Goal: Transaction & Acquisition: Purchase product/service

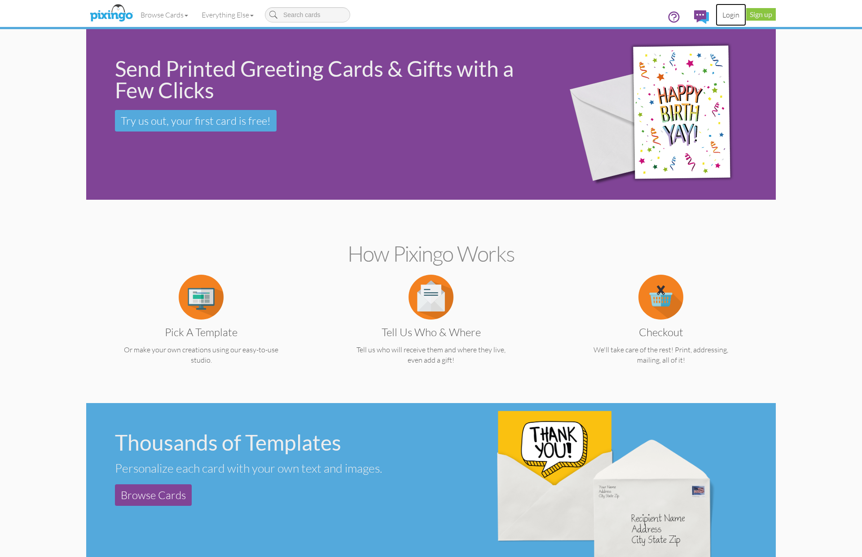
click at [728, 13] on link "Login" at bounding box center [730, 15] width 31 height 22
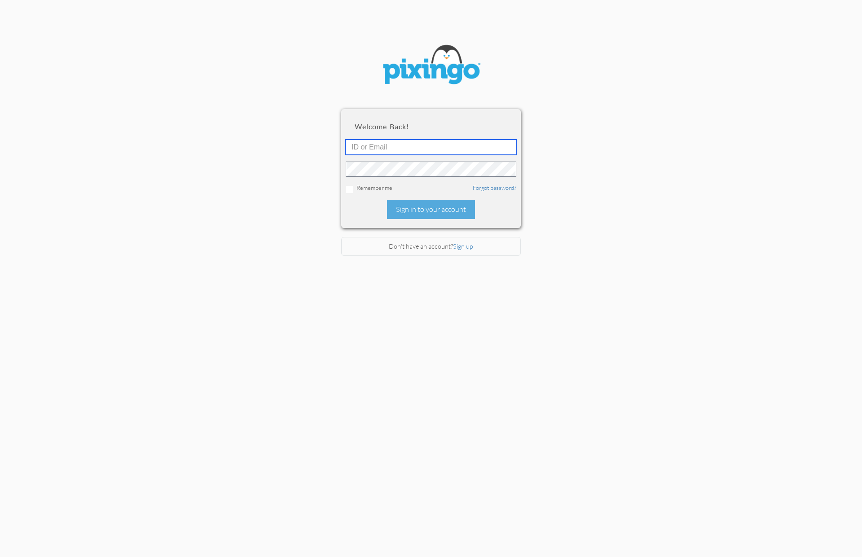
type input "1644"
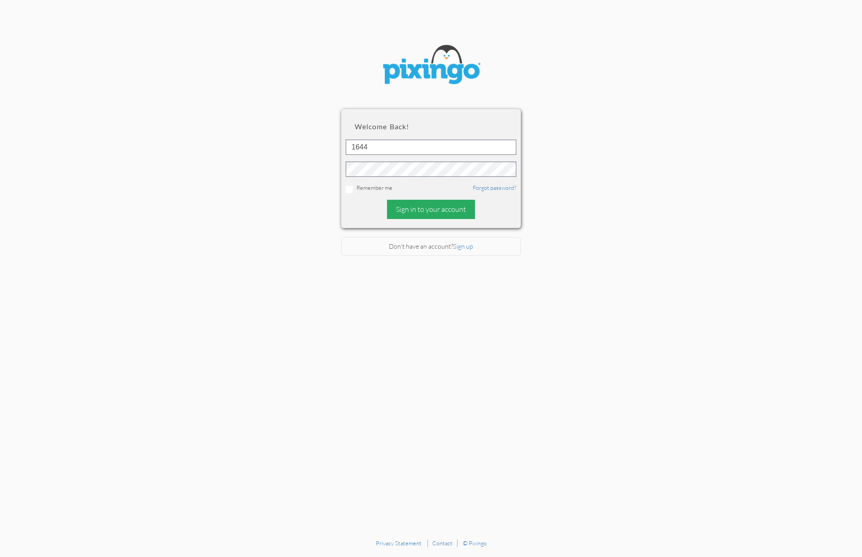
click at [426, 203] on div "Sign in to your account" at bounding box center [431, 209] width 88 height 19
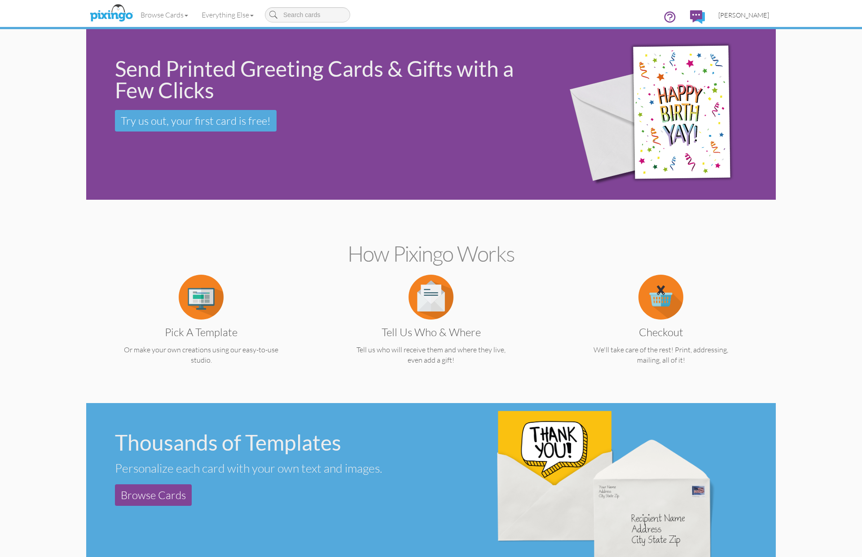
click at [753, 12] on span "[PERSON_NAME]" at bounding box center [743, 15] width 51 height 8
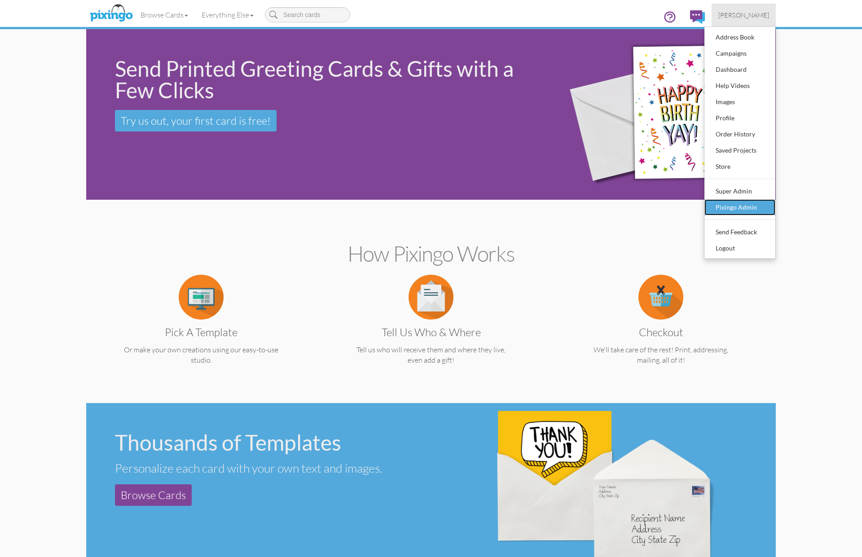
click at [757, 207] on div "Pixingo Admin" at bounding box center [739, 207] width 53 height 13
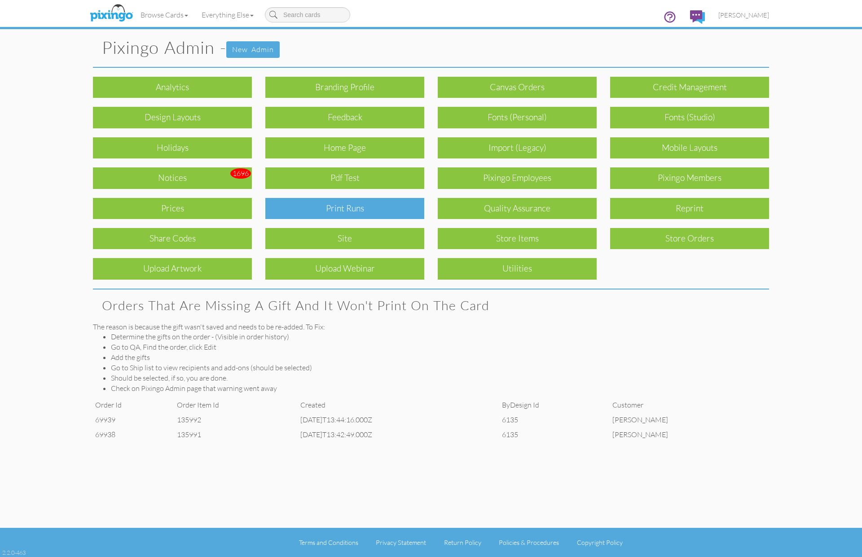
click at [403, 209] on div "Print Runs" at bounding box center [344, 208] width 159 height 21
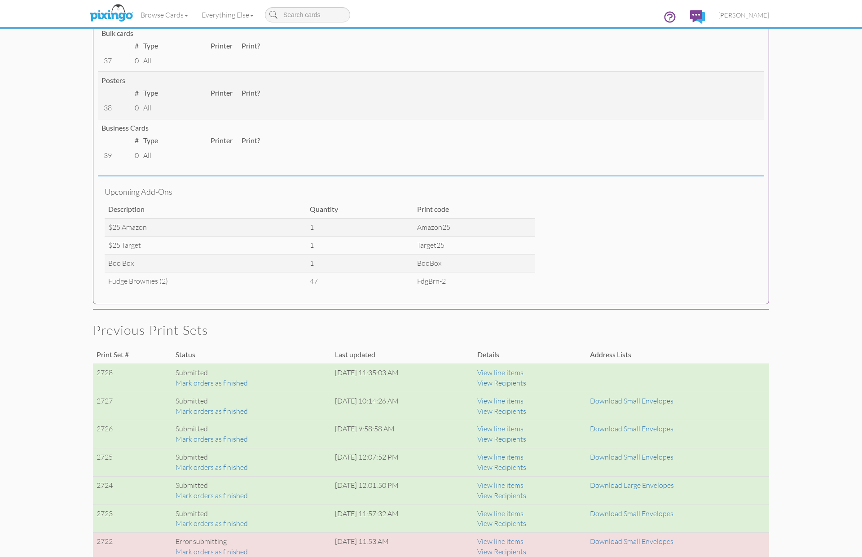
scroll to position [370, 0]
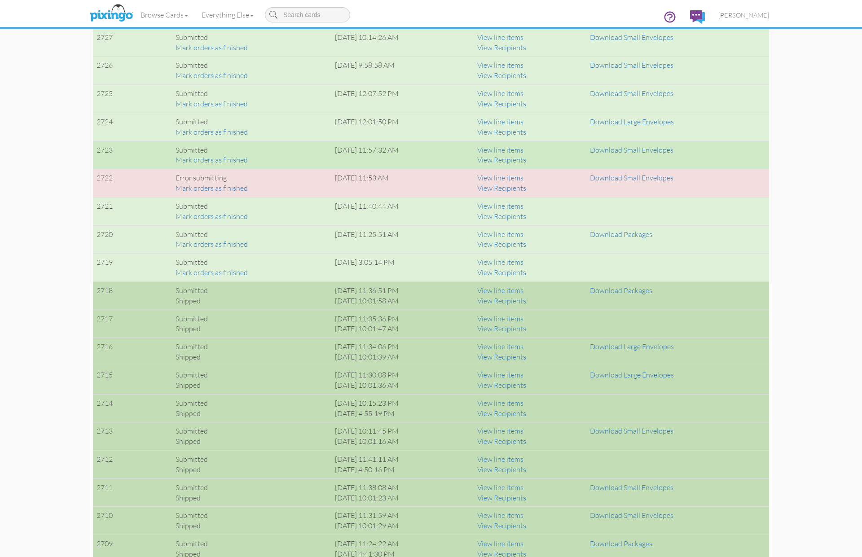
scroll to position [736, 0]
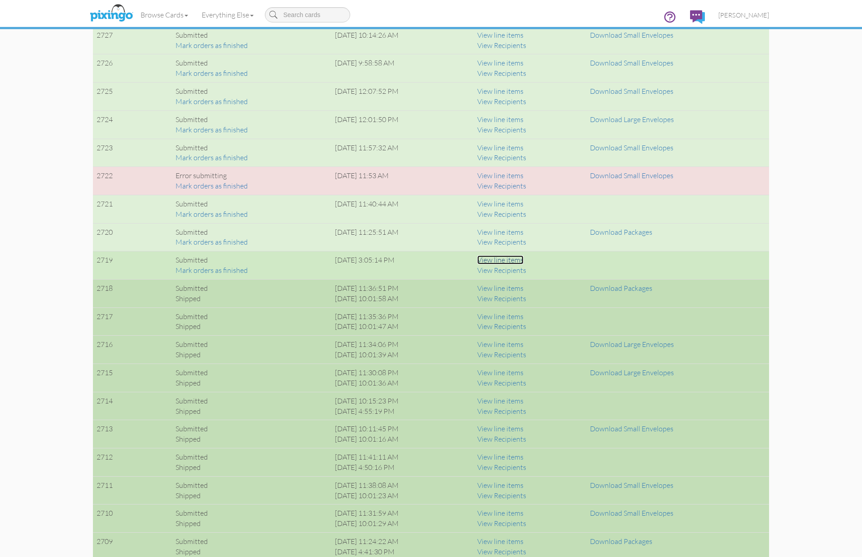
click at [519, 260] on link "View line items" at bounding box center [500, 259] width 46 height 9
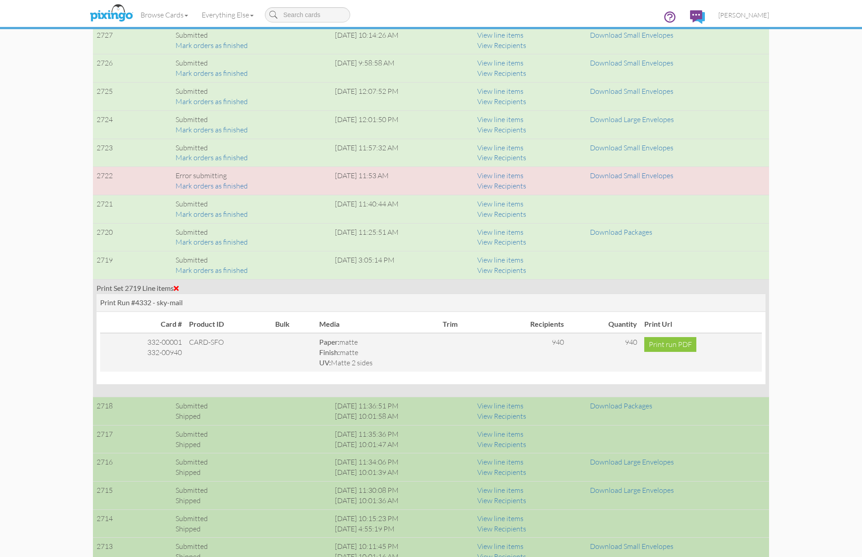
click at [178, 284] on div "Print Set 2719 Line items" at bounding box center [430, 288] width 669 height 10
click at [179, 286] on span at bounding box center [176, 287] width 5 height 7
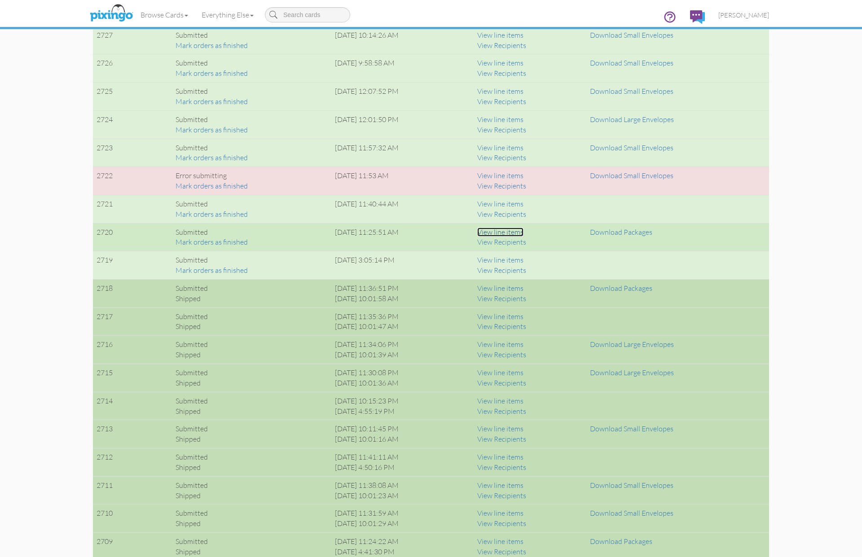
click at [523, 232] on link "View line items" at bounding box center [500, 232] width 46 height 9
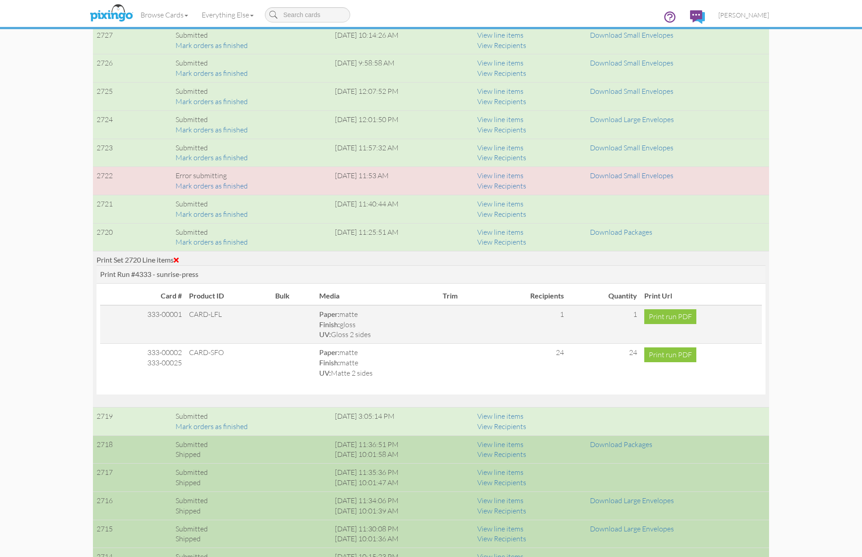
click at [179, 258] on span at bounding box center [176, 259] width 5 height 7
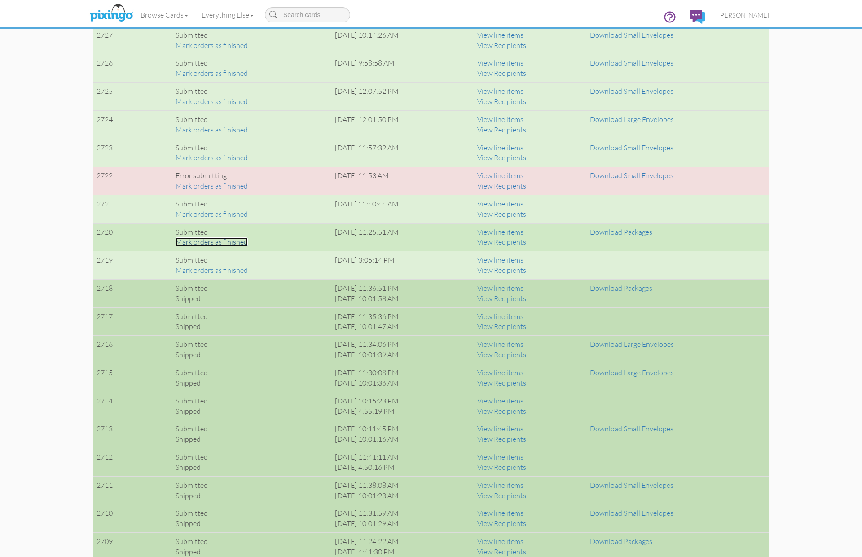
click at [188, 243] on link "Mark orders as finished" at bounding box center [211, 241] width 72 height 9
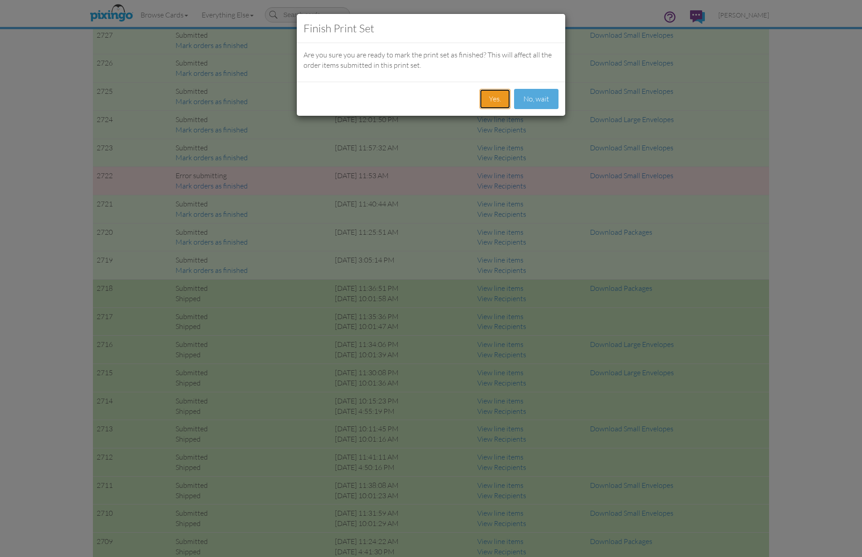
click at [492, 95] on button "Yes." at bounding box center [494, 99] width 31 height 20
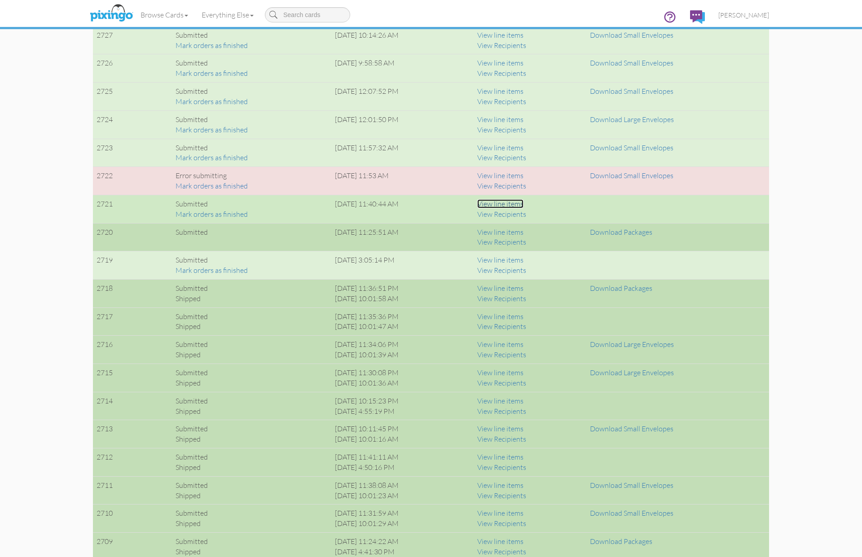
click at [523, 203] on link "View line items" at bounding box center [500, 203] width 46 height 9
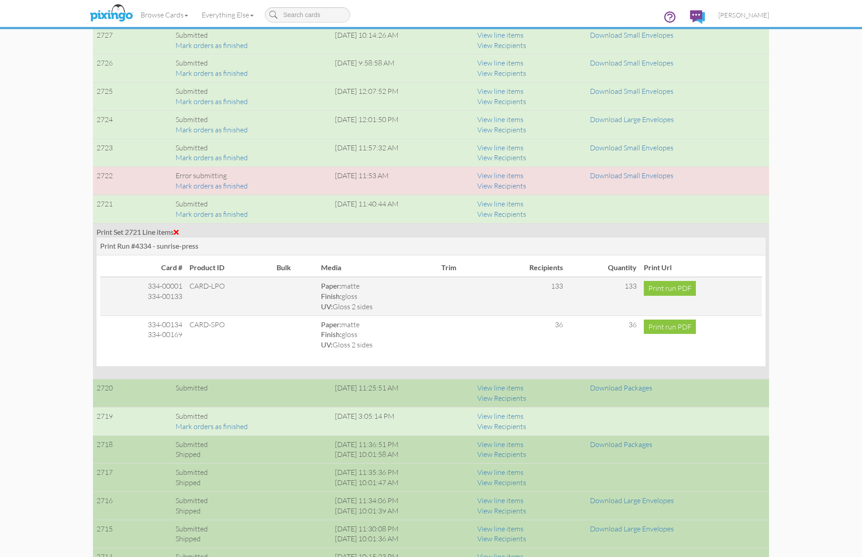
click at [179, 229] on span at bounding box center [176, 231] width 5 height 7
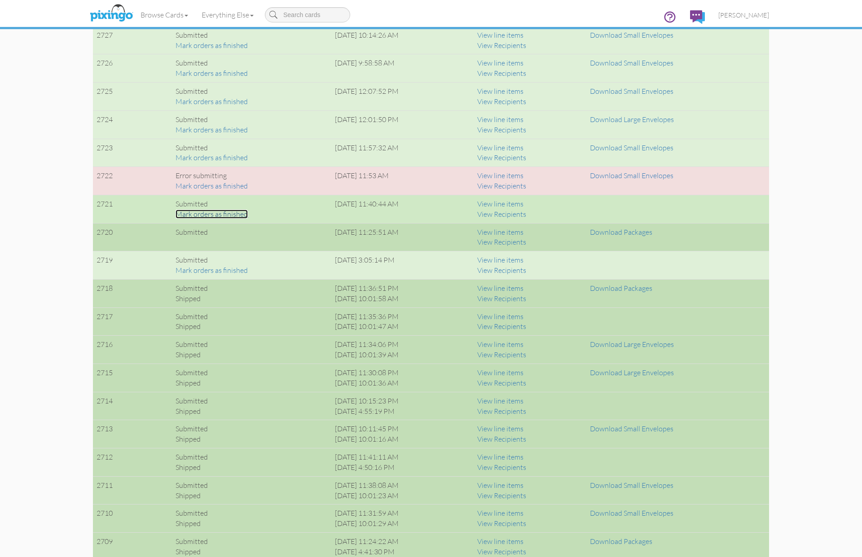
click at [211, 212] on link "Mark orders as finished" at bounding box center [211, 214] width 72 height 9
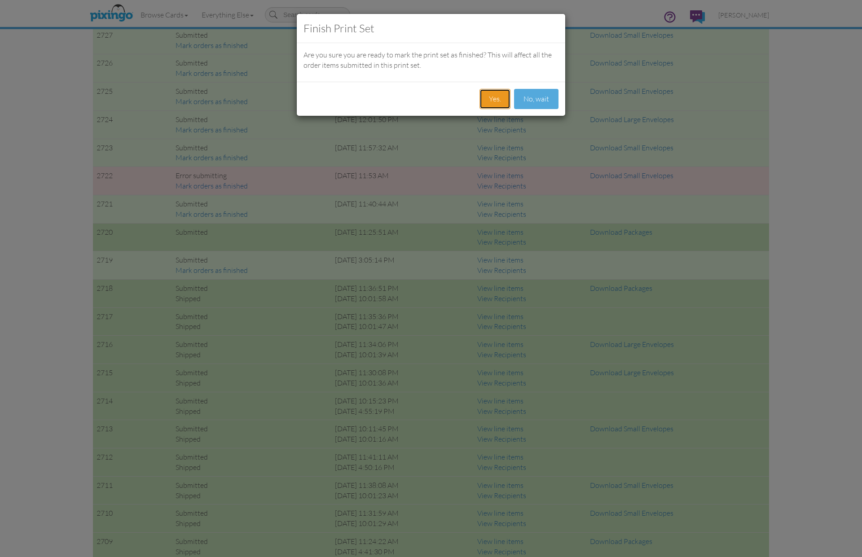
click at [490, 97] on button "Yes." at bounding box center [494, 99] width 31 height 20
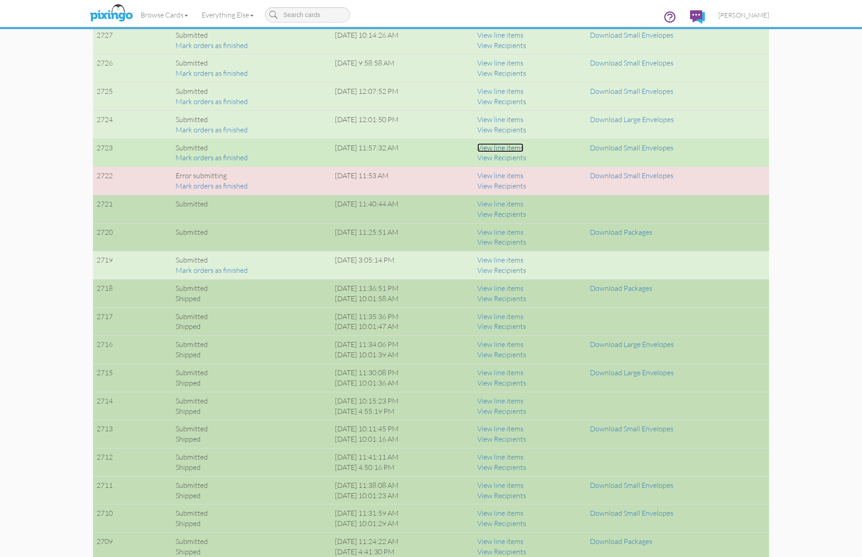
click at [523, 145] on link "View line items" at bounding box center [500, 147] width 46 height 9
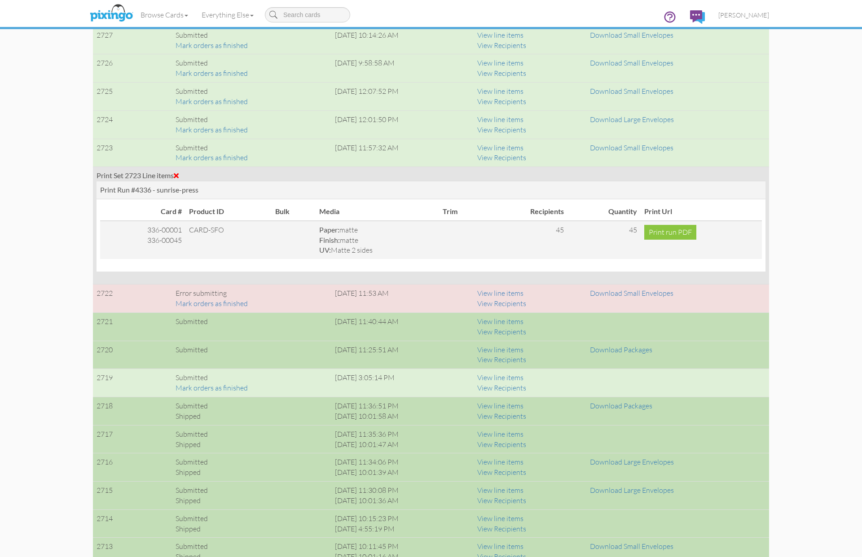
click at [179, 172] on span at bounding box center [176, 175] width 5 height 7
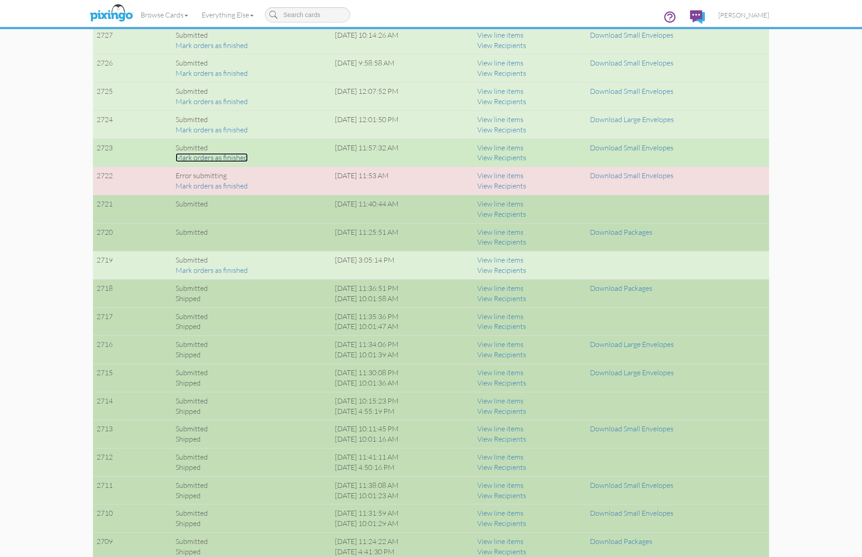
click at [197, 158] on link "Mark orders as finished" at bounding box center [211, 157] width 72 height 9
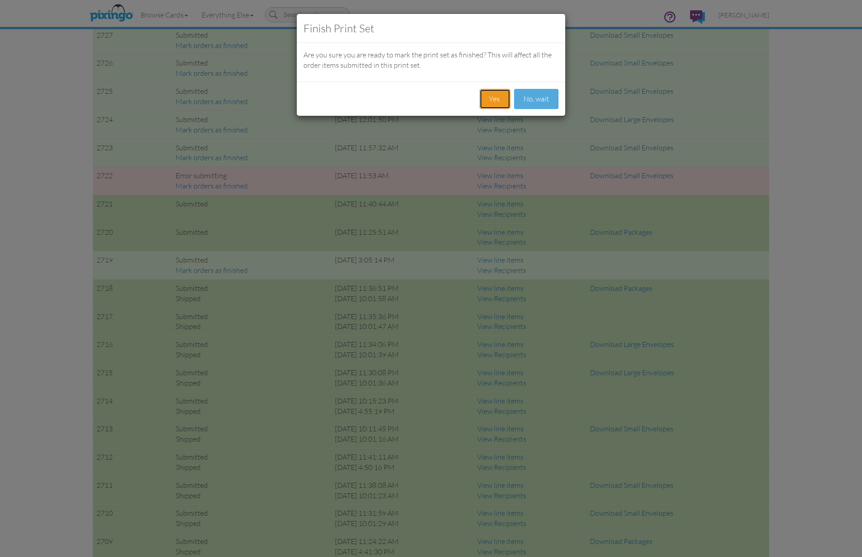
click at [499, 97] on button "Yes." at bounding box center [494, 99] width 31 height 20
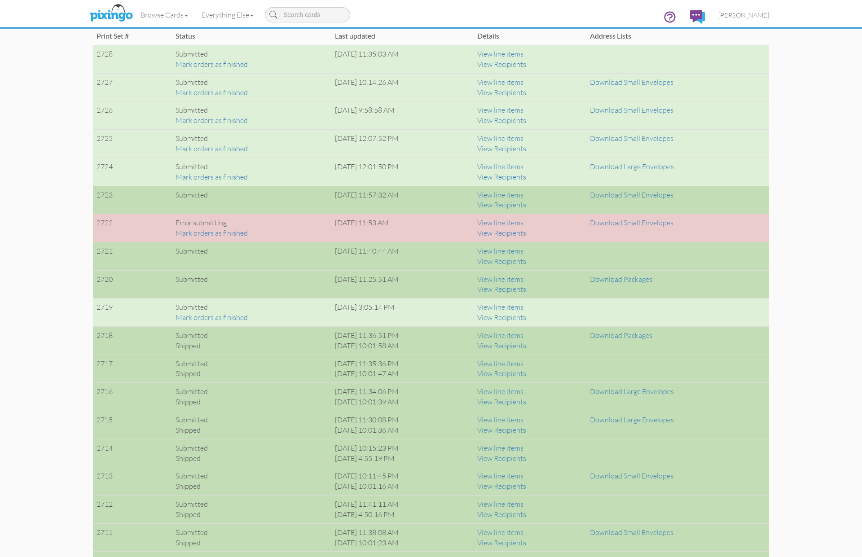
scroll to position [688, 0]
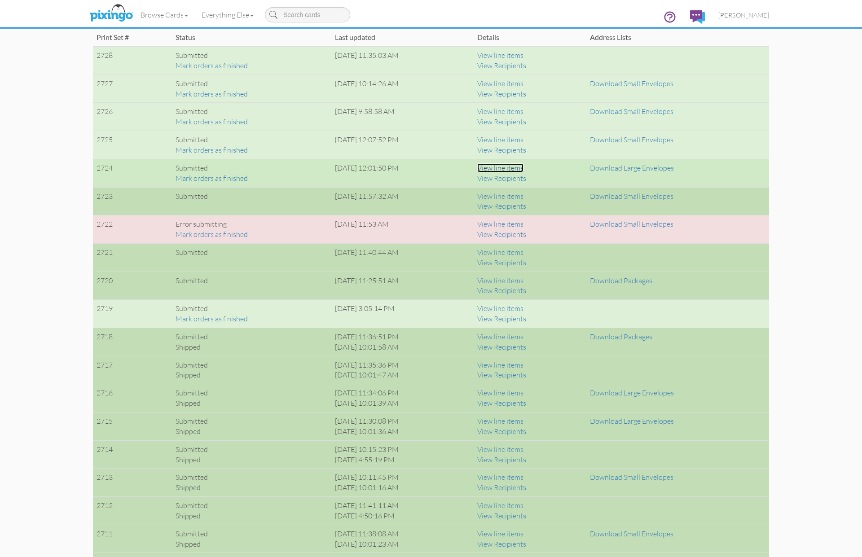
click at [523, 168] on link "View line items" at bounding box center [500, 167] width 46 height 9
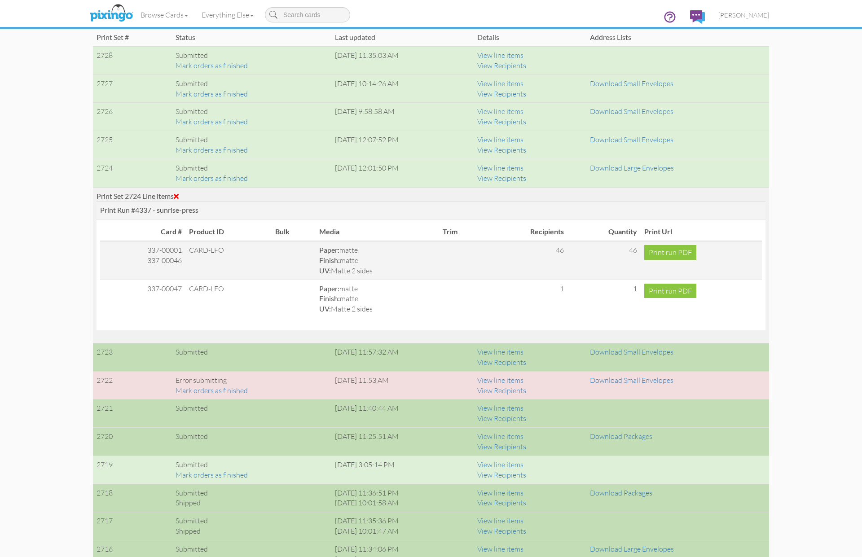
click at [179, 194] on span at bounding box center [176, 196] width 5 height 7
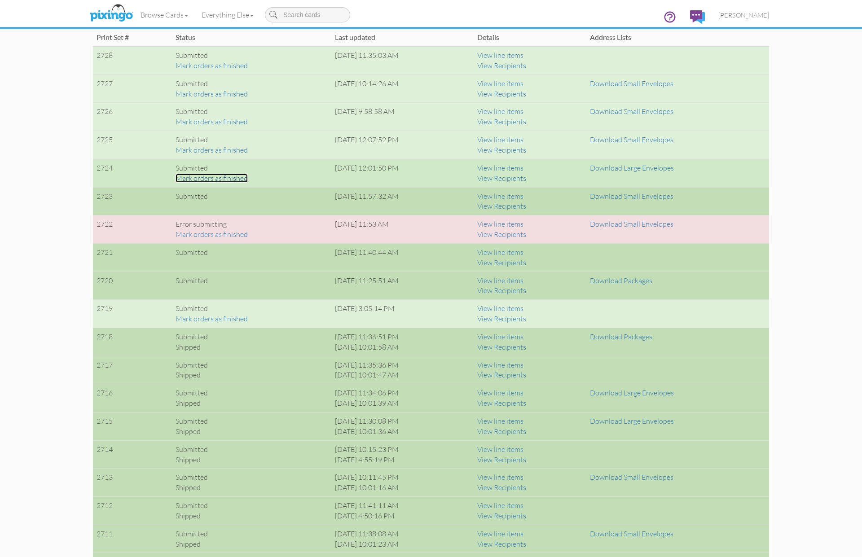
click at [194, 179] on link "Mark orders as finished" at bounding box center [211, 178] width 72 height 9
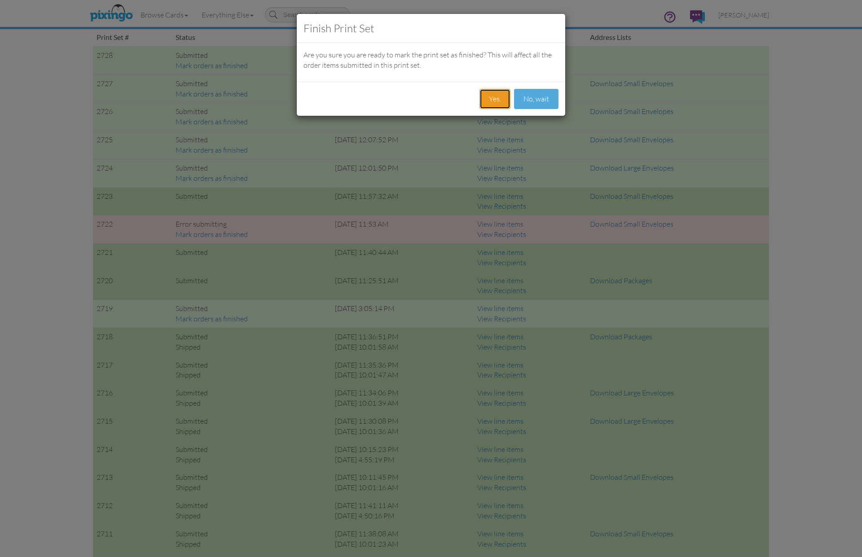
click at [486, 103] on button "Yes." at bounding box center [494, 99] width 31 height 20
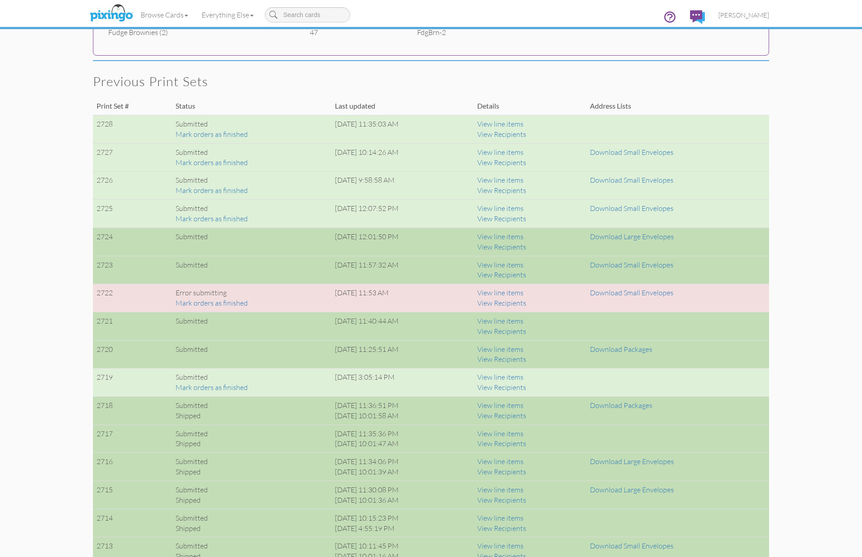
scroll to position [619, 0]
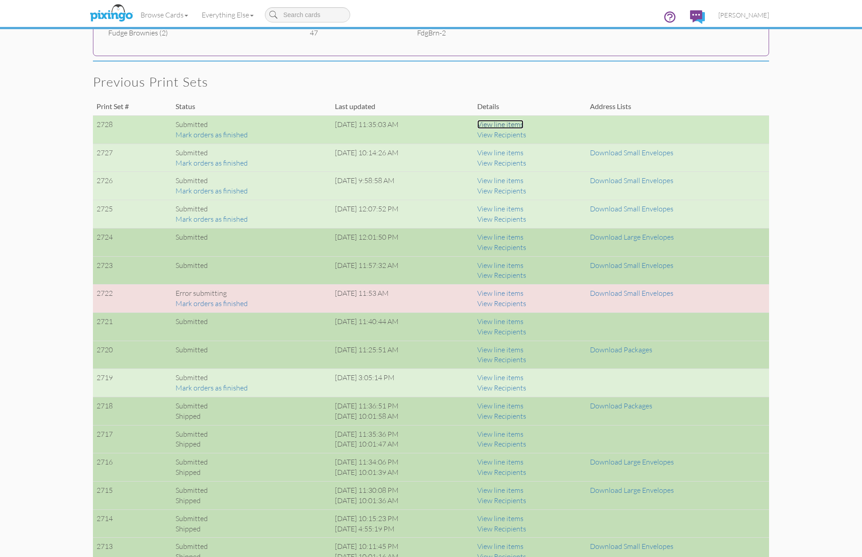
click at [523, 124] on link "View line items" at bounding box center [500, 124] width 46 height 9
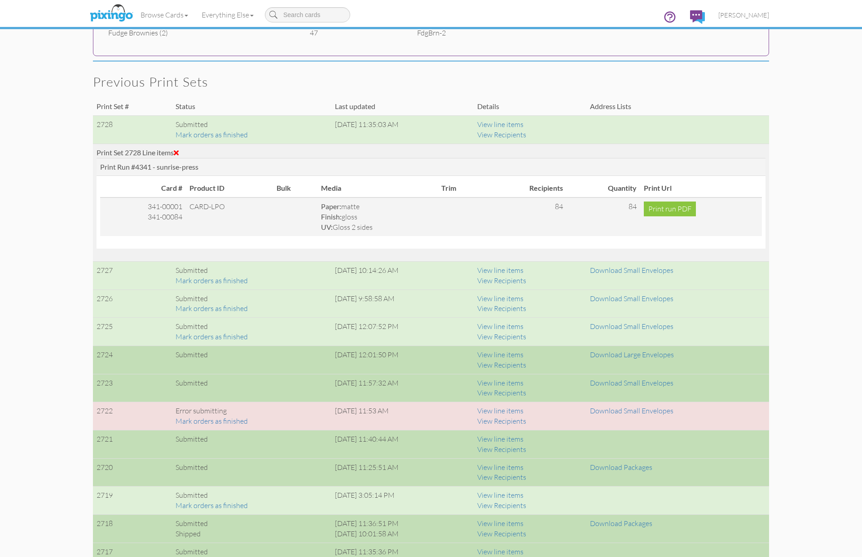
click at [176, 151] on div "Print Set 2728 Line items" at bounding box center [430, 153] width 669 height 10
click at [179, 151] on span at bounding box center [176, 152] width 5 height 7
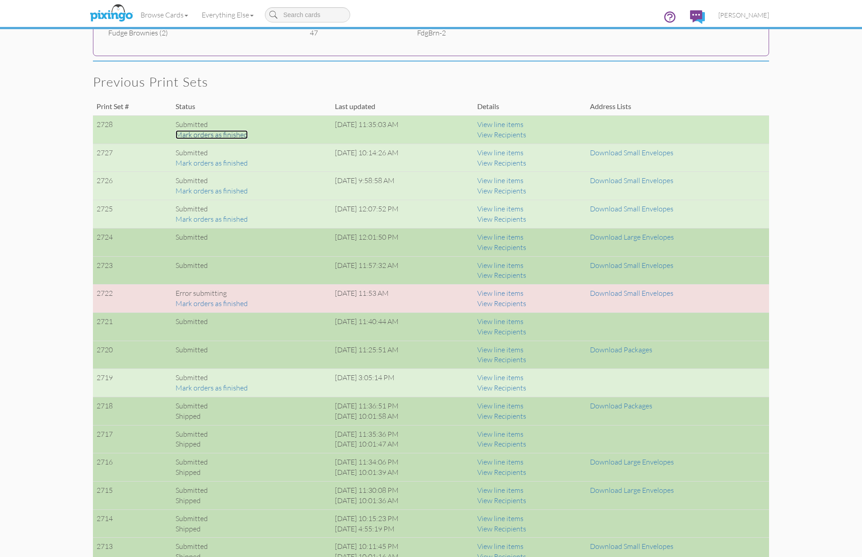
click at [237, 135] on link "Mark orders as finished" at bounding box center [211, 134] width 72 height 9
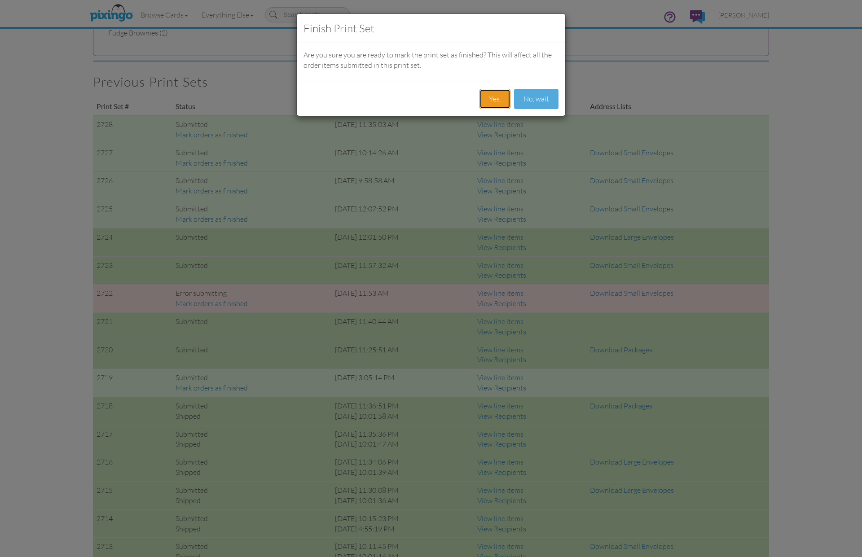
click at [499, 92] on button "Yes." at bounding box center [494, 99] width 31 height 20
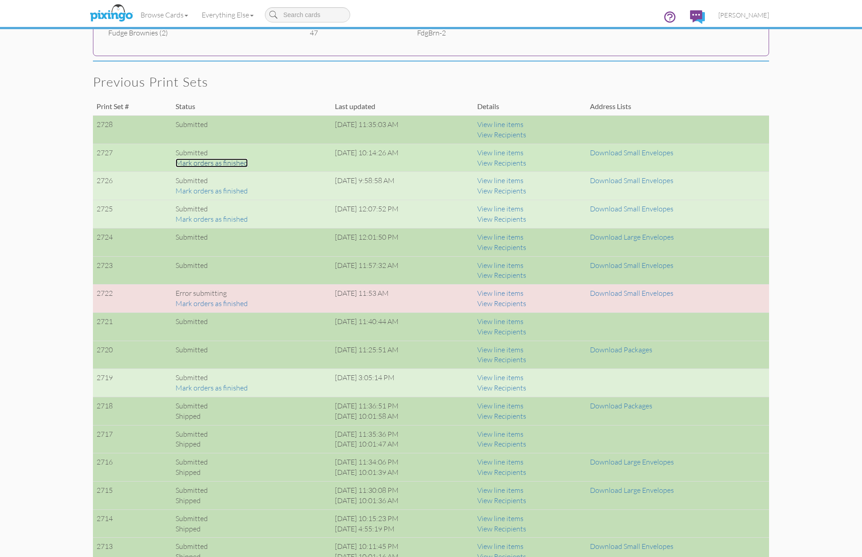
click at [226, 162] on link "Mark orders as finished" at bounding box center [211, 162] width 72 height 9
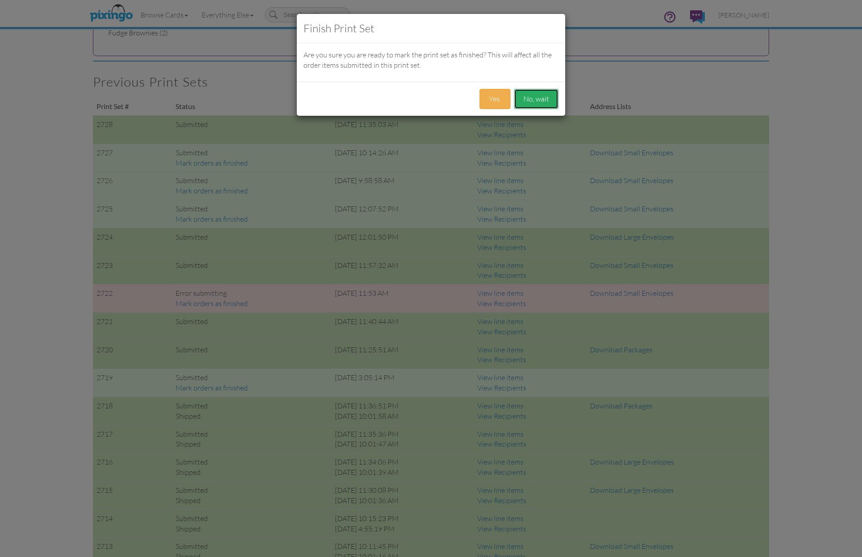
click at [537, 105] on button "No, wait" at bounding box center [536, 99] width 44 height 20
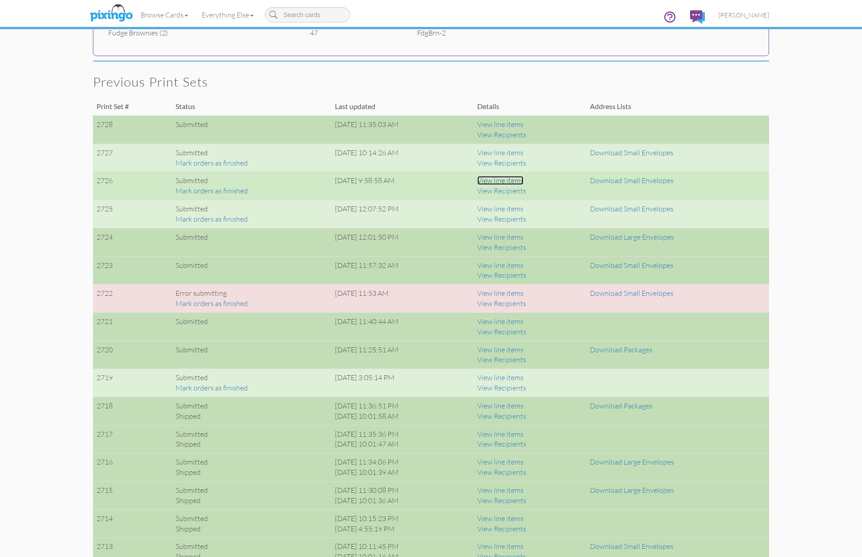
click at [518, 180] on link "View line items" at bounding box center [500, 180] width 46 height 9
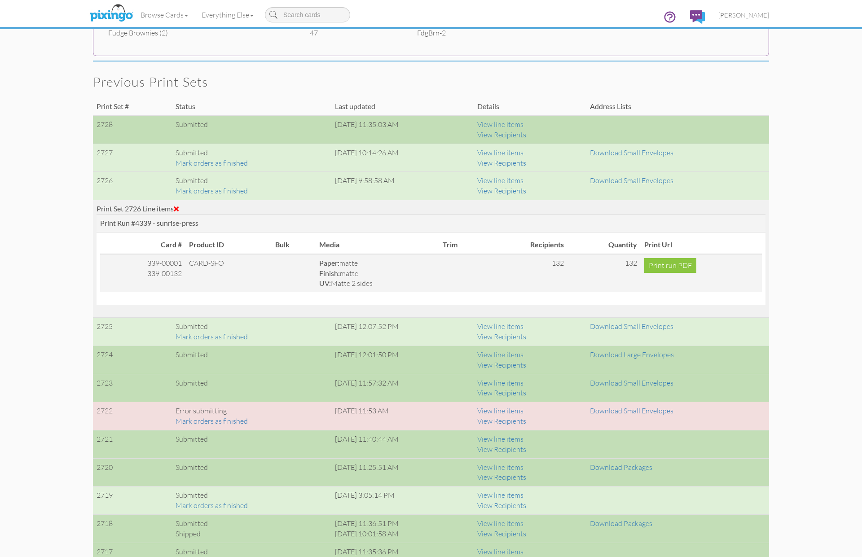
click at [179, 210] on span at bounding box center [176, 208] width 5 height 7
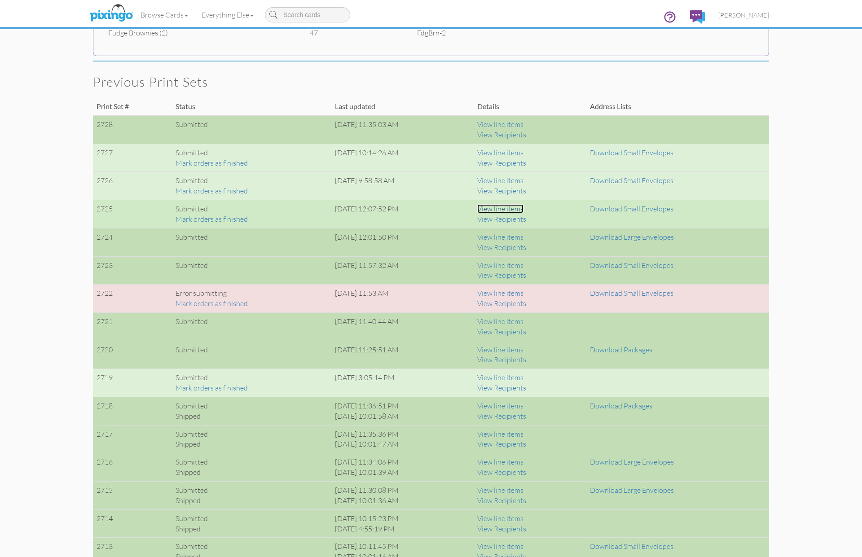
click at [512, 211] on link "View line items" at bounding box center [500, 208] width 46 height 9
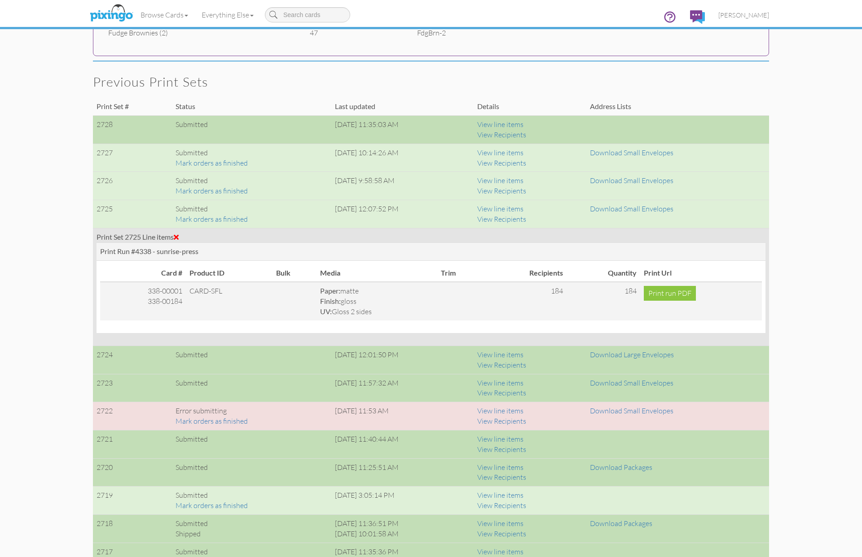
click at [179, 236] on span at bounding box center [176, 236] width 5 height 7
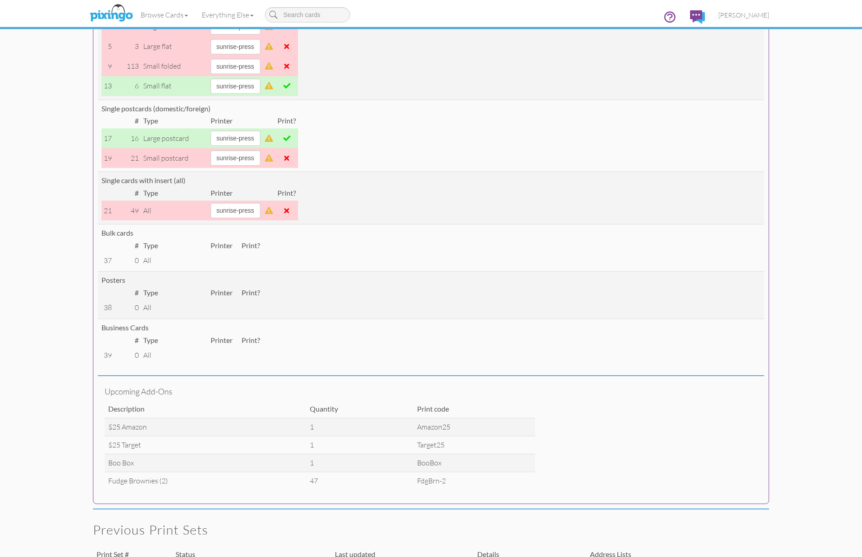
scroll to position [0, 0]
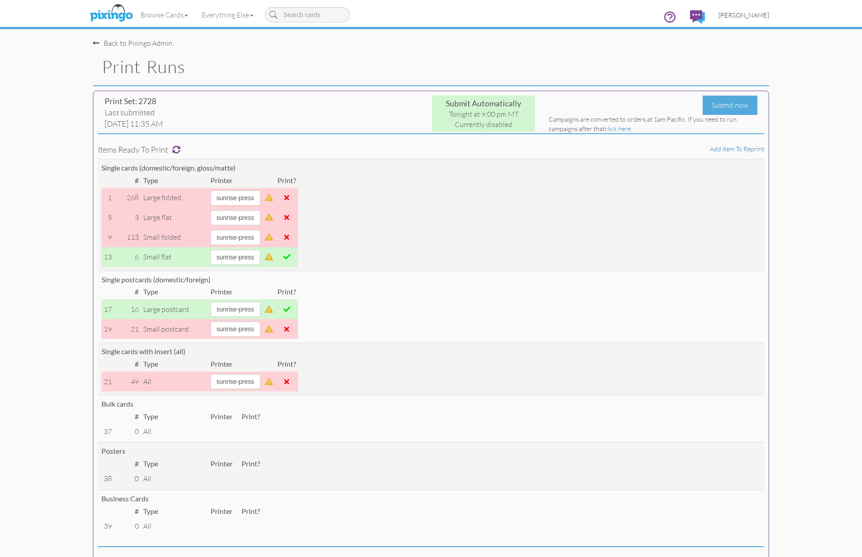
click at [754, 12] on span "[PERSON_NAME]" at bounding box center [743, 15] width 51 height 8
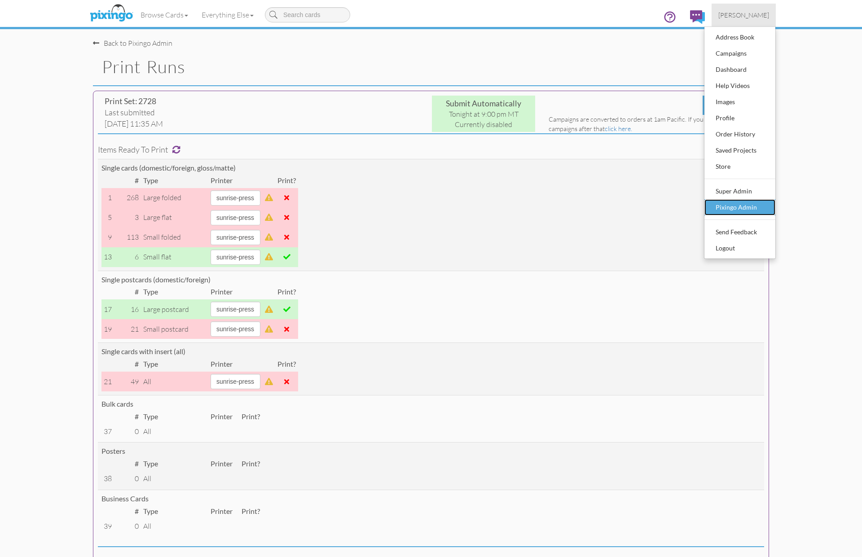
click at [749, 205] on div "Pixingo Admin" at bounding box center [739, 207] width 53 height 13
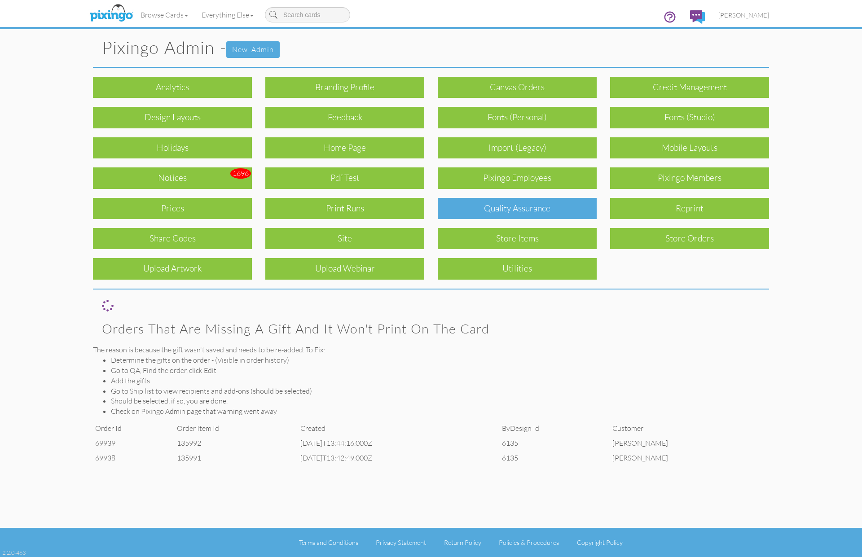
click at [477, 203] on div "Quality Assurance" at bounding box center [517, 208] width 159 height 21
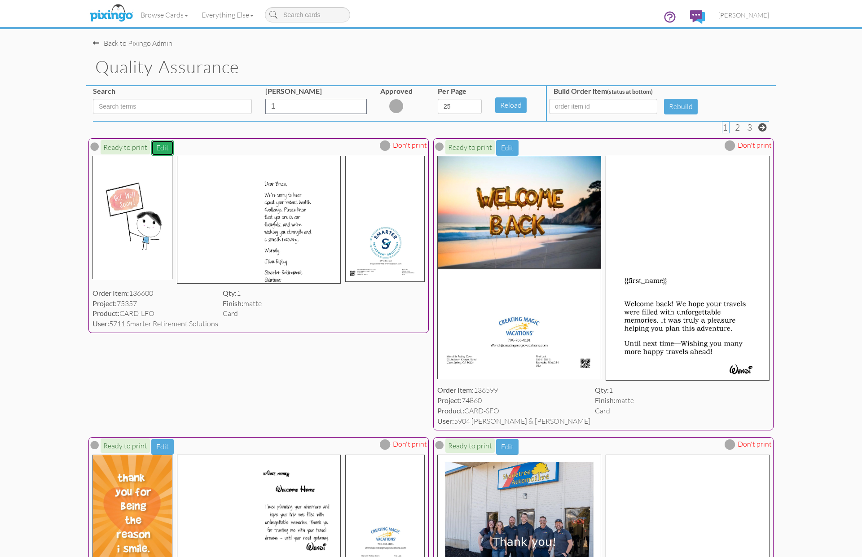
click at [161, 147] on button "Edit" at bounding box center [162, 148] width 22 height 16
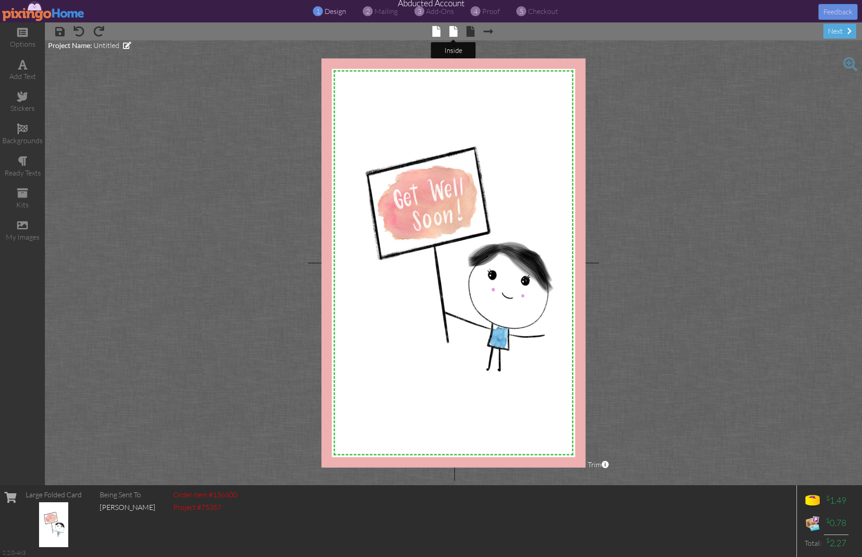
click at [450, 32] on span at bounding box center [453, 31] width 8 height 11
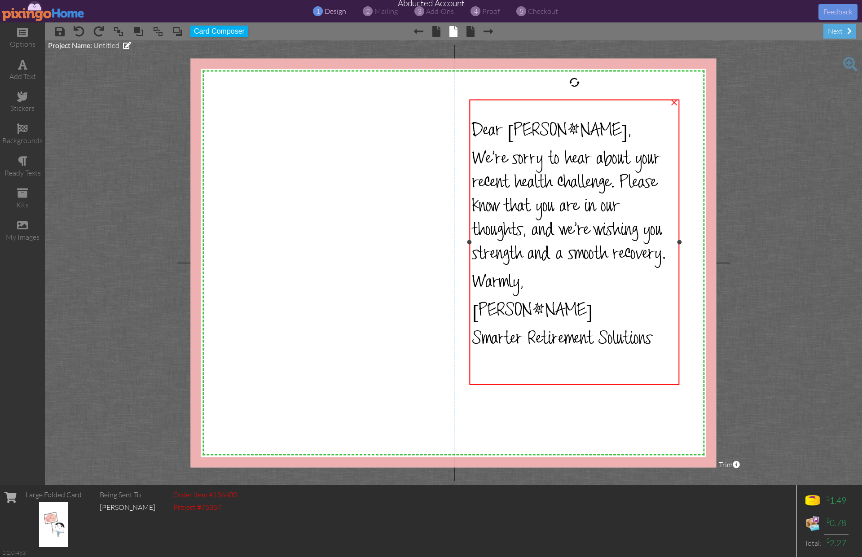
drag, startPoint x: 627, startPoint y: 276, endPoint x: 684, endPoint y: 275, distance: 56.6
click at [679, 275] on div "Dear [PERSON_NAME], We're sorry to hear about your recent health challenge. Ple…" at bounding box center [574, 241] width 210 height 285
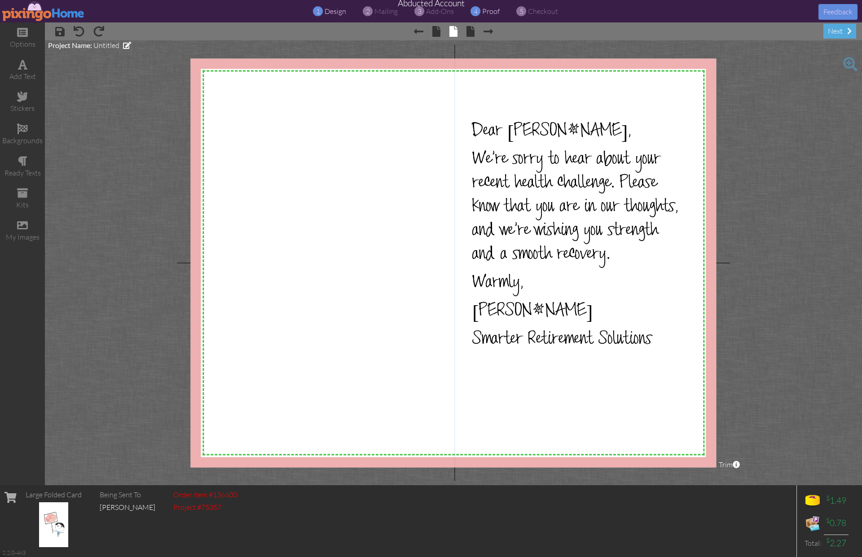
click at [493, 10] on span "proof" at bounding box center [491, 11] width 18 height 9
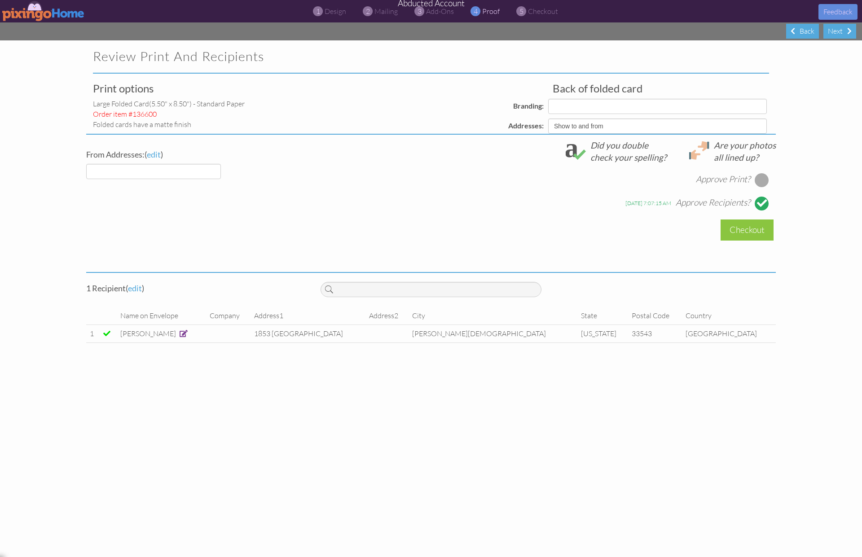
select select "object:11353"
select select "object:11367"
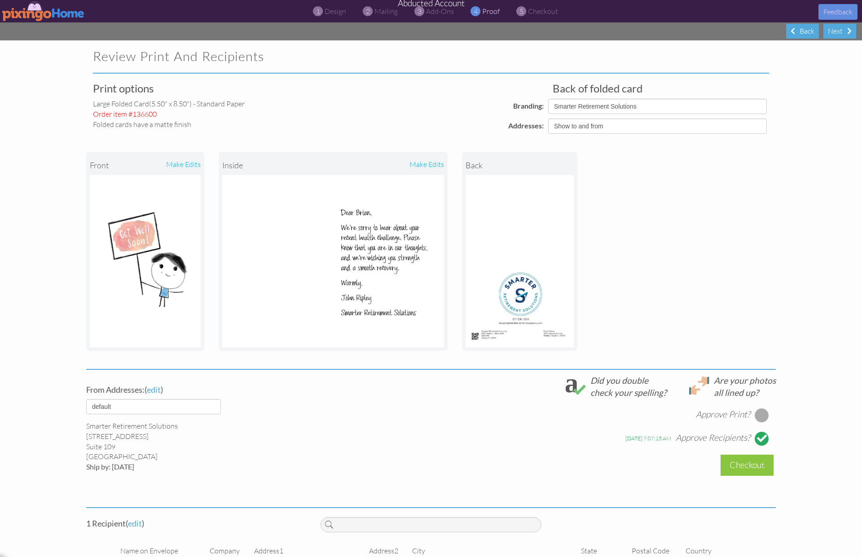
click at [303, 102] on div "large folded card (5.50" x 8.50") - Standard paper" at bounding box center [201, 104] width 216 height 10
click at [43, 15] on img at bounding box center [43, 11] width 83 height 20
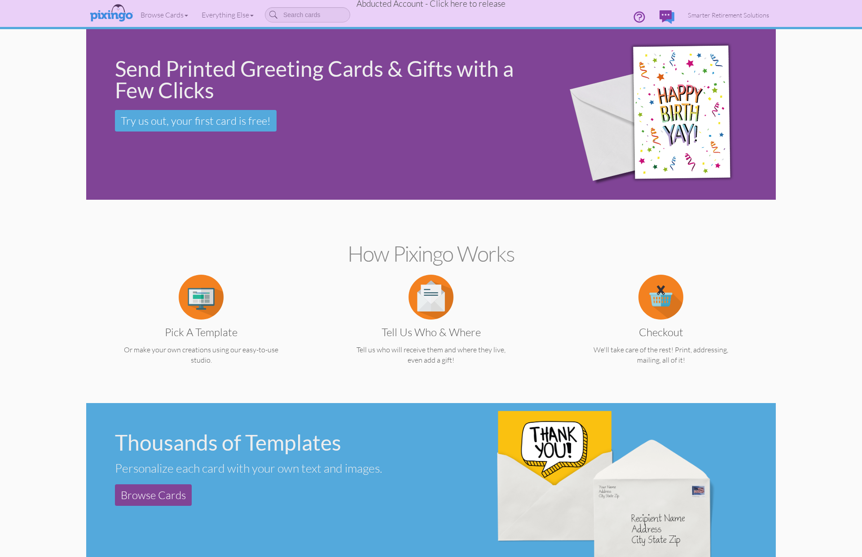
click at [444, 3] on span "Abducted Account - Click here to release" at bounding box center [430, 3] width 149 height 11
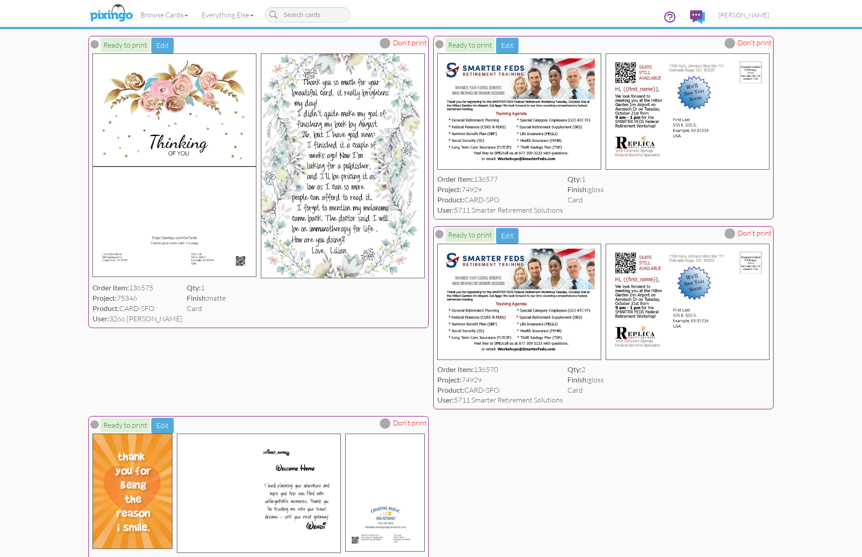
scroll to position [3255, 0]
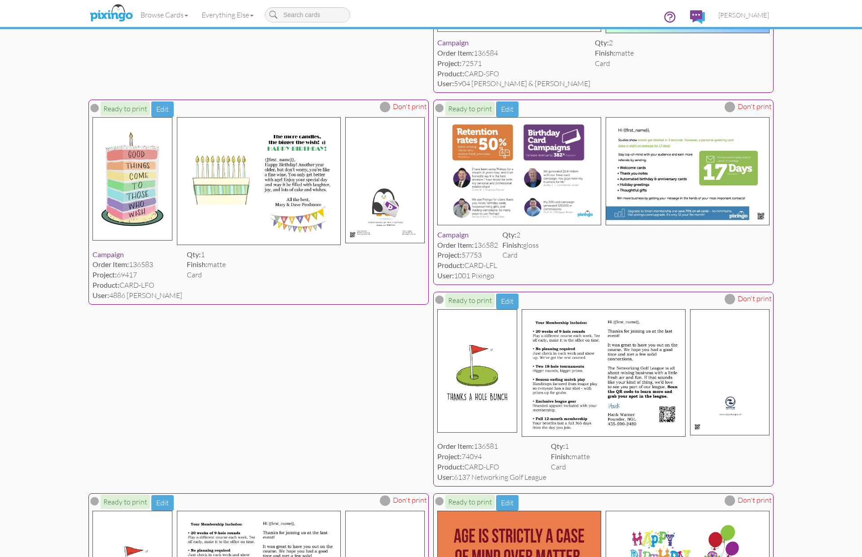
scroll to position [2499, 0]
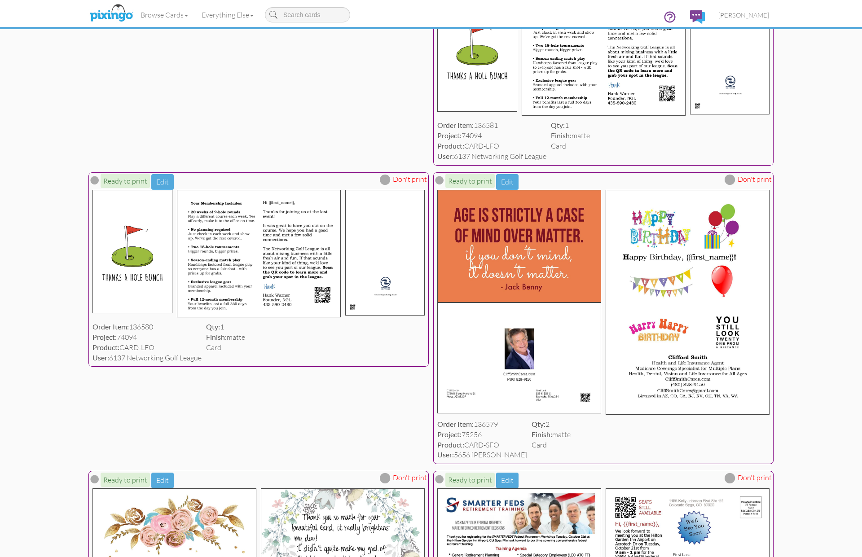
scroll to position [2816, 0]
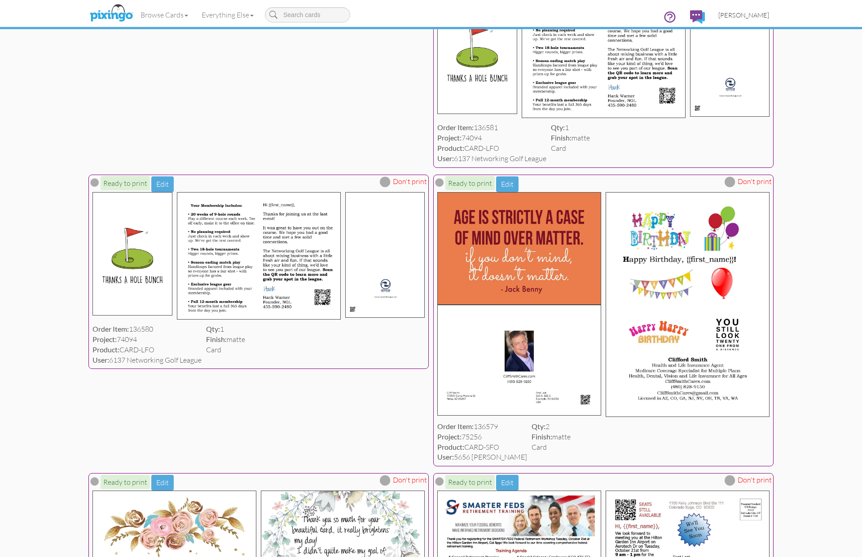
click at [756, 13] on span "[PERSON_NAME]" at bounding box center [743, 15] width 51 height 8
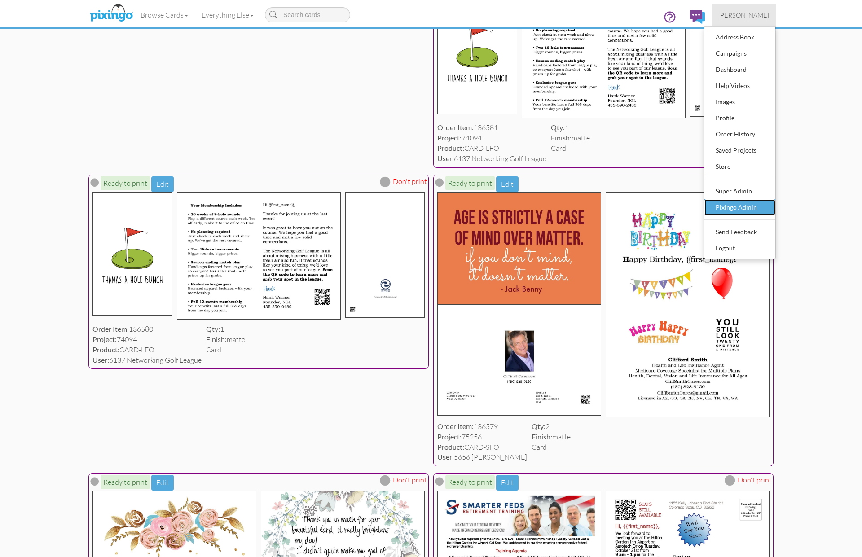
click at [740, 206] on div "Pixingo Admin" at bounding box center [739, 207] width 53 height 13
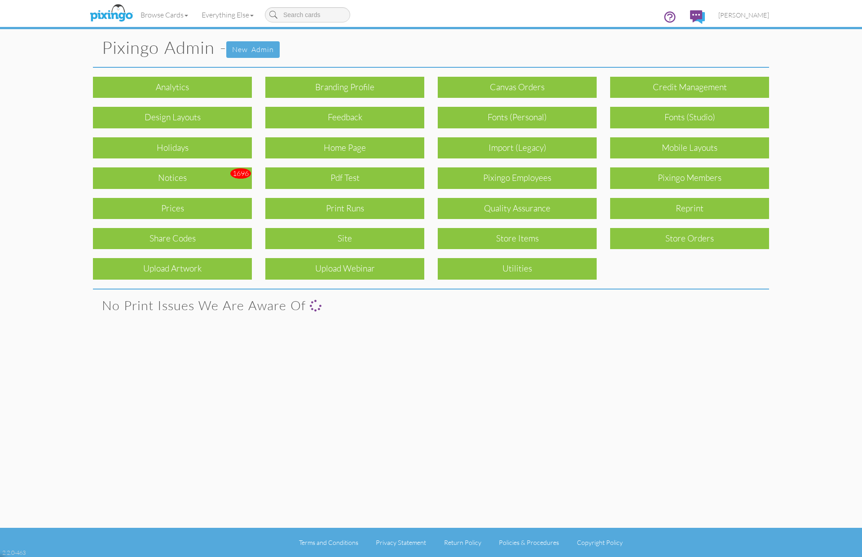
click at [709, 179] on div "Pixingo Members" at bounding box center [689, 177] width 159 height 21
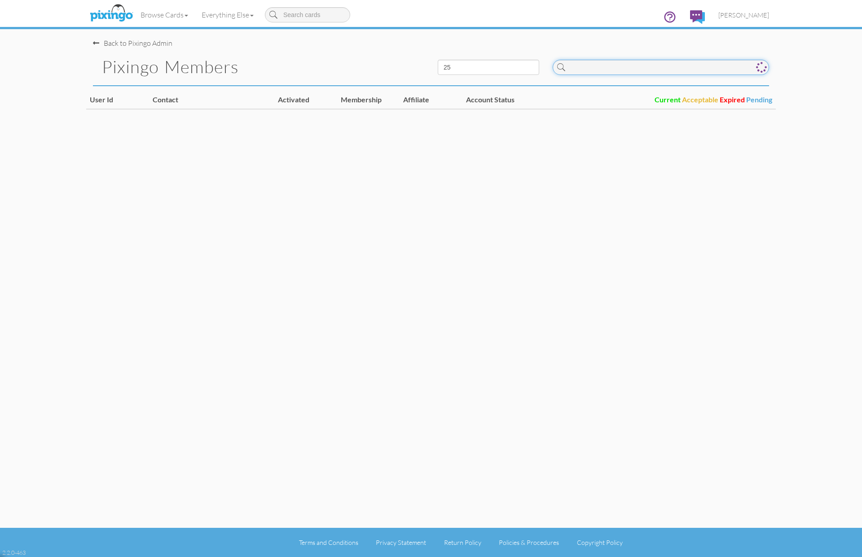
click at [582, 71] on input at bounding box center [660, 67] width 216 height 15
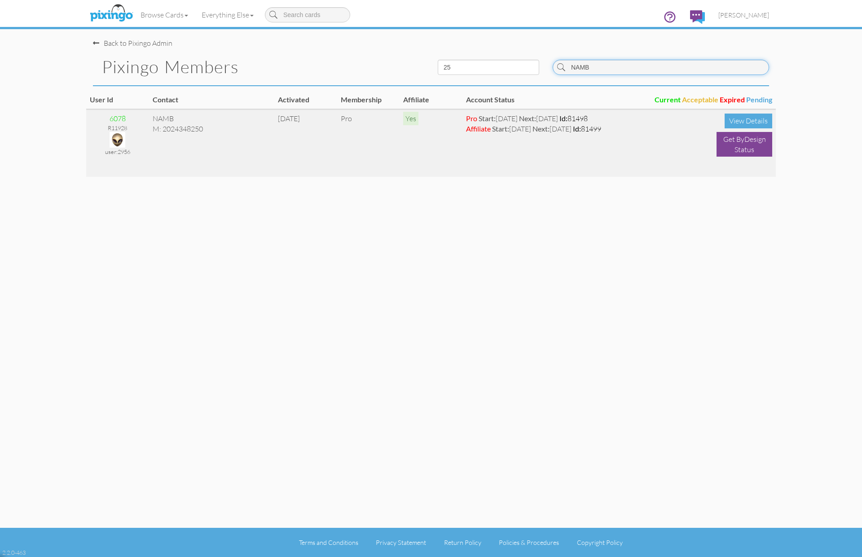
type input "NAMB"
click at [115, 137] on img at bounding box center [117, 140] width 16 height 16
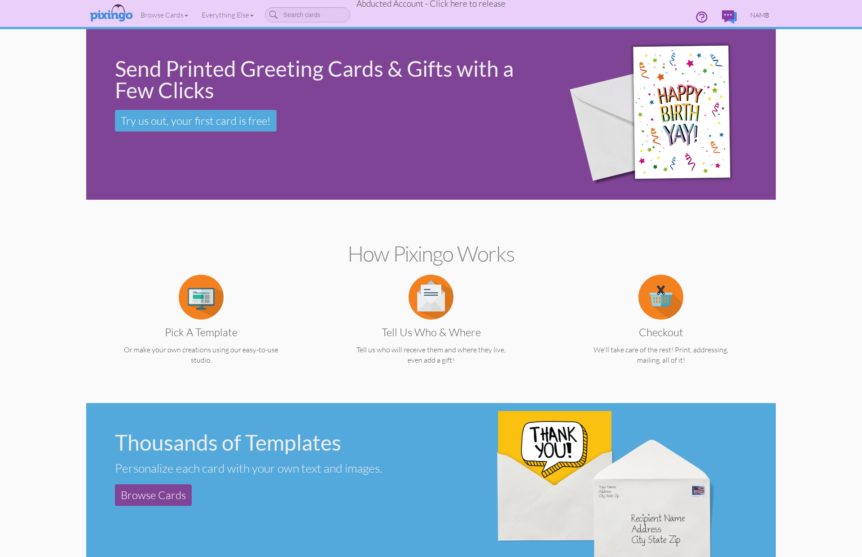
click at [755, 13] on span "NAMB" at bounding box center [759, 15] width 19 height 8
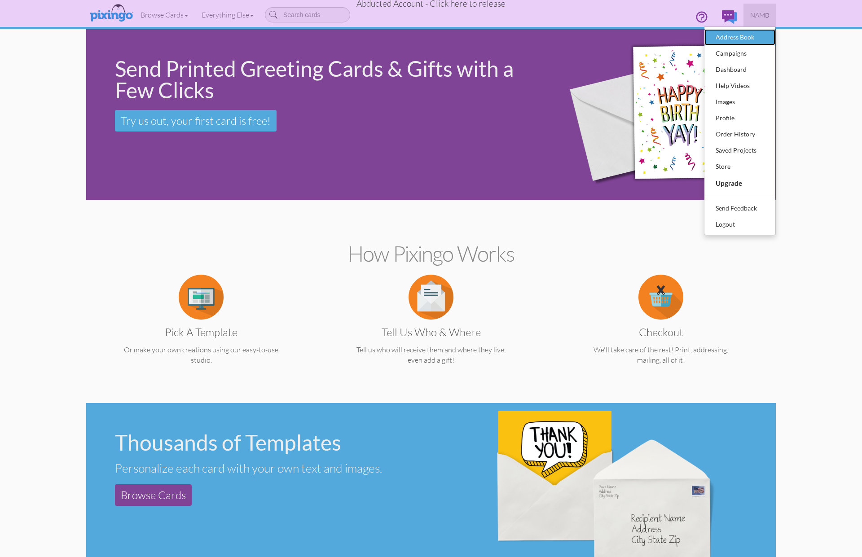
click at [742, 39] on div "Address Book" at bounding box center [739, 37] width 53 height 13
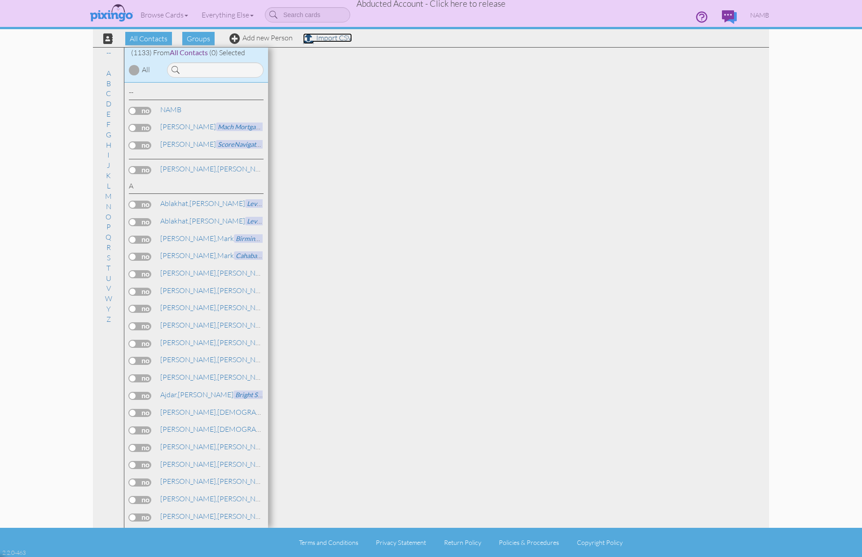
click at [328, 40] on link "Import CSV" at bounding box center [327, 37] width 49 height 9
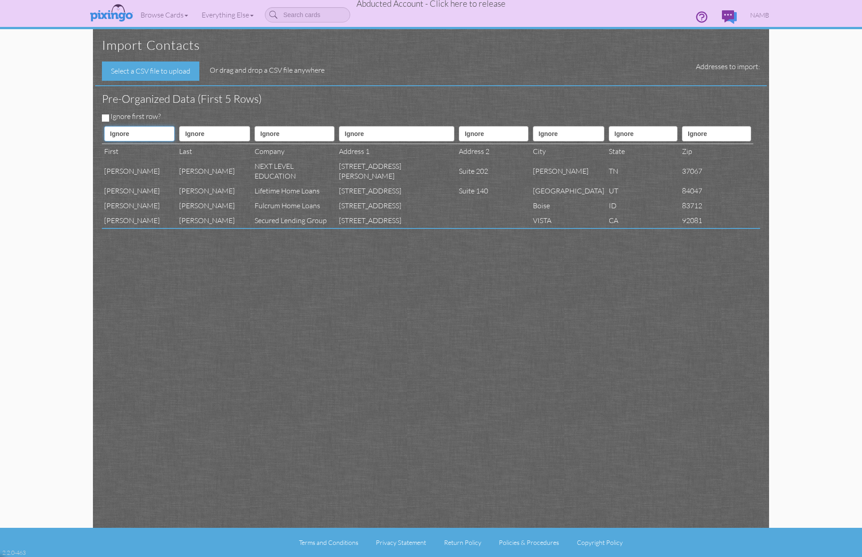
click at [156, 131] on select "Ignore ---------- First name Last name ---------- Address 1 Address 2 City Stat…" at bounding box center [139, 133] width 70 height 15
select select "object:169825"
click at [104, 126] on select "Ignore ---------- First name Last name ---------- Address 1 Address 2 City Stat…" at bounding box center [139, 133] width 70 height 15
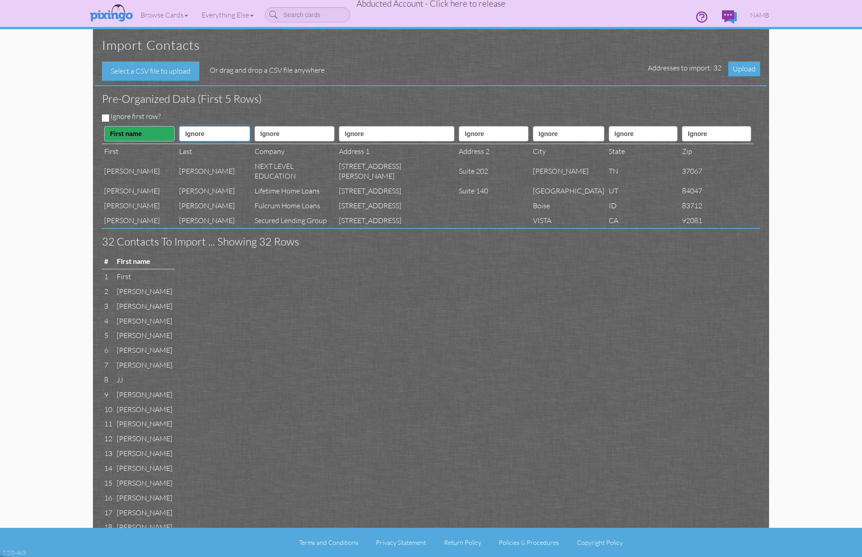
click at [202, 132] on select "Ignore ---------- First name Last name ---------- Address 1 Address 2 City Stat…" at bounding box center [214, 133] width 70 height 15
select select "object:169826"
click at [185, 126] on select "Ignore ---------- First name Last name ---------- Address 1 Address 2 City Stat…" at bounding box center [214, 133] width 70 height 15
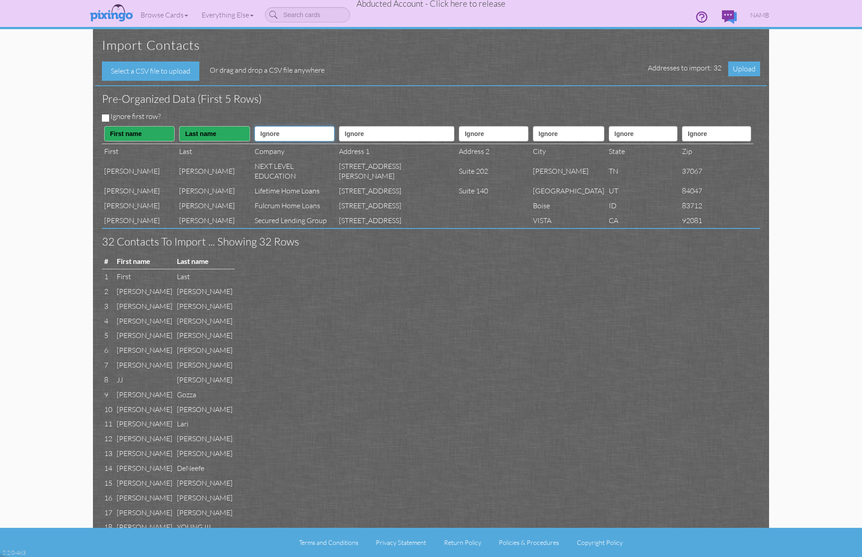
click at [281, 131] on select "Ignore ---------- First name Last name ---------- Address 1 Address 2 City Stat…" at bounding box center [294, 133] width 80 height 15
select select "object:169837"
click at [266, 126] on select "Ignore ---------- First name Last name ---------- Address 1 Address 2 City Stat…" at bounding box center [294, 133] width 80 height 15
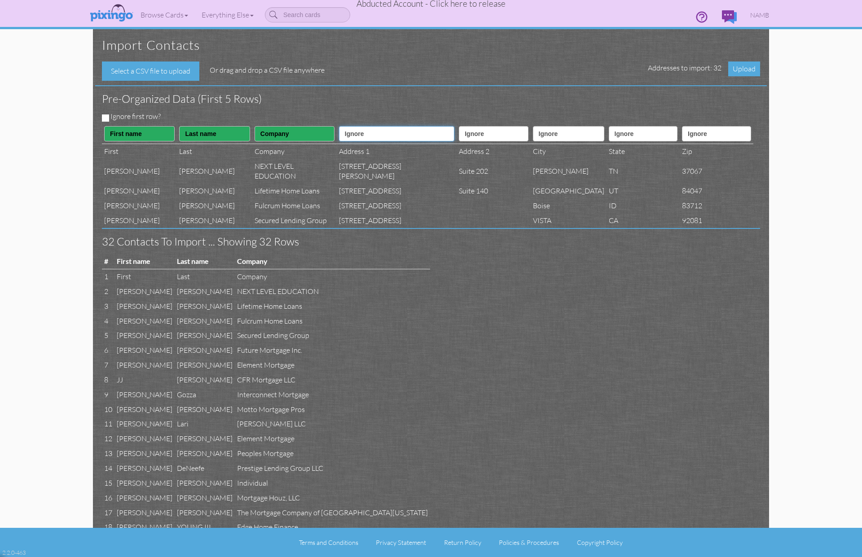
click at [378, 134] on select "Ignore ---------- First name Last name ---------- Address 1 Address 2 City Stat…" at bounding box center [396, 133] width 115 height 15
select select "object:169828"
click at [351, 126] on select "Ignore ---------- First name Last name ---------- Address 1 Address 2 City Stat…" at bounding box center [396, 133] width 115 height 15
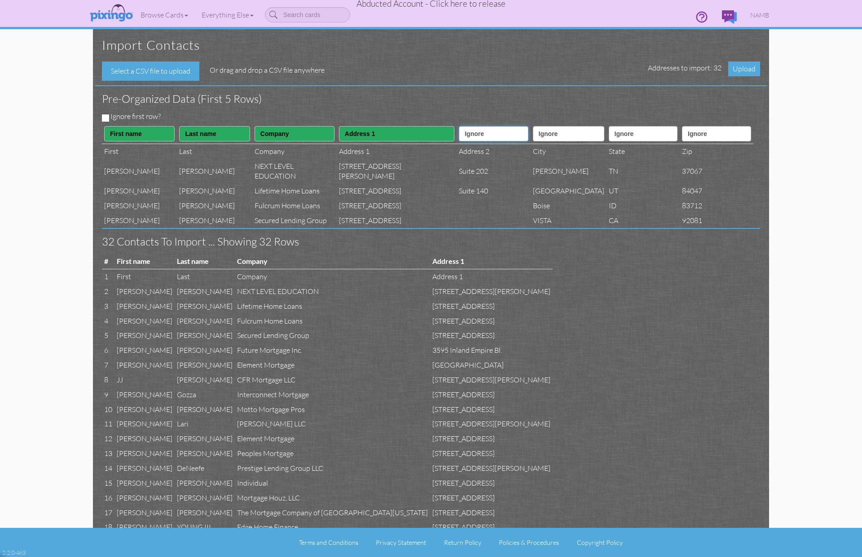
click at [459, 139] on select "Ignore ---------- First name Last name ---------- Address 1 Address 2 City Stat…" at bounding box center [493, 133] width 69 height 15
select select "object:169829"
click at [459, 126] on select "Ignore ---------- First name Last name ---------- Address 1 Address 2 City Stat…" at bounding box center [493, 133] width 69 height 15
click at [549, 133] on select "Ignore ---------- First name Last name ---------- Address 1 Address 2 City Stat…" at bounding box center [568, 133] width 71 height 15
select select "object:169830"
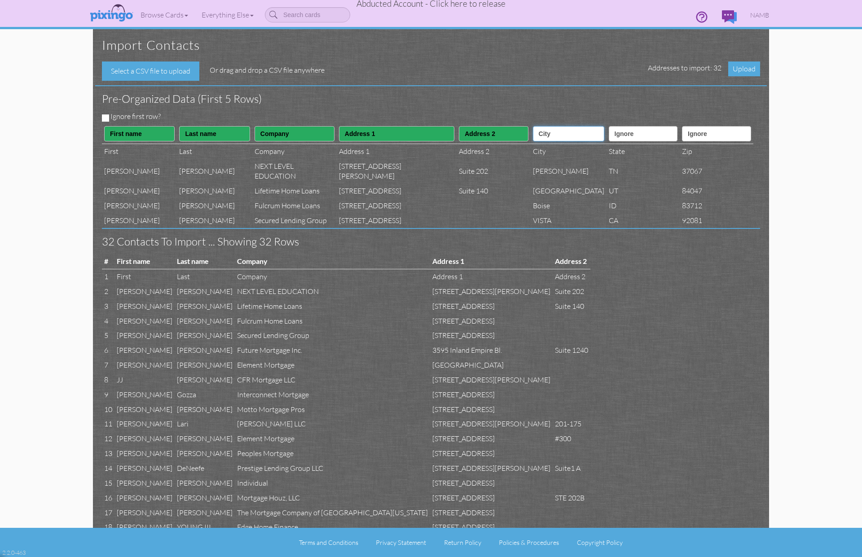
click at [533, 126] on select "Ignore ---------- First name Last name ---------- Address 1 Address 2 City Stat…" at bounding box center [568, 133] width 71 height 15
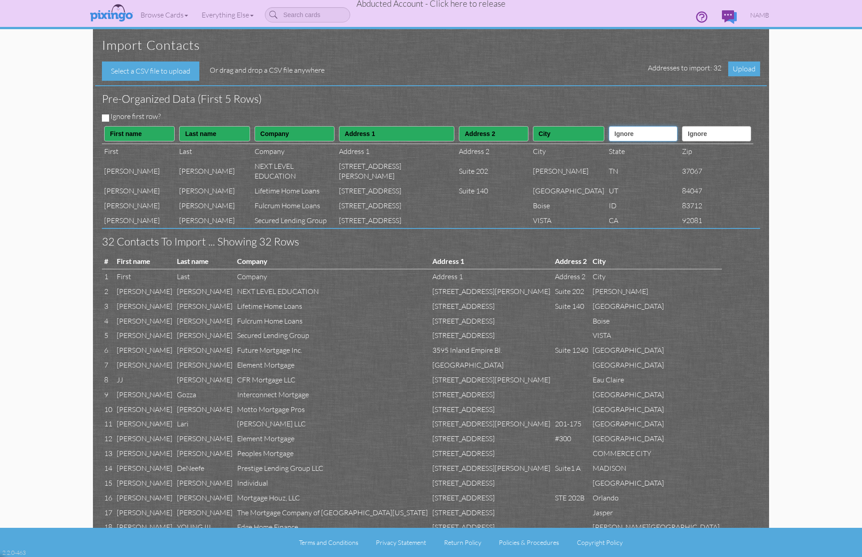
click at [618, 136] on select "Ignore ---------- First name Last name ---------- Address 1 Address 2 City Stat…" at bounding box center [642, 133] width 69 height 15
select select "object:169831"
click at [608, 126] on select "Ignore ---------- First name Last name ---------- Address 1 Address 2 City Stat…" at bounding box center [642, 133] width 69 height 15
click at [684, 130] on select "Ignore ---------- First name Last name ---------- Address 1 Address 2 City Stat…" at bounding box center [716, 133] width 69 height 15
select select "object:169832"
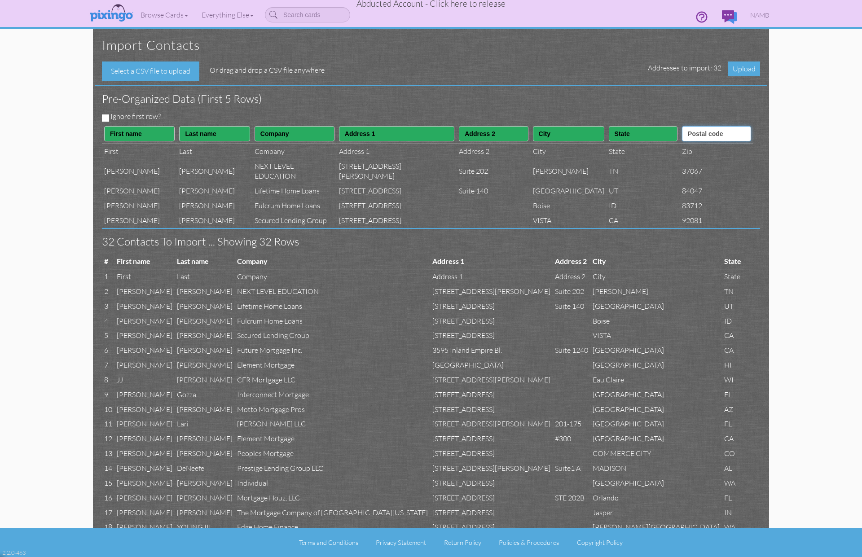
click at [682, 126] on select "Ignore ---------- First name Last name ---------- Address 1 Address 2 City Stat…" at bounding box center [716, 133] width 69 height 15
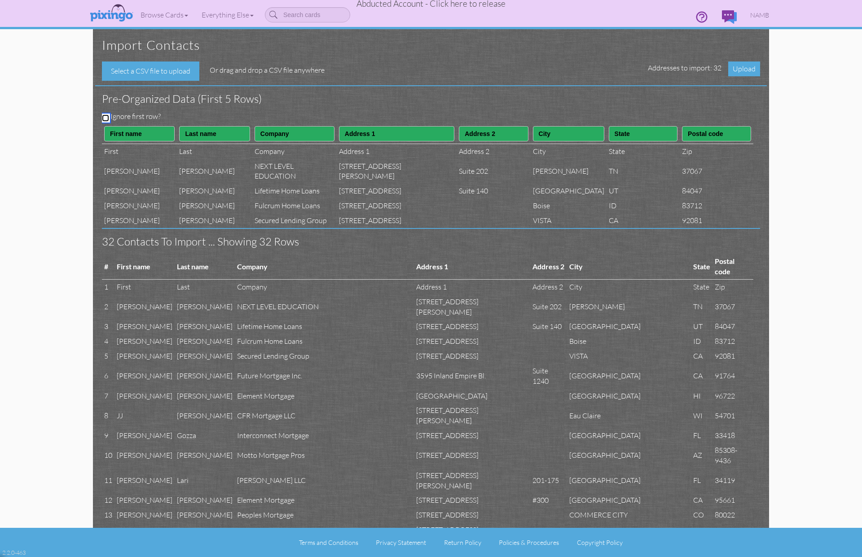
click at [105, 118] on input "Ignore first row?" at bounding box center [105, 117] width 7 height 7
checkbox input "true"
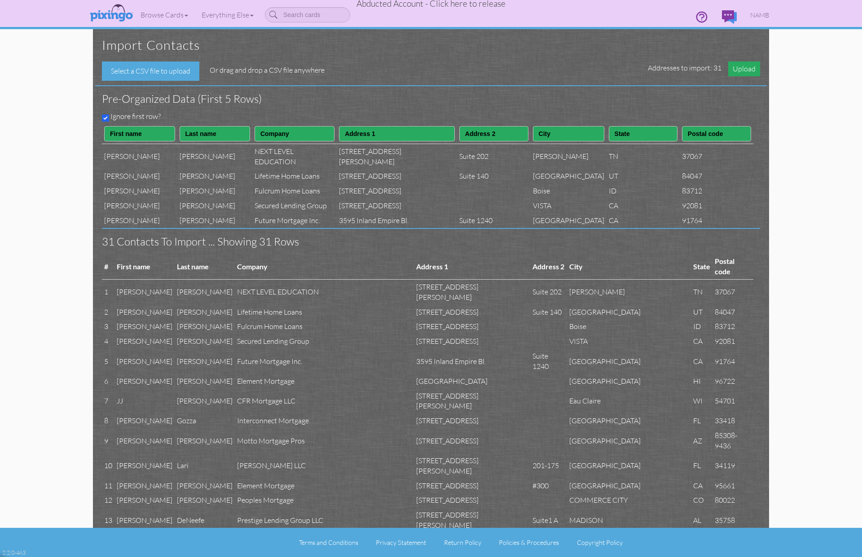
click at [735, 67] on span "Upload" at bounding box center [744, 68] width 32 height 15
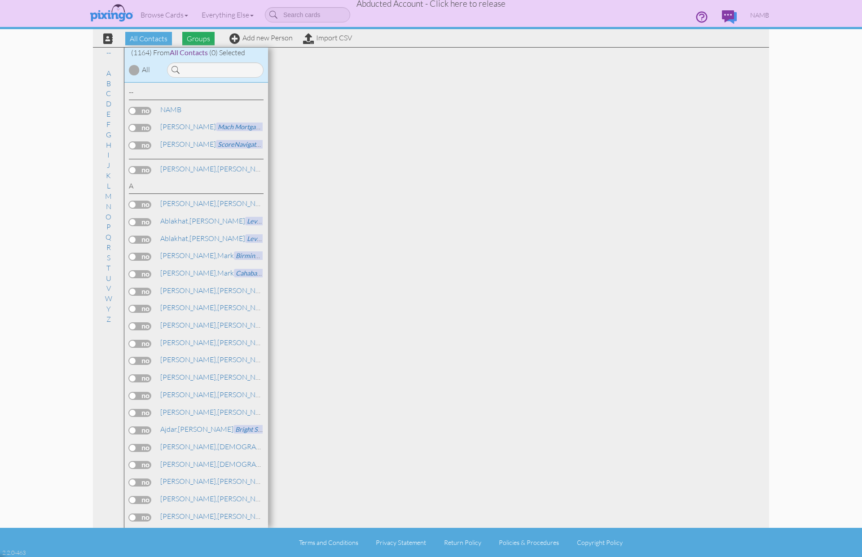
click at [207, 41] on span "Groups" at bounding box center [198, 38] width 32 height 13
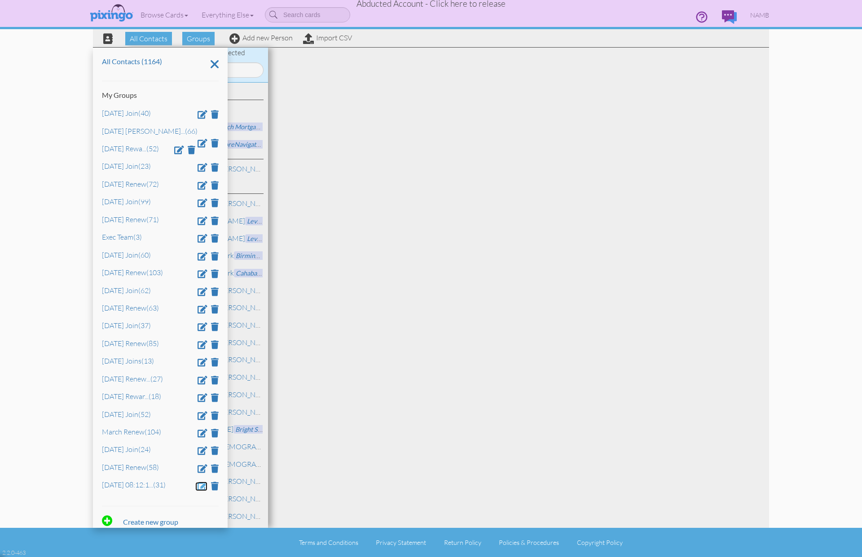
click at [200, 490] on span at bounding box center [202, 485] width 10 height 9
drag, startPoint x: 172, startPoint y: 493, endPoint x: 103, endPoint y: 494, distance: 69.1
click at [67, 487] on contacts "Toggle navigation Visit Pixingo Mobile Browse Cards Business Accounting Automot…" at bounding box center [431, 278] width 862 height 557
type input "Sept 2025 Join"
click at [128, 514] on span at bounding box center [128, 511] width 9 height 13
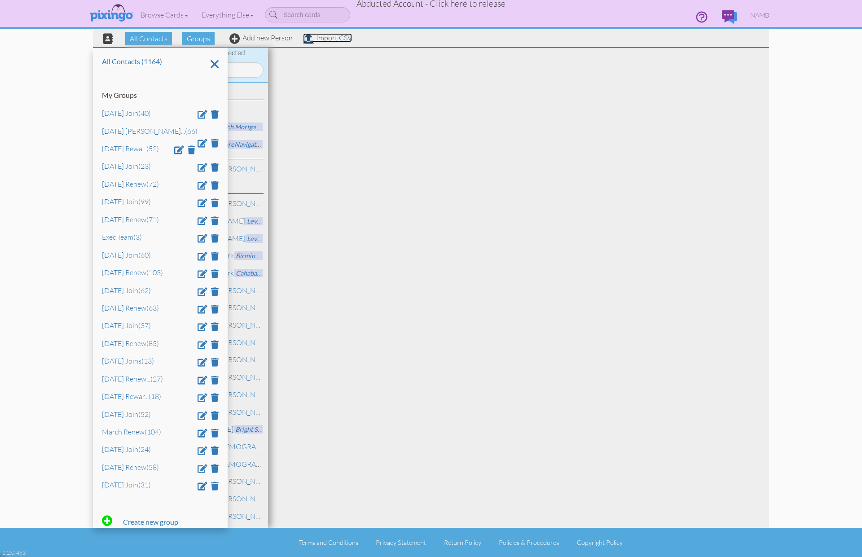
click at [326, 39] on link "Import CSV" at bounding box center [327, 37] width 49 height 9
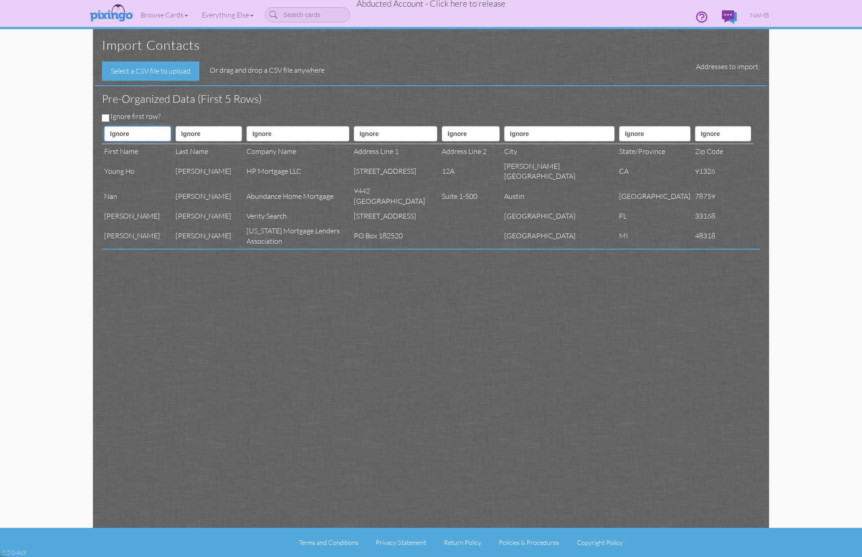
click at [156, 132] on select "Ignore ---------- First name Last name ---------- Address 1 Address 2 City Stat…" at bounding box center [137, 133] width 67 height 15
select select "object:176443"
click at [104, 126] on select "Ignore ---------- First name Last name ---------- Address 1 Address 2 City Stat…" at bounding box center [137, 133] width 67 height 15
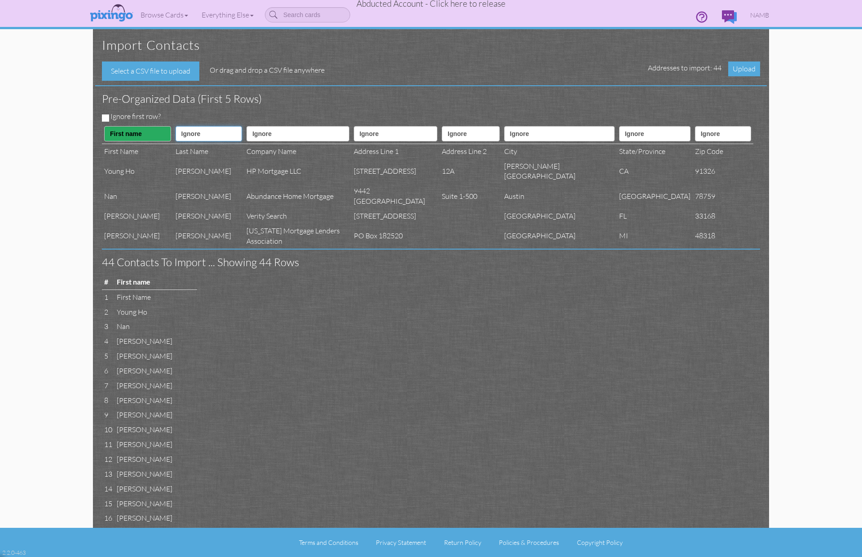
click at [192, 133] on select "Ignore ---------- First name Last name ---------- Address 1 Address 2 City Stat…" at bounding box center [208, 133] width 67 height 15
select select "object:176444"
click at [179, 126] on select "Ignore ---------- First name Last name ---------- Address 1 Address 2 City Stat…" at bounding box center [208, 133] width 67 height 15
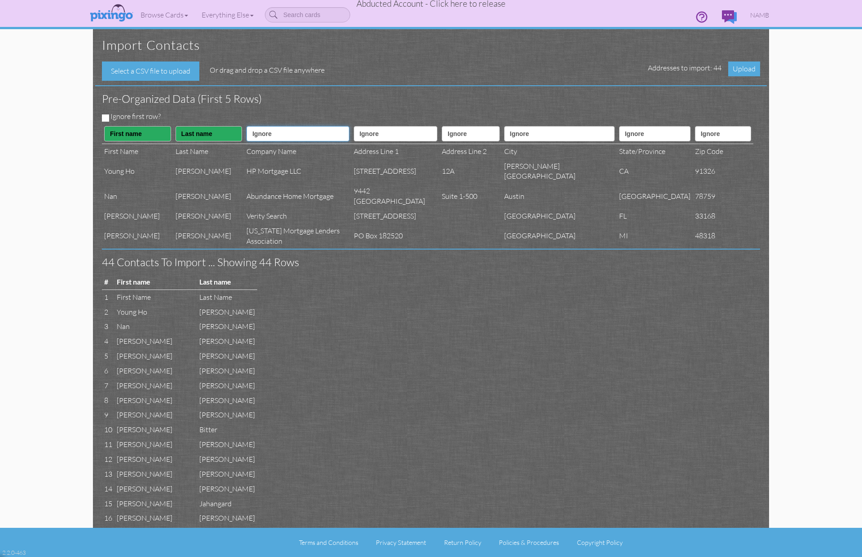
click at [296, 133] on select "Ignore ---------- First name Last name ---------- Address 1 Address 2 City Stat…" at bounding box center [297, 133] width 102 height 15
click at [349, 134] on select "Ignore ---------- First name Last name ---------- Address 1 Address 2 City Stat…" at bounding box center [297, 133] width 102 height 15
select select "object:176455"
click at [257, 126] on select "Ignore ---------- First name Last name ---------- Address 1 Address 2 City Stat…" at bounding box center [297, 133] width 102 height 15
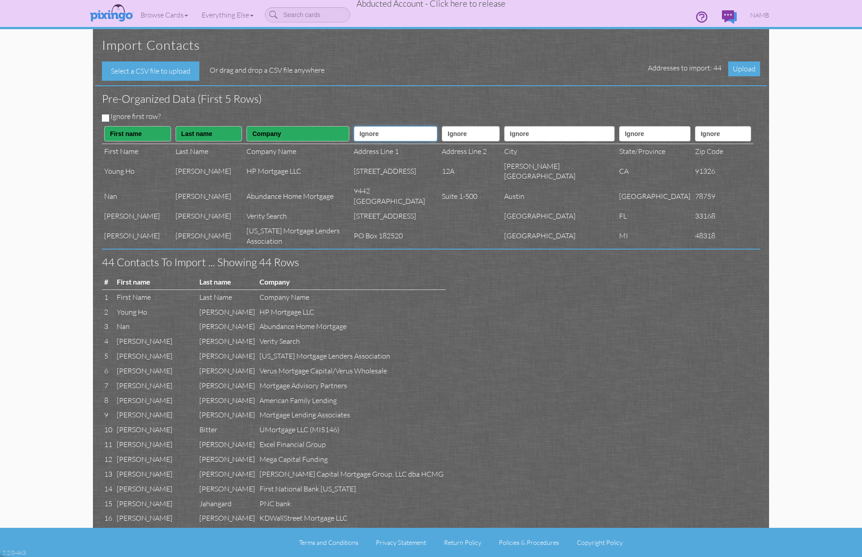
click at [416, 137] on select "Ignore ---------- First name Last name ---------- Address 1 Address 2 City Stat…" at bounding box center [395, 133] width 83 height 15
select select "object:176446"
click at [371, 126] on select "Ignore ---------- First name Last name ---------- Address 1 Address 2 City Stat…" at bounding box center [395, 133] width 83 height 15
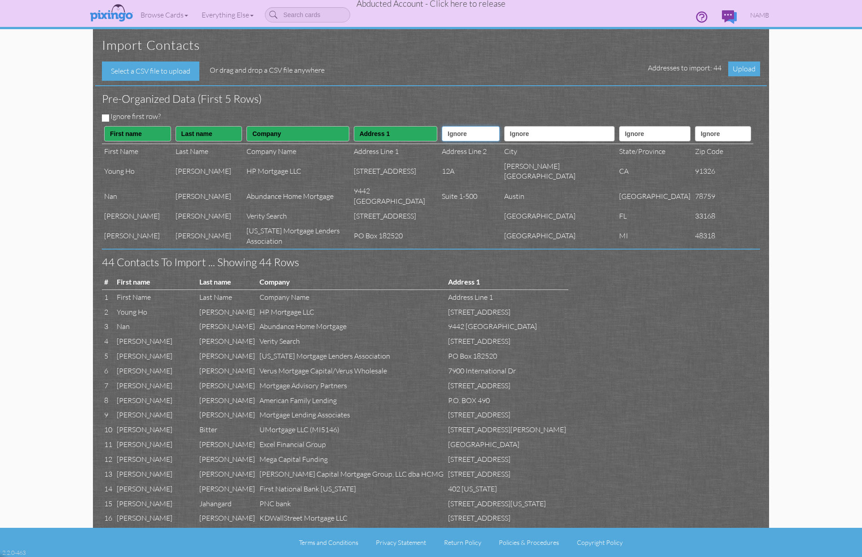
click at [496, 136] on select "Ignore ---------- First name Last name ---------- Address 1 Address 2 City Stat…" at bounding box center [470, 133] width 57 height 15
select select "object:176447"
click at [447, 126] on select "Ignore ---------- First name Last name ---------- Address 1 Address 2 City Stat…" at bounding box center [470, 133] width 57 height 15
click at [550, 134] on select "Ignore ---------- First name Last name ---------- Address 1 Address 2 City Stat…" at bounding box center [559, 133] width 110 height 15
select select "object:176448"
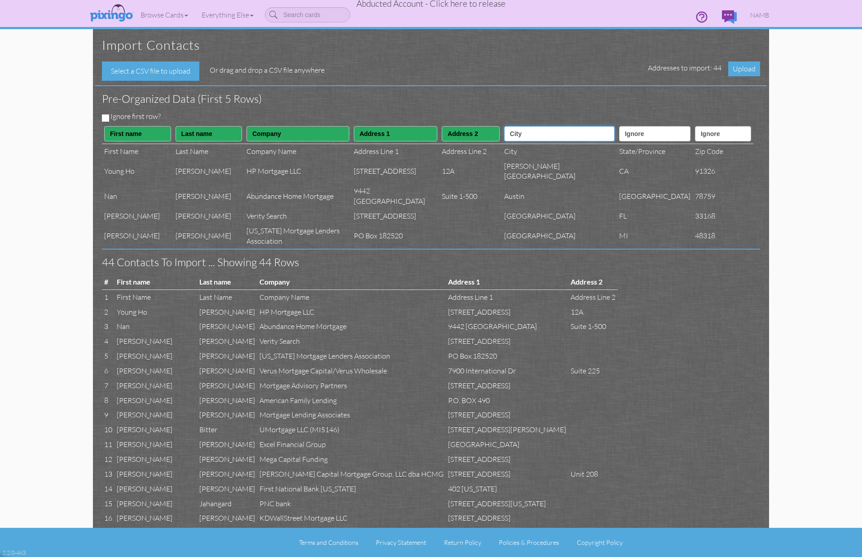
click at [523, 126] on select "Ignore ---------- First name Last name ---------- Address 1 Address 2 City Stat…" at bounding box center [559, 133] width 110 height 15
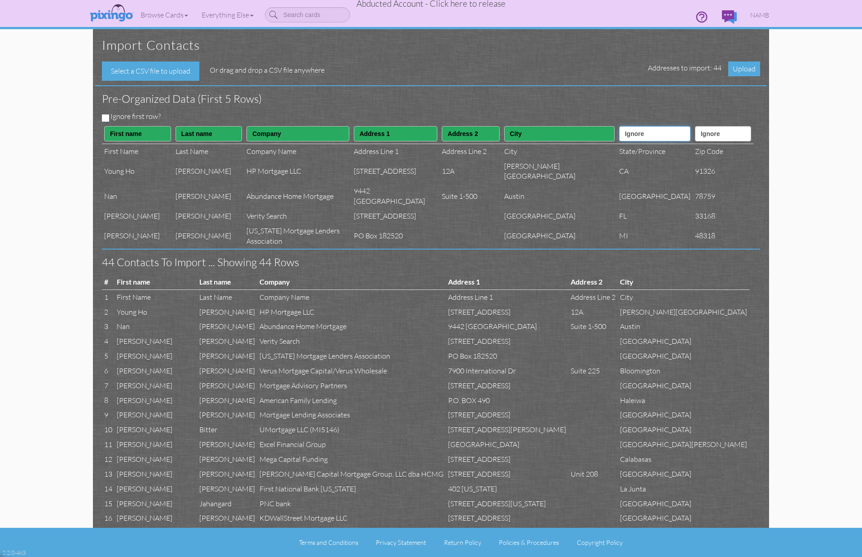
click at [629, 132] on select "Ignore ---------- First name Last name ---------- Address 1 Address 2 City Stat…" at bounding box center [654, 133] width 71 height 15
select select "object:176449"
click at [619, 126] on select "Ignore ---------- First name Last name ---------- Address 1 Address 2 City Stat…" at bounding box center [654, 133] width 71 height 15
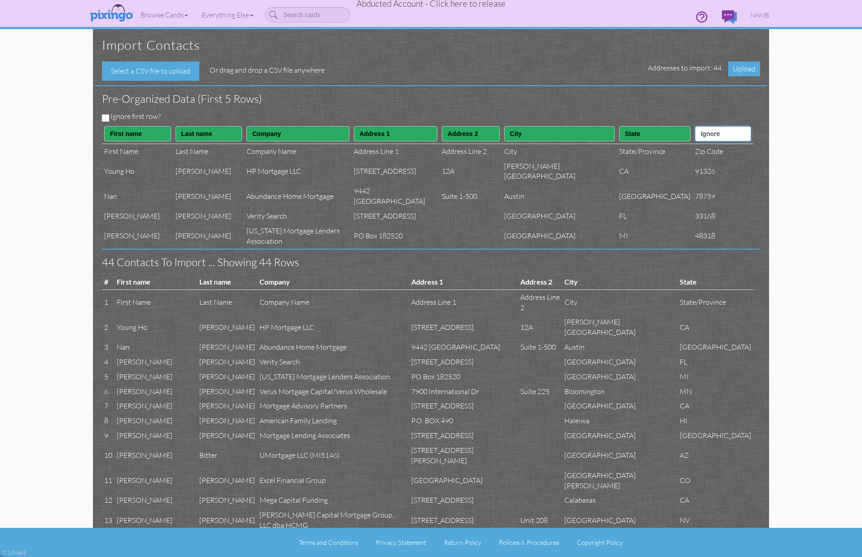
click at [695, 132] on select "Ignore ---------- First name Last name ---------- Address 1 Address 2 City Stat…" at bounding box center [723, 133] width 56 height 15
select select "object:176450"
click at [695, 126] on select "Ignore ---------- First name Last name ---------- Address 1 Address 2 City Stat…" at bounding box center [723, 133] width 56 height 15
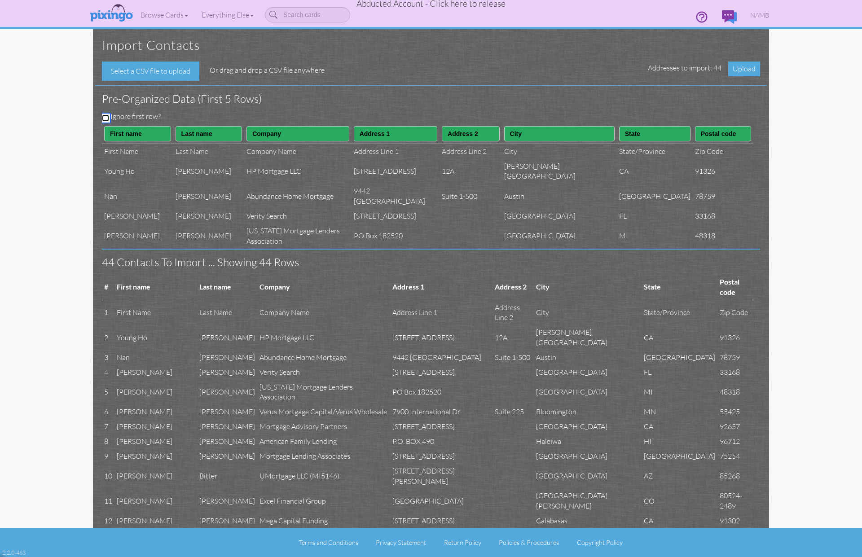
click at [105, 116] on input "Ignore first row?" at bounding box center [105, 117] width 7 height 7
checkbox input "true"
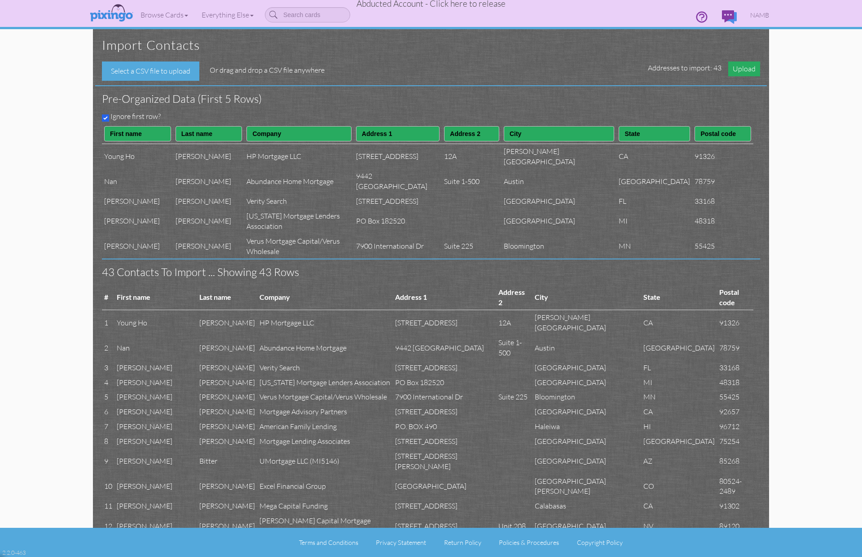
click at [745, 69] on span "Upload" at bounding box center [744, 68] width 32 height 15
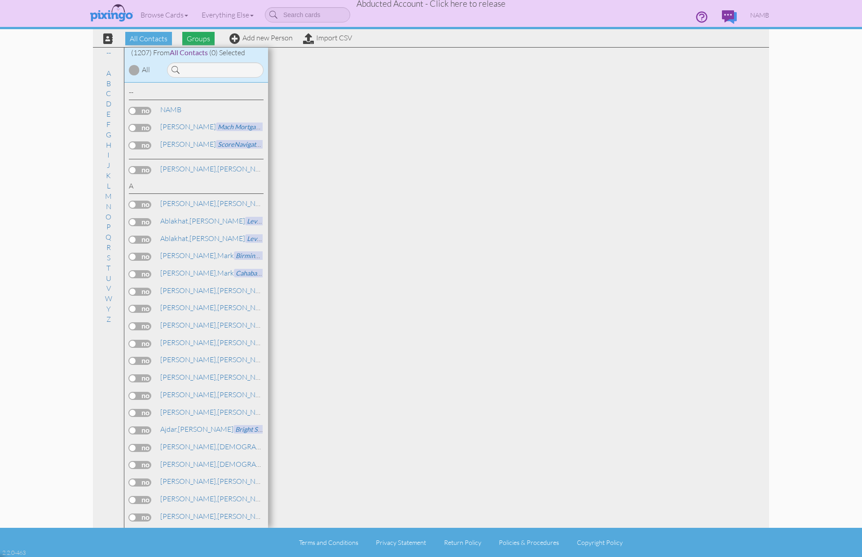
click at [199, 42] on span "Groups" at bounding box center [198, 38] width 32 height 13
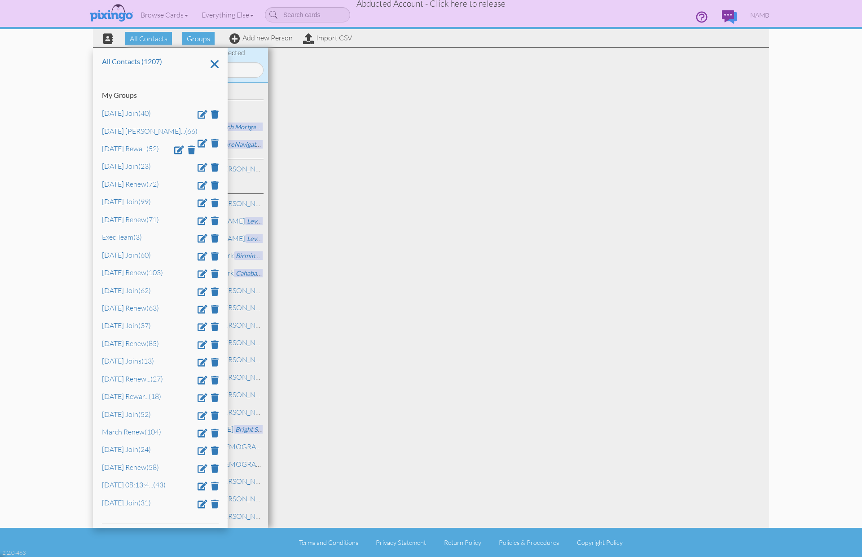
scroll to position [31, 0]
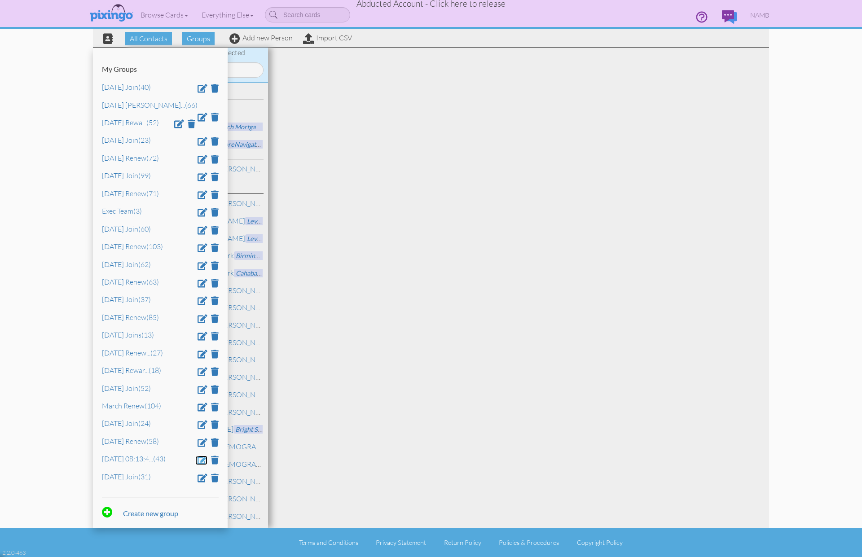
click at [203, 460] on span at bounding box center [202, 459] width 10 height 9
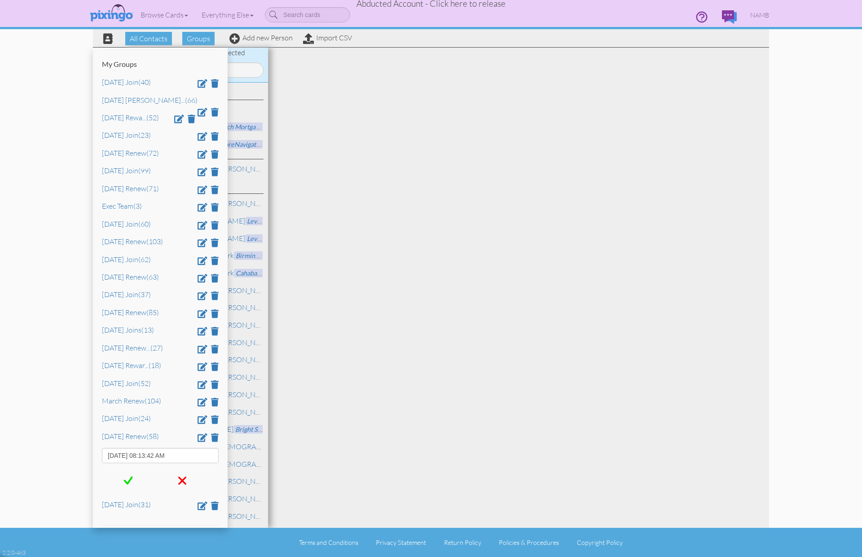
drag, startPoint x: 203, startPoint y: 460, endPoint x: 104, endPoint y: 457, distance: 98.8
click at [104, 458] on input "Oct 10, 08:13:42 AM" at bounding box center [160, 455] width 117 height 15
type input "Sept 2025 Renew"
click at [127, 486] on span at bounding box center [128, 480] width 9 height 13
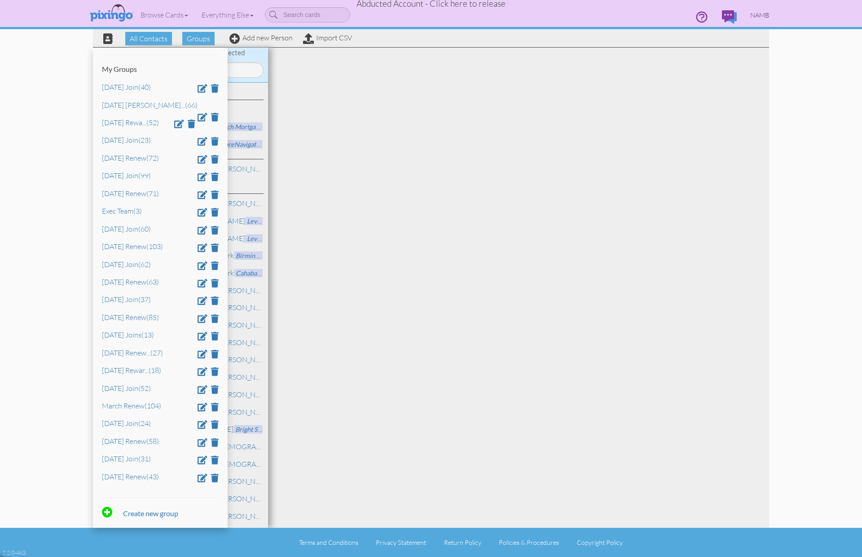
click at [753, 14] on span "NAMB" at bounding box center [759, 15] width 19 height 8
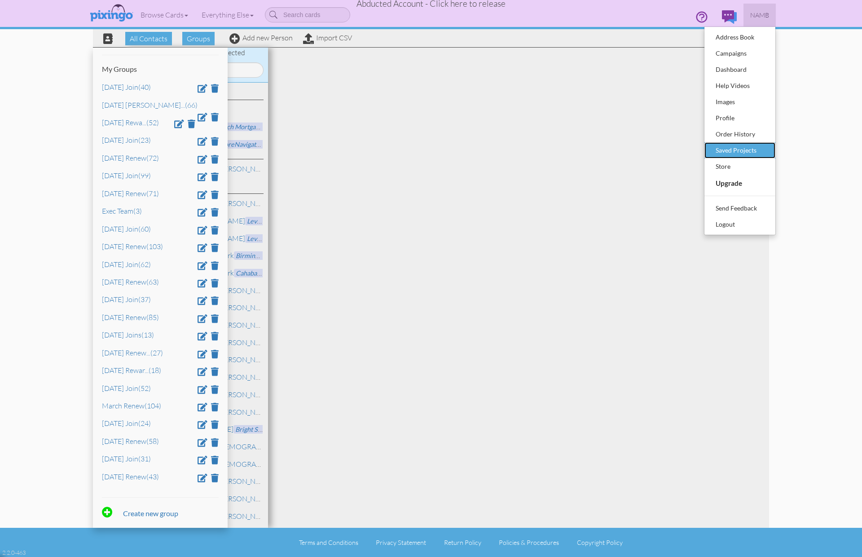
click at [723, 144] on div "Saved Projects" at bounding box center [739, 150] width 53 height 13
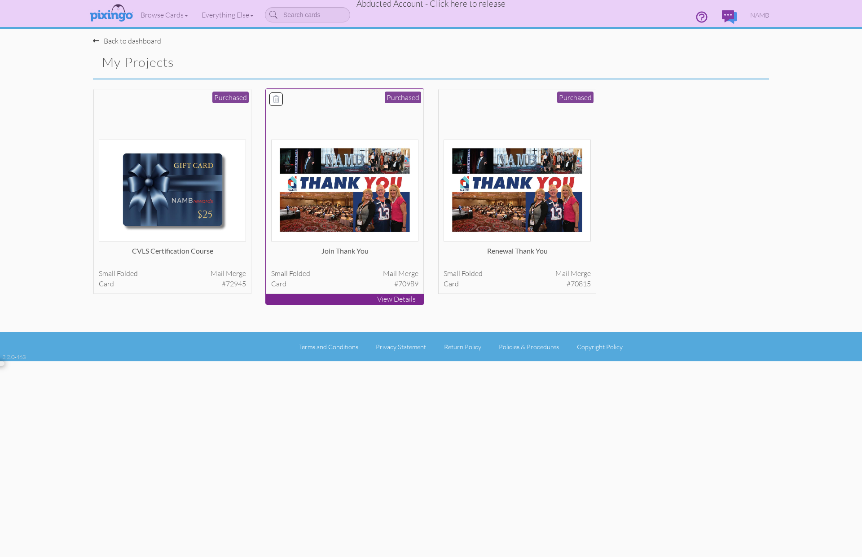
click at [368, 177] on img at bounding box center [345, 191] width 148 height 102
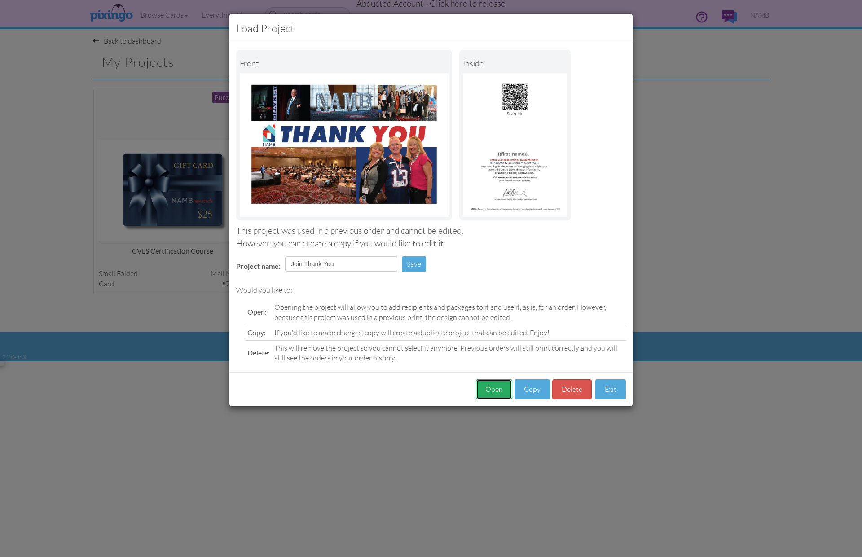
click at [494, 390] on button "Open" at bounding box center [494, 389] width 36 height 20
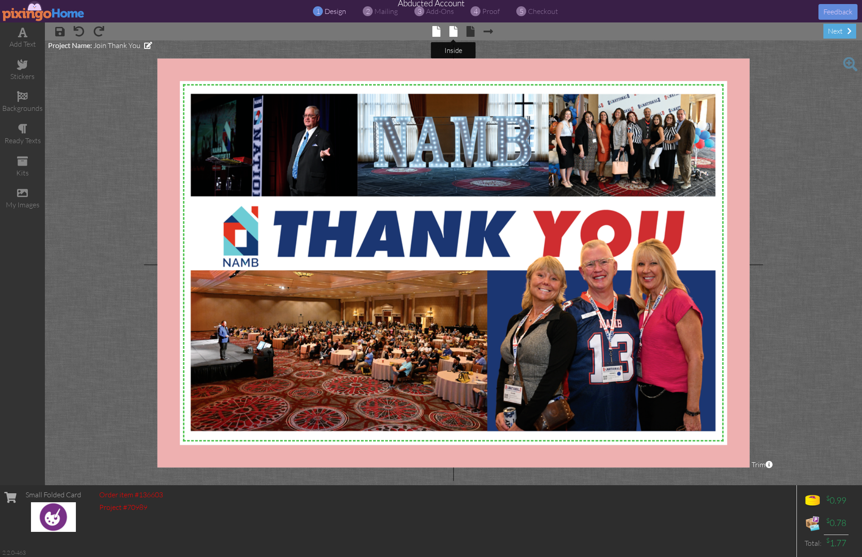
click at [451, 33] on span at bounding box center [453, 31] width 8 height 11
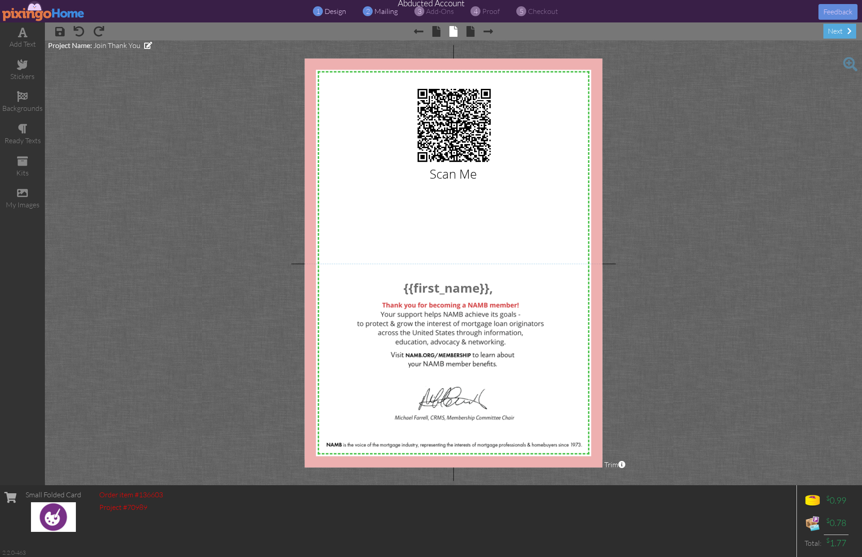
click at [387, 16] on div "2 mailing" at bounding box center [383, 11] width 30 height 10
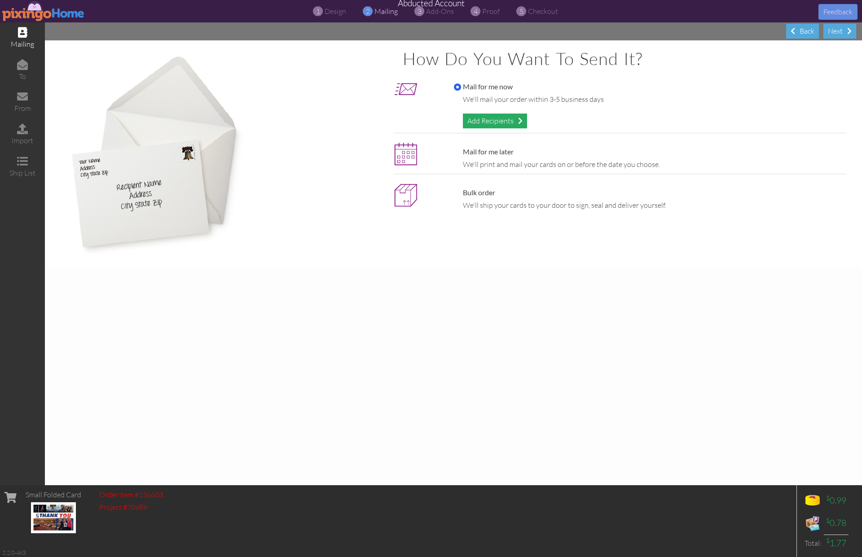
click at [488, 117] on div "Add Recipients" at bounding box center [495, 121] width 64 height 15
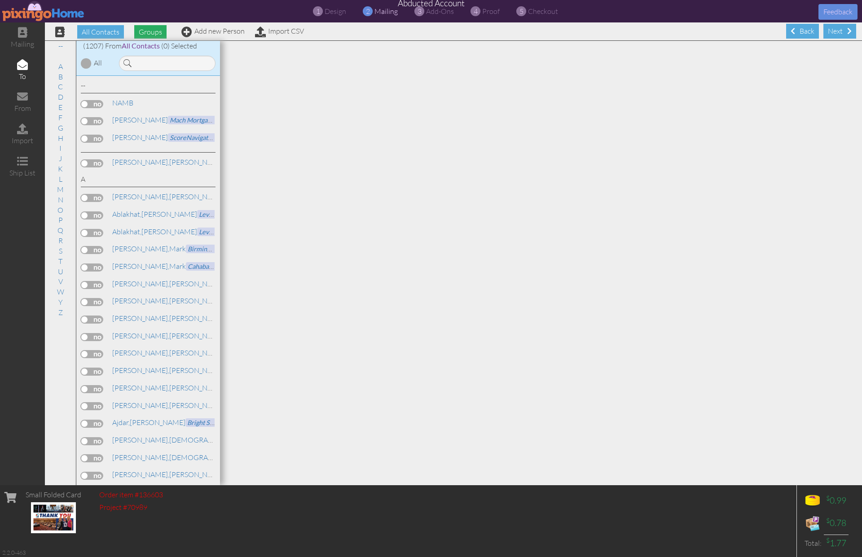
click at [140, 31] on span "Groups" at bounding box center [150, 31] width 32 height 13
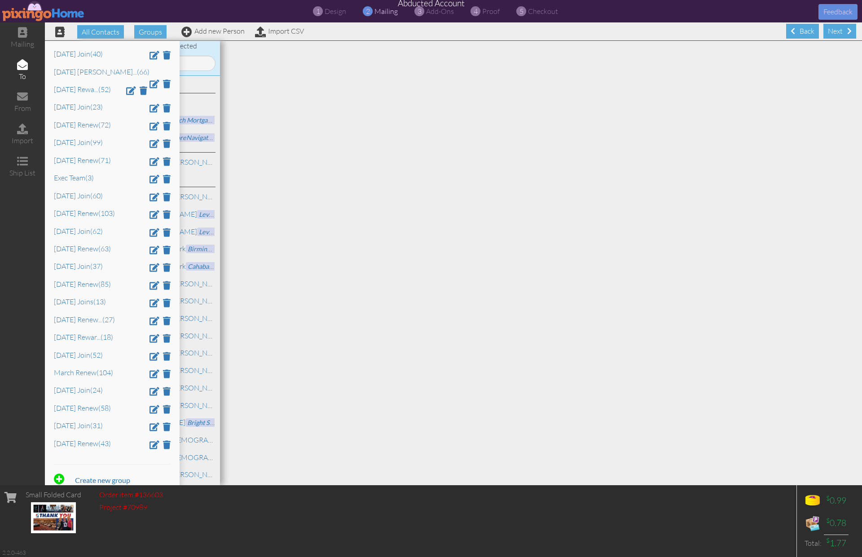
scroll to position [67, 0]
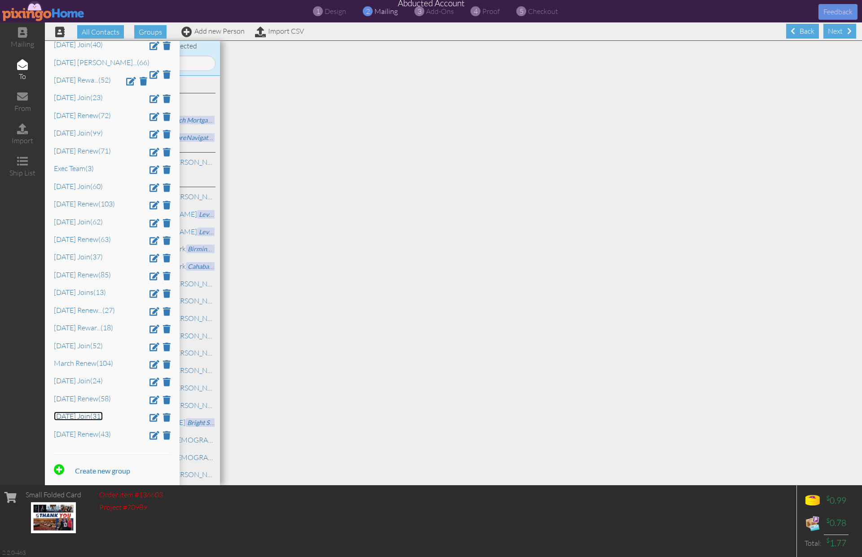
click at [71, 417] on link "Sept 2025 Join (31)" at bounding box center [78, 415] width 49 height 9
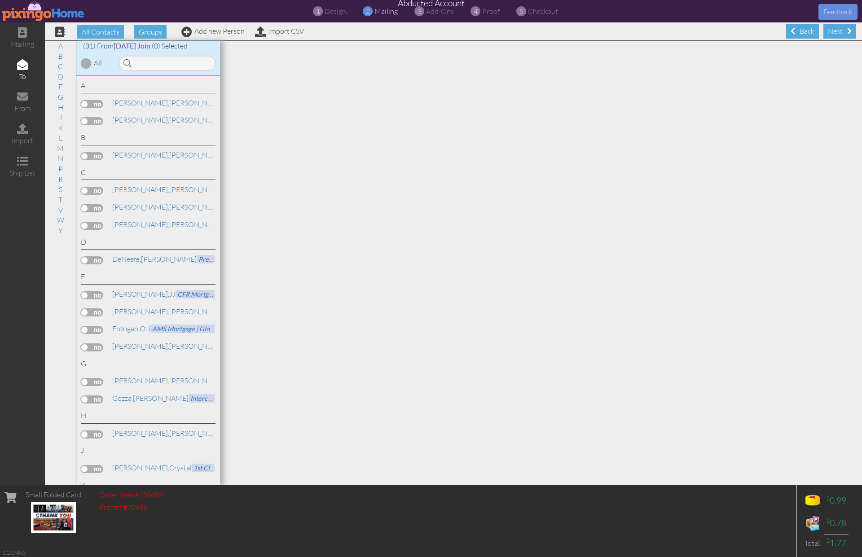
click at [84, 64] on div at bounding box center [86, 63] width 11 height 11
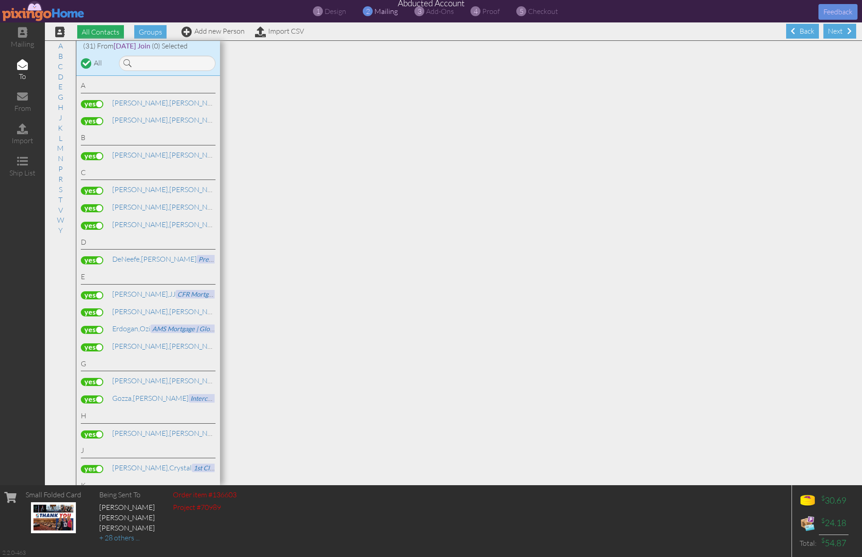
click at [102, 29] on span "All Contacts" at bounding box center [100, 31] width 47 height 13
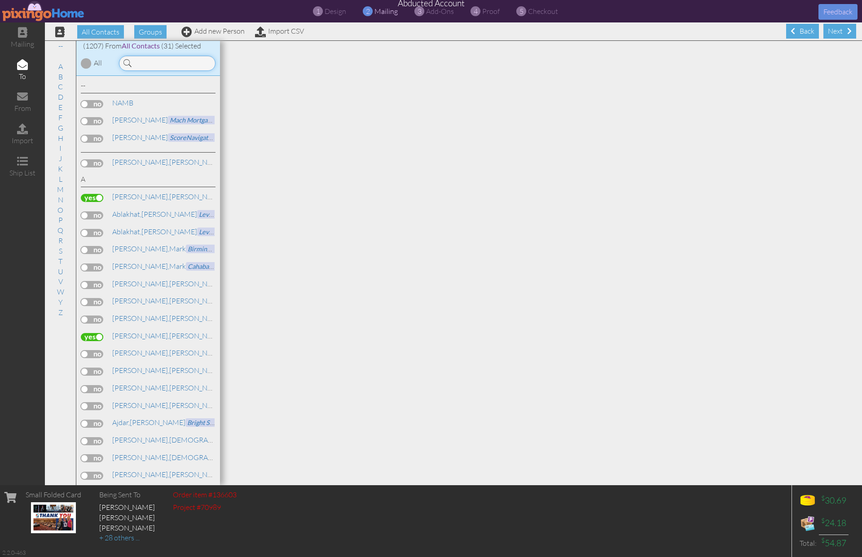
click at [168, 63] on input at bounding box center [167, 63] width 96 height 15
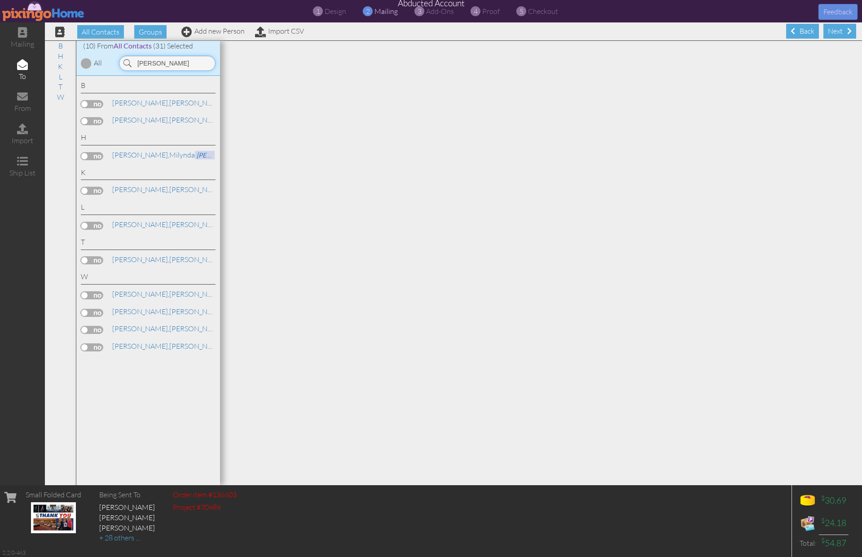
type input "bryan"
click at [96, 259] on label at bounding box center [92, 260] width 22 height 8
click at [0, 0] on input "checkbox" at bounding box center [0, 0] width 0 height 0
click at [490, 13] on span "proof" at bounding box center [491, 11] width 18 height 9
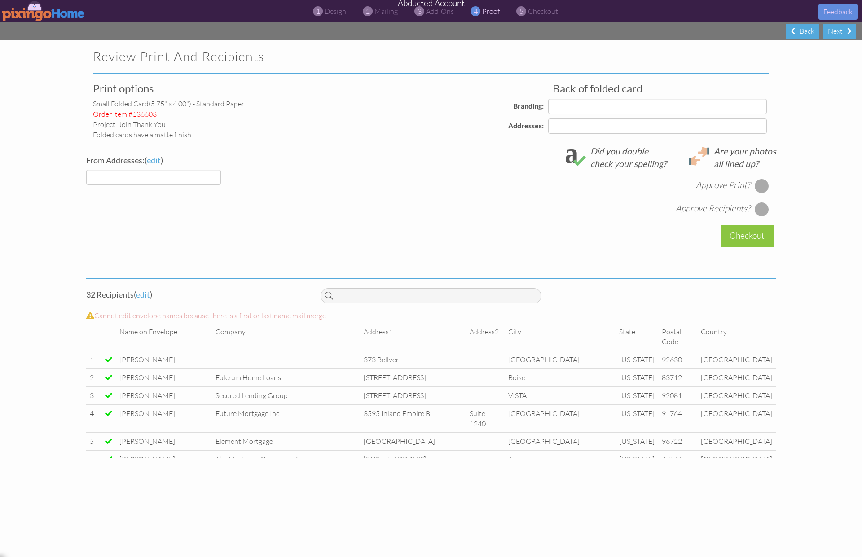
select select "object:191290"
select select "object:191293"
select select "object:191295"
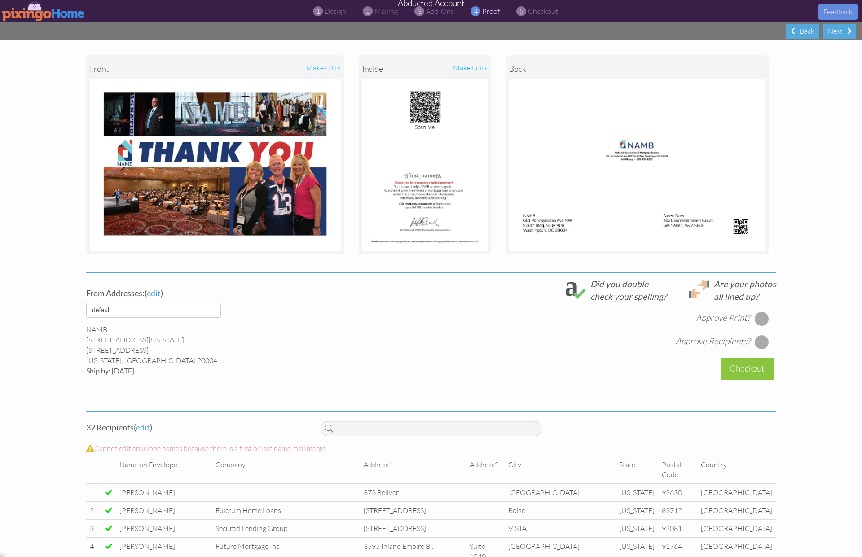
scroll to position [144, 0]
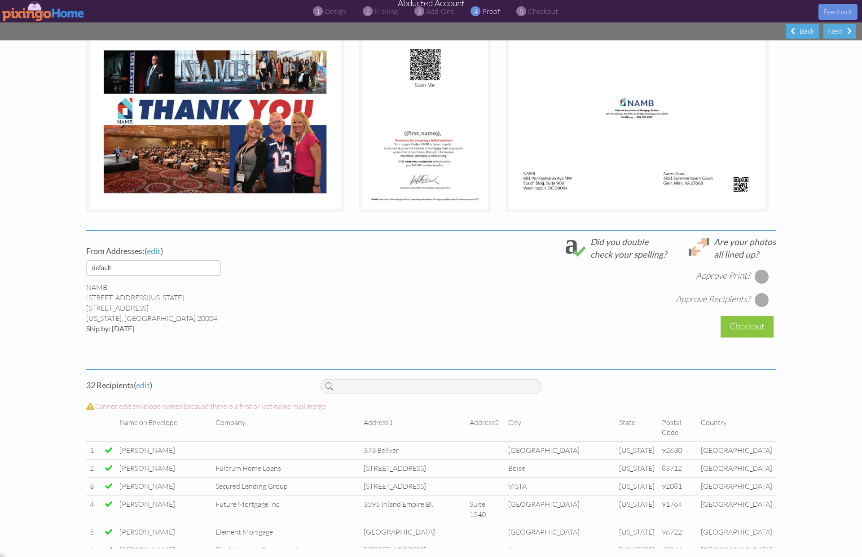
click at [762, 273] on div at bounding box center [761, 276] width 14 height 14
click at [760, 300] on div at bounding box center [761, 300] width 14 height 14
click at [728, 324] on div "Checkout" at bounding box center [746, 326] width 53 height 21
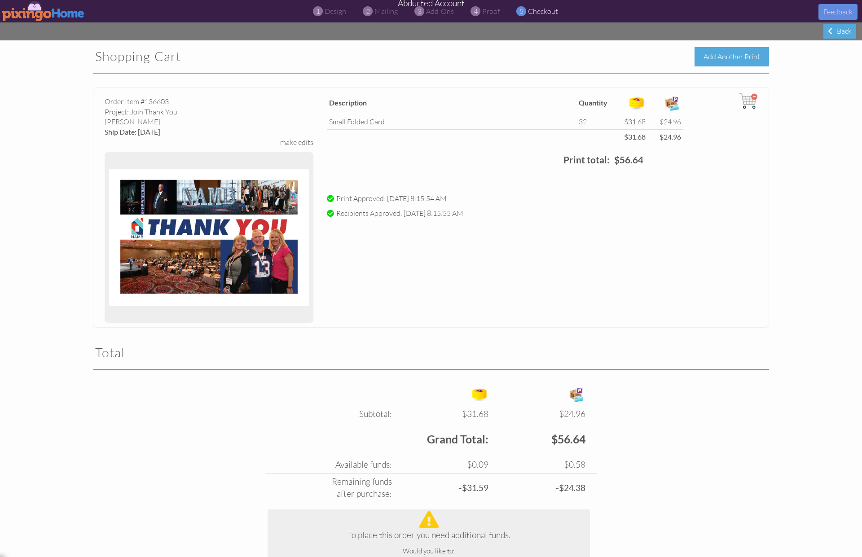
click at [736, 59] on div "Add Another Print" at bounding box center [731, 56] width 74 height 19
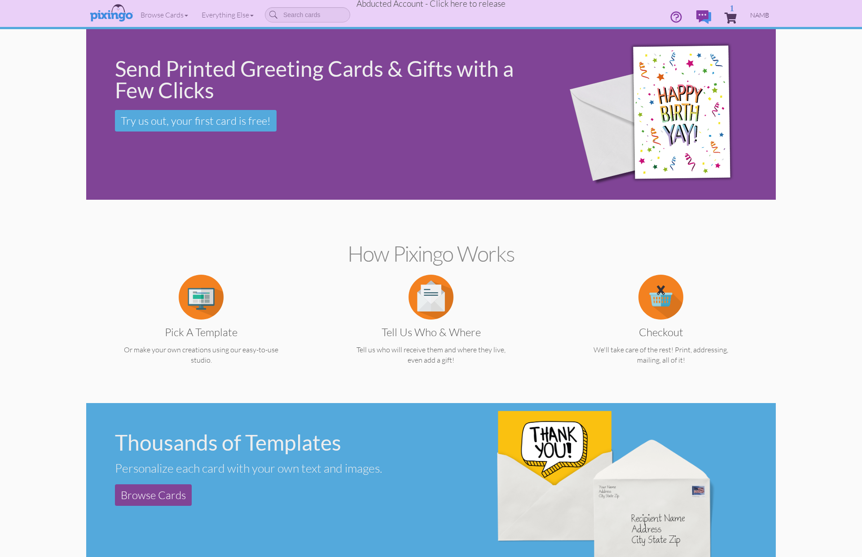
click at [758, 14] on span "NAMB" at bounding box center [759, 15] width 19 height 8
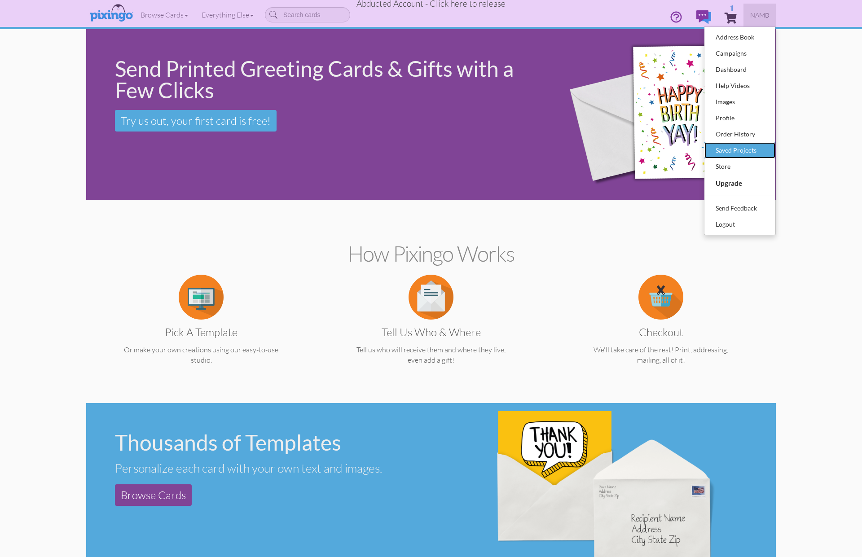
click at [744, 150] on div "Saved Projects" at bounding box center [739, 150] width 53 height 13
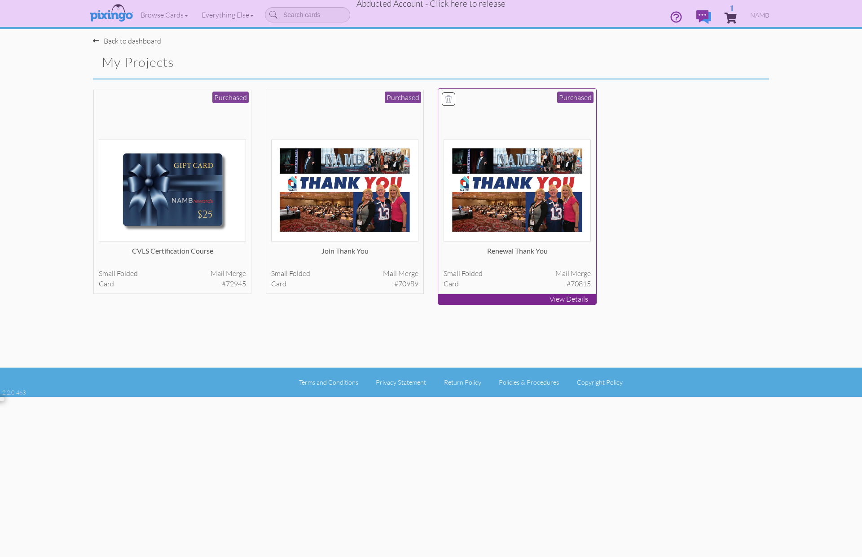
click at [551, 202] on img at bounding box center [517, 191] width 148 height 102
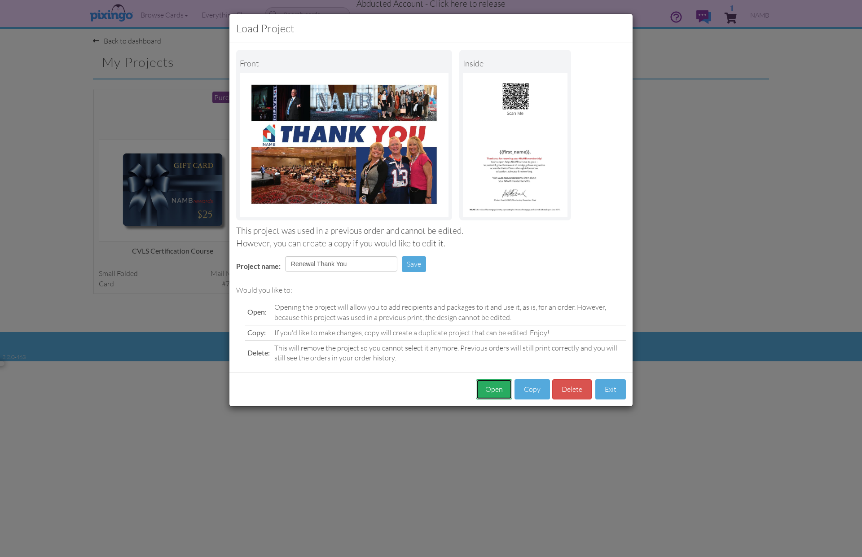
click at [499, 391] on button "Open" at bounding box center [494, 389] width 36 height 20
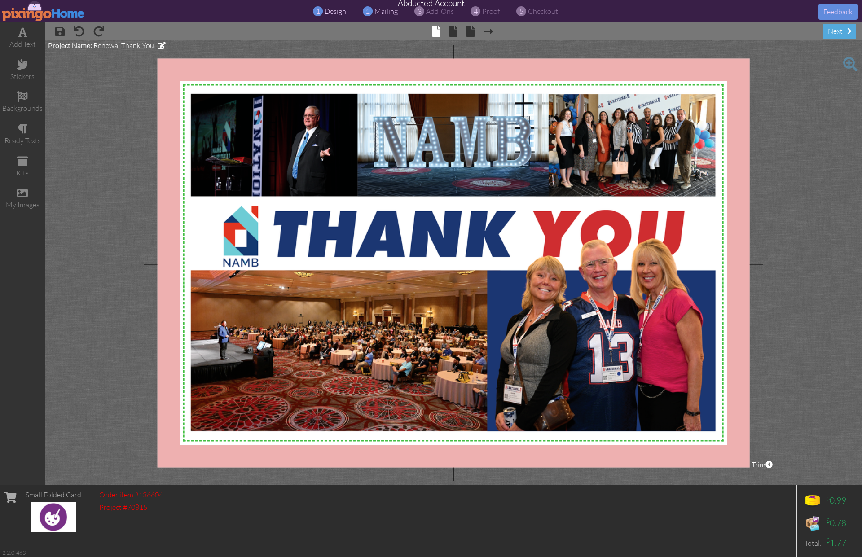
click at [387, 12] on span "mailing" at bounding box center [385, 11] width 23 height 9
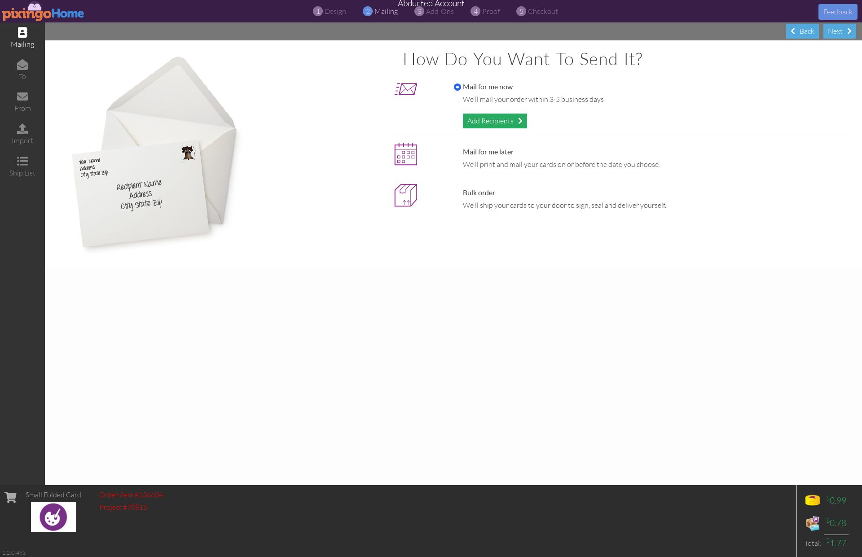
click at [499, 122] on div "Add Recipients" at bounding box center [495, 121] width 64 height 15
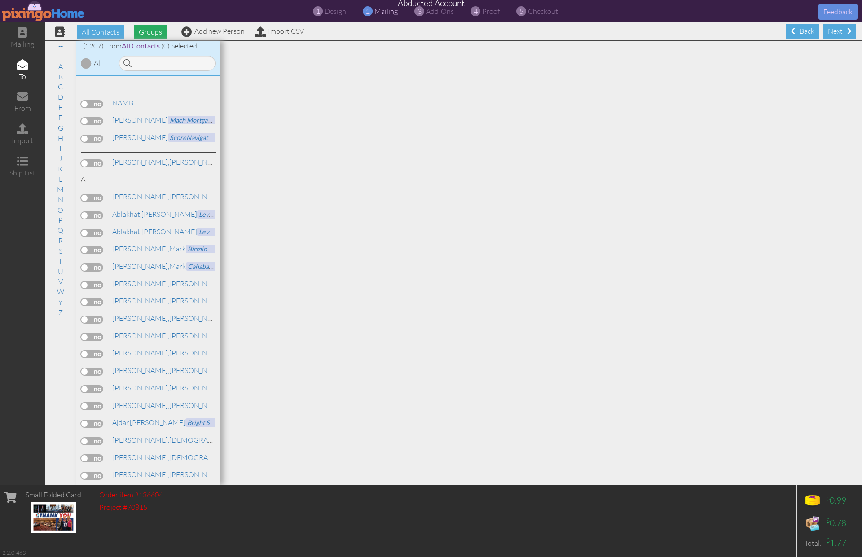
click at [154, 31] on span "Groups" at bounding box center [150, 31] width 32 height 13
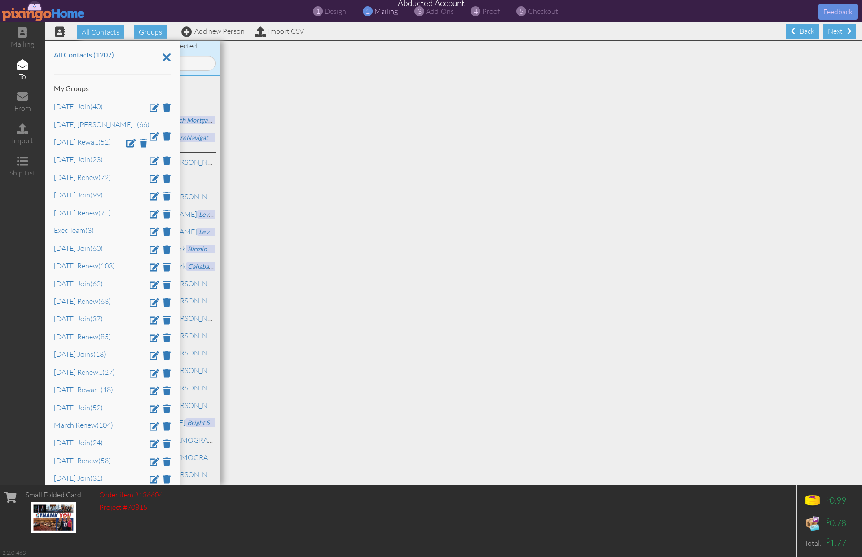
scroll to position [67, 0]
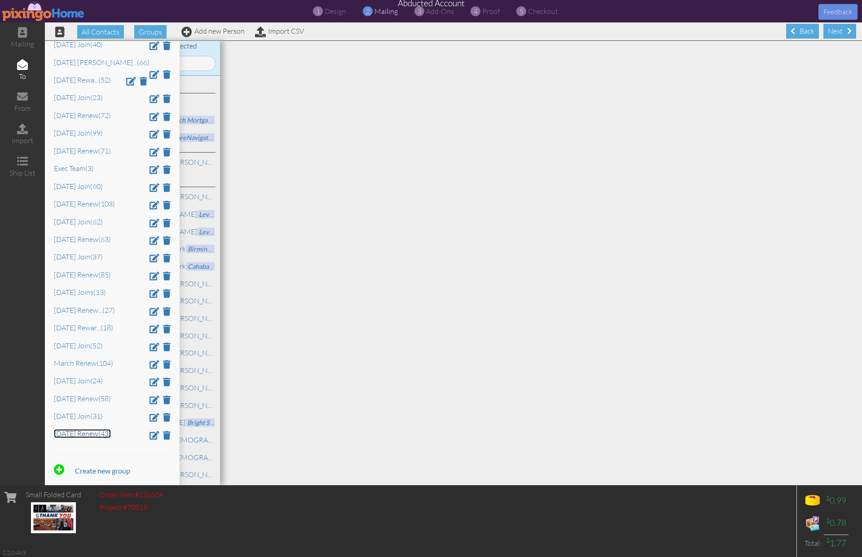
click at [93, 433] on link "Sept 2025 Renew (43)" at bounding box center [82, 433] width 57 height 9
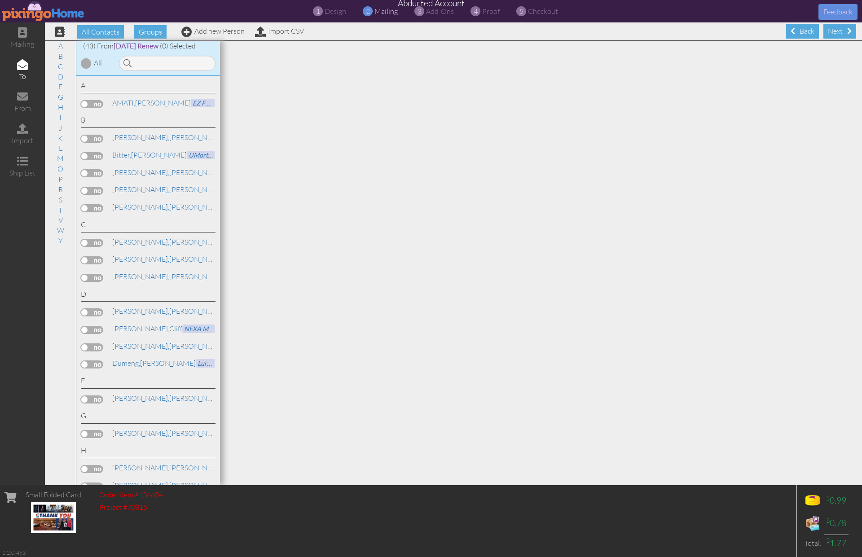
click at [88, 63] on div at bounding box center [86, 63] width 11 height 11
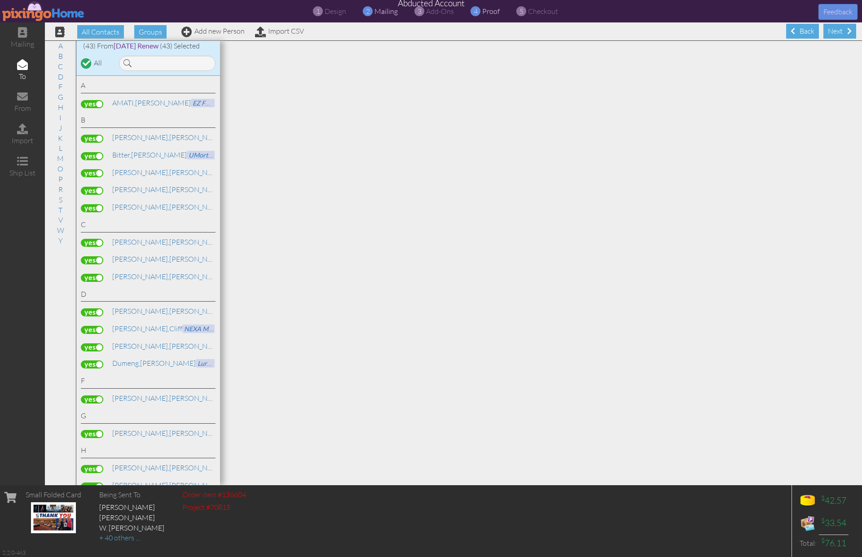
click at [490, 11] on span "proof" at bounding box center [491, 11] width 18 height 9
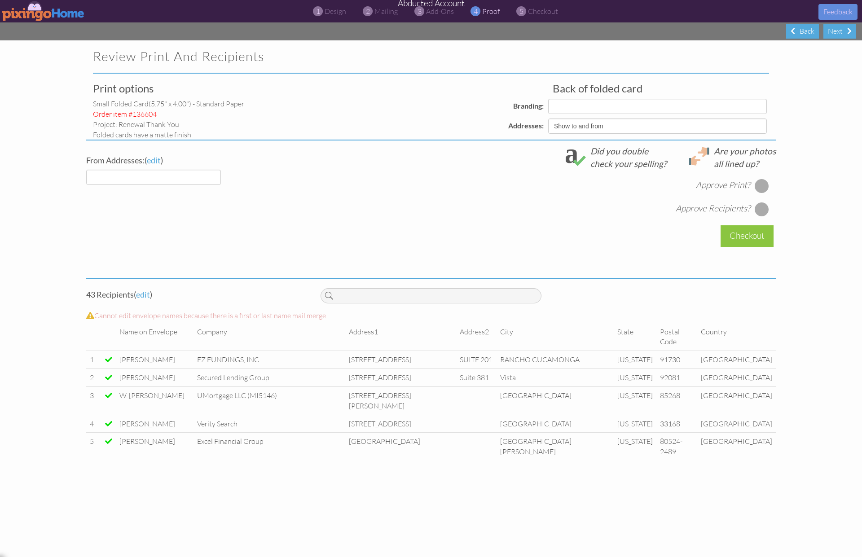
select select "object:195831"
select select "object:195833"
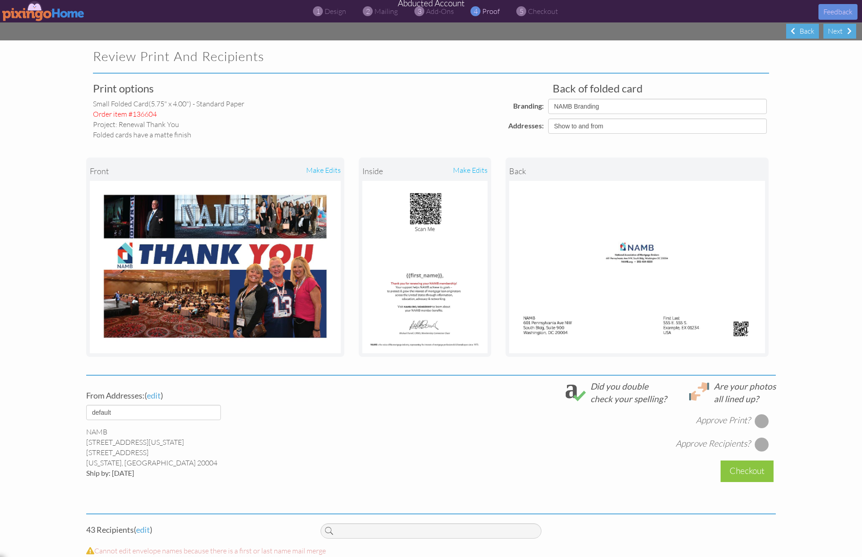
click at [764, 421] on div at bounding box center [761, 421] width 14 height 14
click at [764, 442] on div at bounding box center [761, 444] width 14 height 14
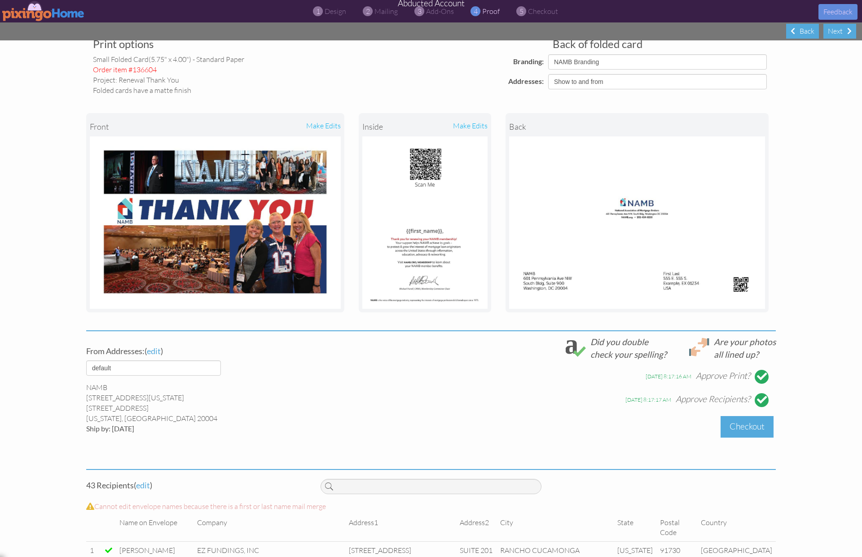
click at [735, 424] on div "Checkout" at bounding box center [746, 426] width 53 height 21
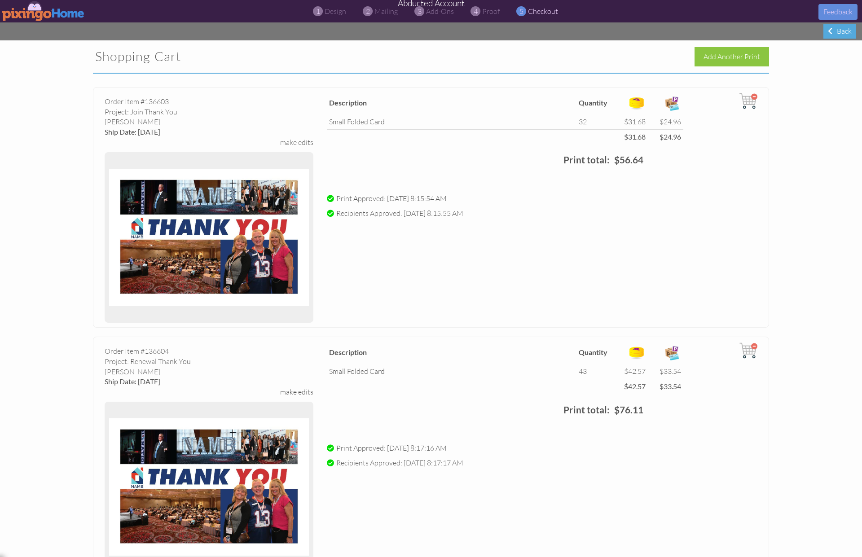
click at [61, 70] on project-checkout "Shopping Cart Add Another Print Order Item #136603 Project: Join Thank You matt…" at bounding box center [431, 475] width 862 height 871
click at [46, 11] on img at bounding box center [43, 11] width 83 height 20
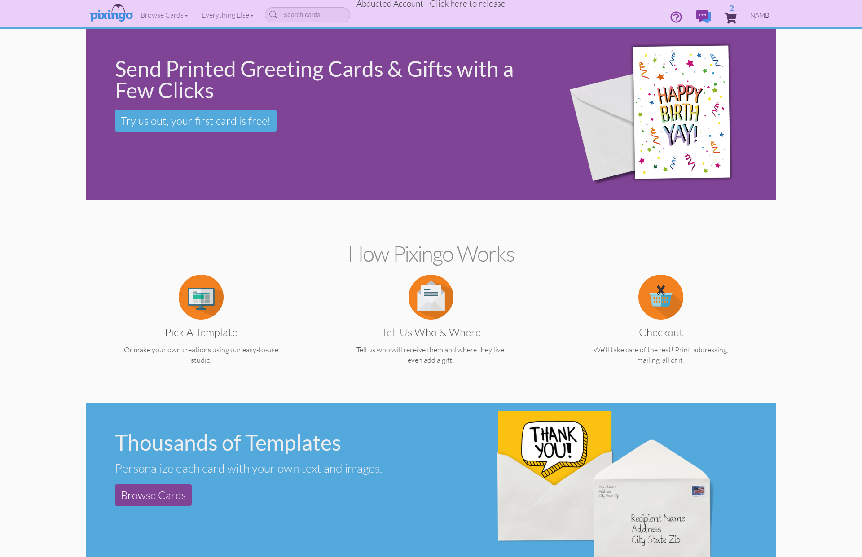
click at [757, 15] on span "NAMB" at bounding box center [759, 15] width 19 height 8
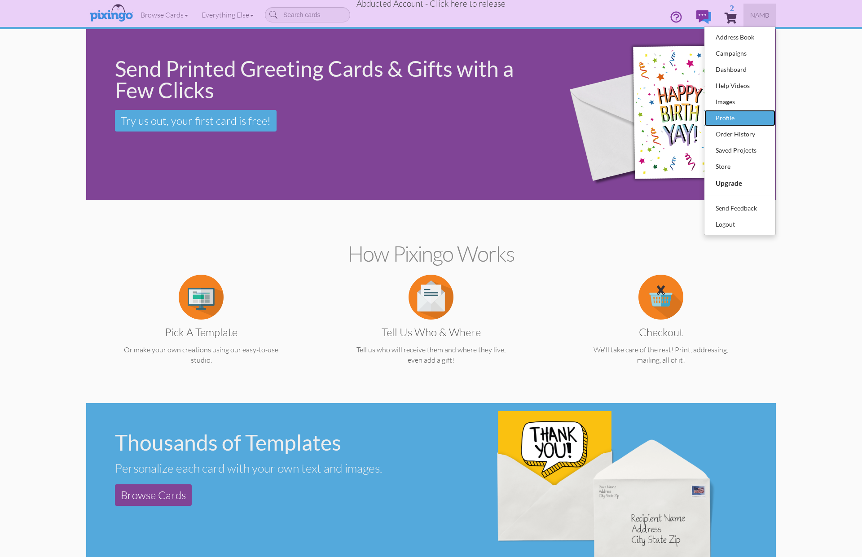
click at [727, 113] on div "Profile" at bounding box center [739, 117] width 53 height 13
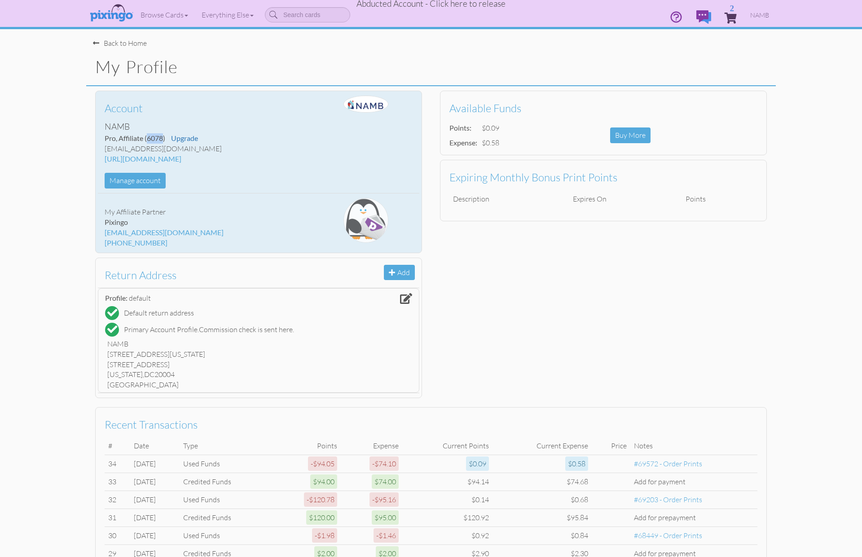
drag, startPoint x: 148, startPoint y: 137, endPoint x: 161, endPoint y: 136, distance: 13.0
click at [163, 136] on span "(6078)" at bounding box center [154, 138] width 21 height 9
copy span "6078"
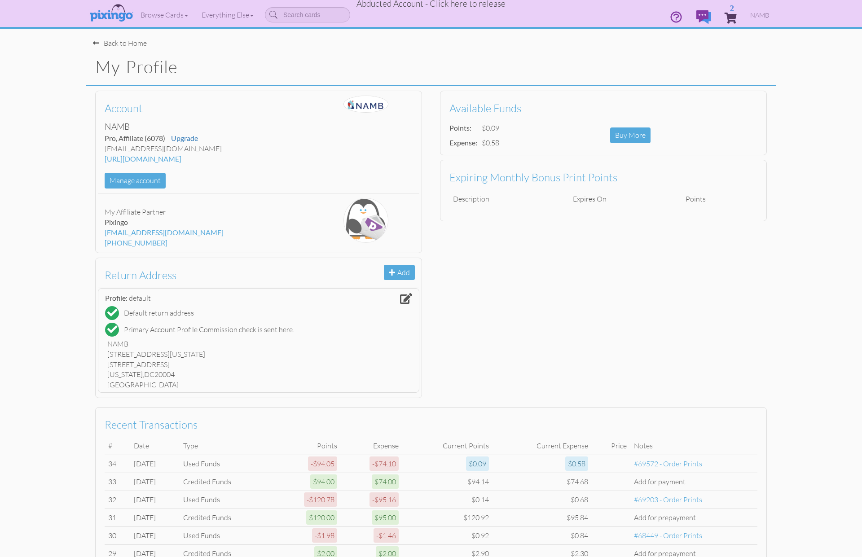
click at [464, 4] on span "Abducted Account - Click here to release" at bounding box center [430, 3] width 149 height 11
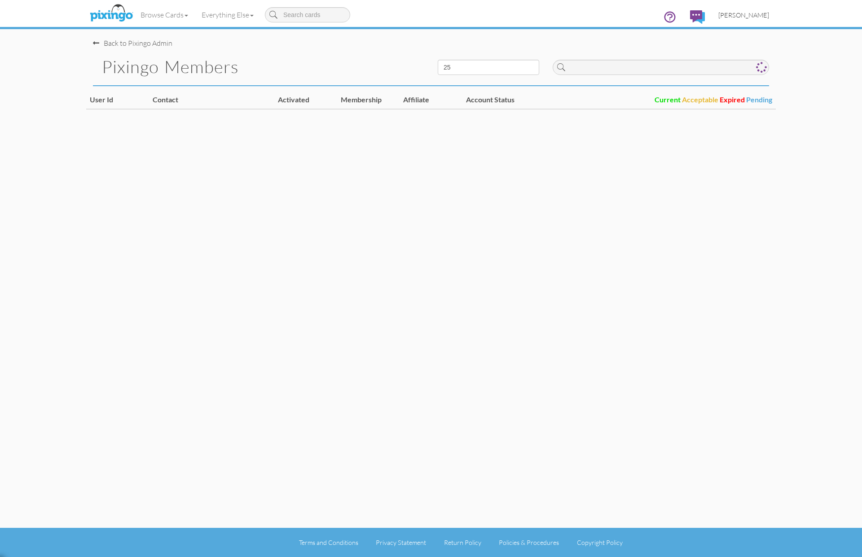
click at [765, 15] on span "[PERSON_NAME]" at bounding box center [743, 15] width 51 height 8
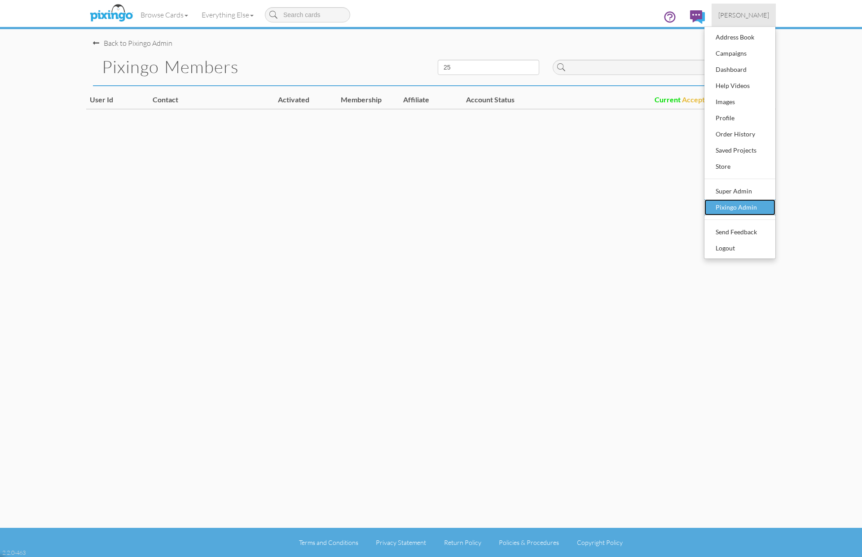
click at [734, 209] on div "Pixingo Admin" at bounding box center [739, 207] width 53 height 13
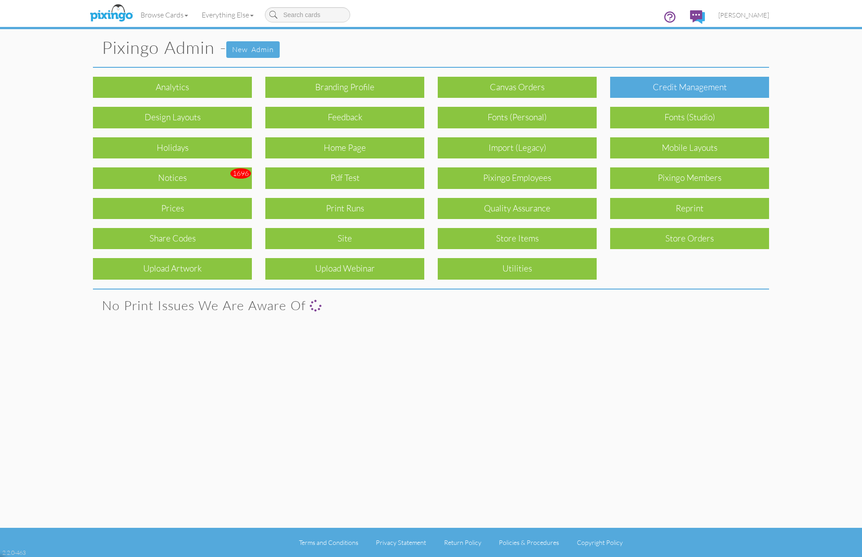
click at [639, 88] on div "Credit Management" at bounding box center [689, 87] width 159 height 21
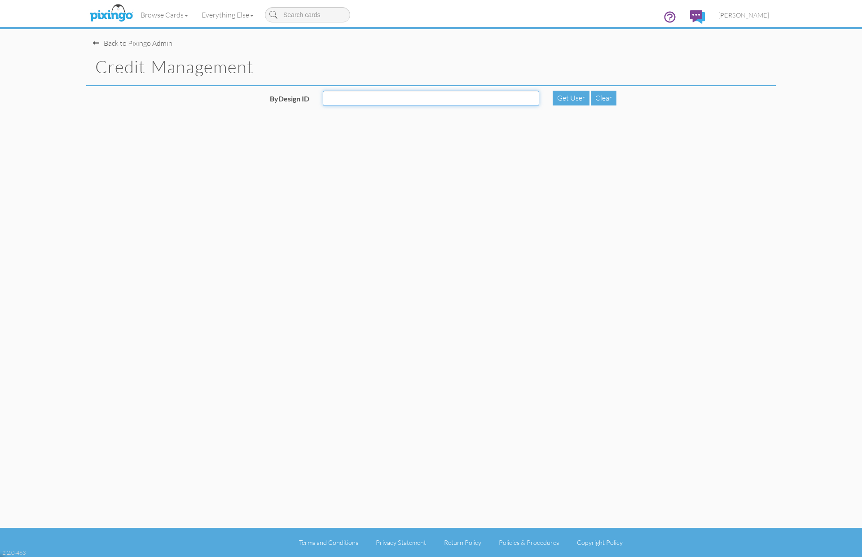
click at [442, 98] on input "ByDesign ID" at bounding box center [431, 98] width 216 height 15
paste input "6078"
type input "6078"
click at [561, 97] on div "Get User" at bounding box center [570, 98] width 37 height 15
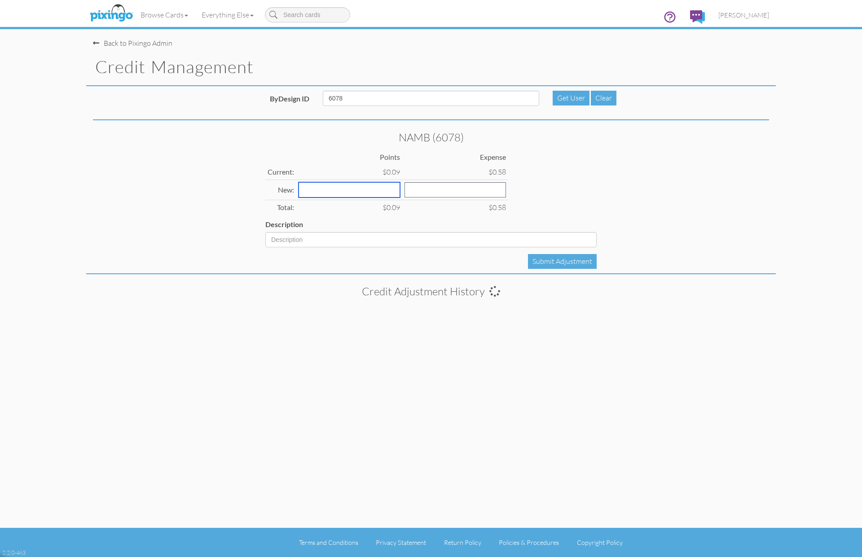
click at [313, 187] on input "number" at bounding box center [348, 189] width 101 height 15
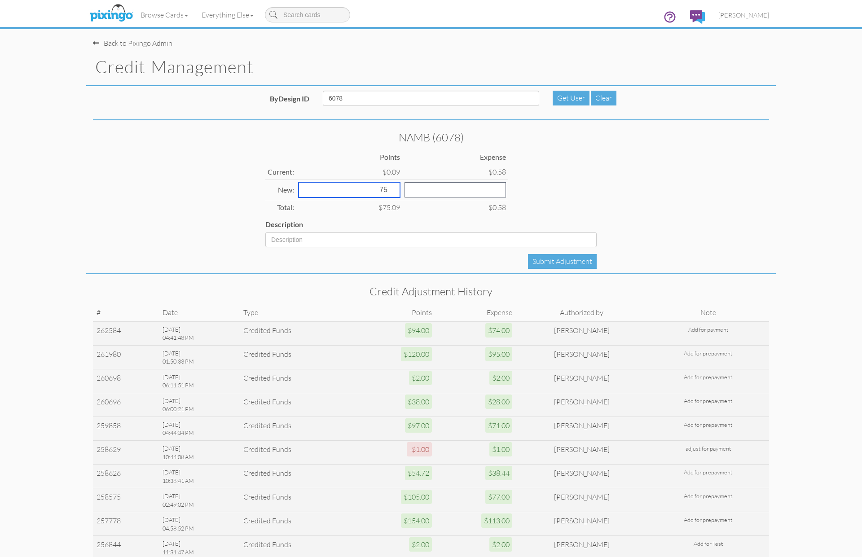
type input "75"
type input "158"
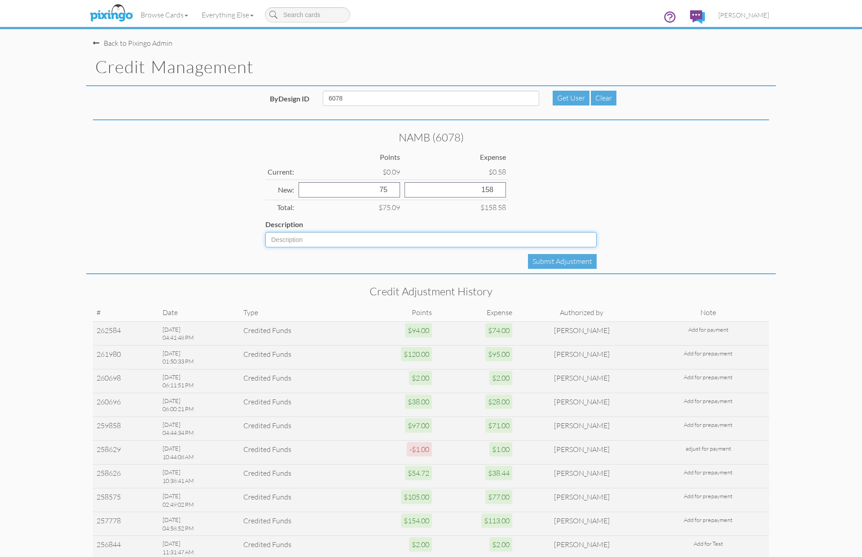
drag, startPoint x: 293, startPoint y: 244, endPoint x: 317, endPoint y: 247, distance: 23.5
click at [293, 244] on input "Description" at bounding box center [430, 239] width 331 height 15
type input "Add for payment"
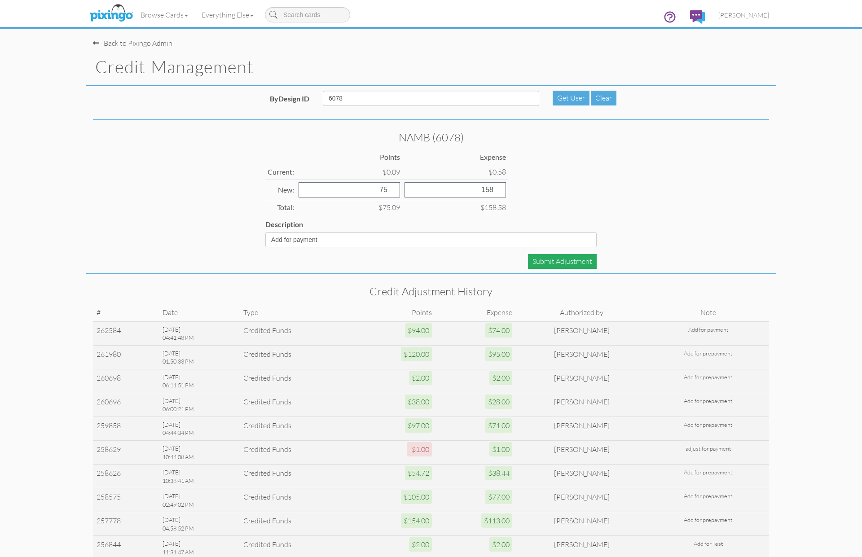
click at [575, 263] on div "Submit Adjustment" at bounding box center [562, 261] width 69 height 15
click at [702, 237] on div "NAMB (6078) Points Expense Current: $0.09 $0.58 New: Total: $0.09 $0.58 Descrip…" at bounding box center [430, 199] width 689 height 149
click at [757, 145] on div "NAMB (6078) Points Expense Current: $0.09 $0.58 New: Total: $0.09 $0.58 Descrip…" at bounding box center [430, 199] width 689 height 149
click at [754, 17] on span "[PERSON_NAME]" at bounding box center [743, 15] width 51 height 8
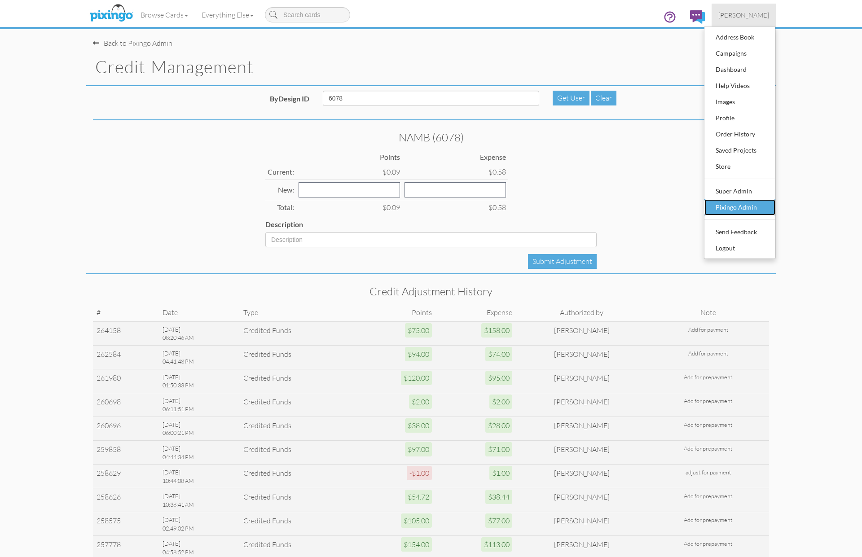
click at [739, 207] on div "Pixingo Admin" at bounding box center [739, 207] width 53 height 13
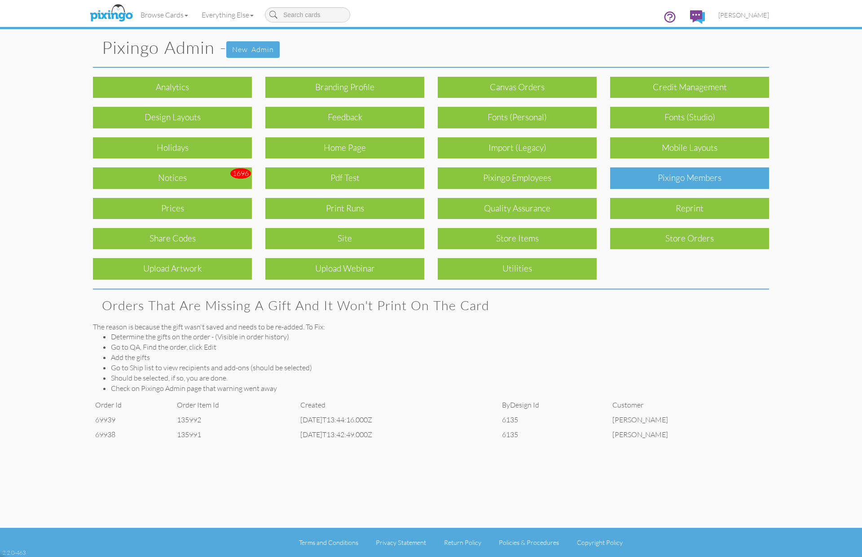
click at [683, 174] on div "Pixingo Members" at bounding box center [689, 177] width 159 height 21
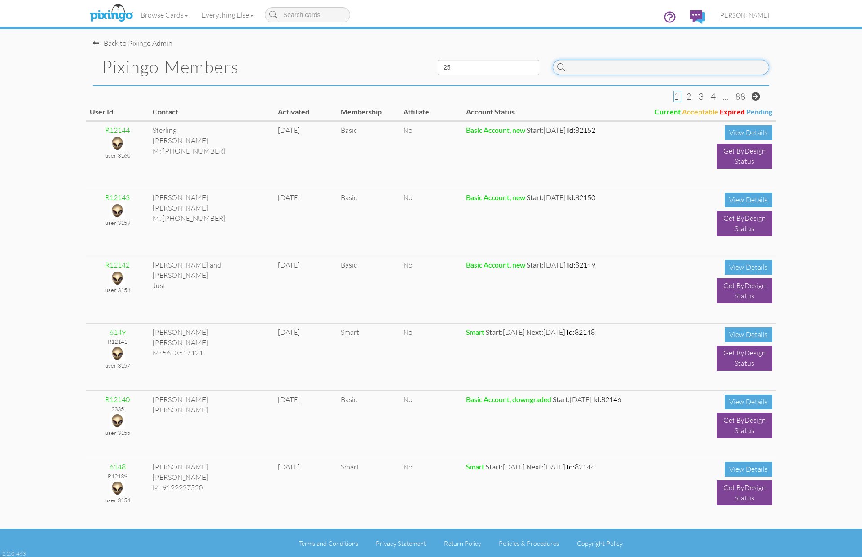
click at [583, 69] on input at bounding box center [660, 67] width 216 height 15
paste input "6078"
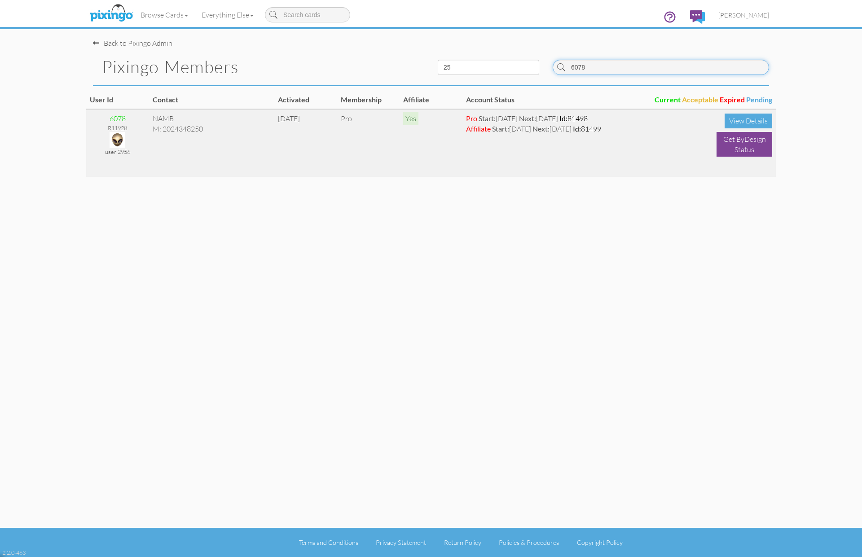
type input "6078"
click at [121, 136] on img at bounding box center [117, 140] width 16 height 16
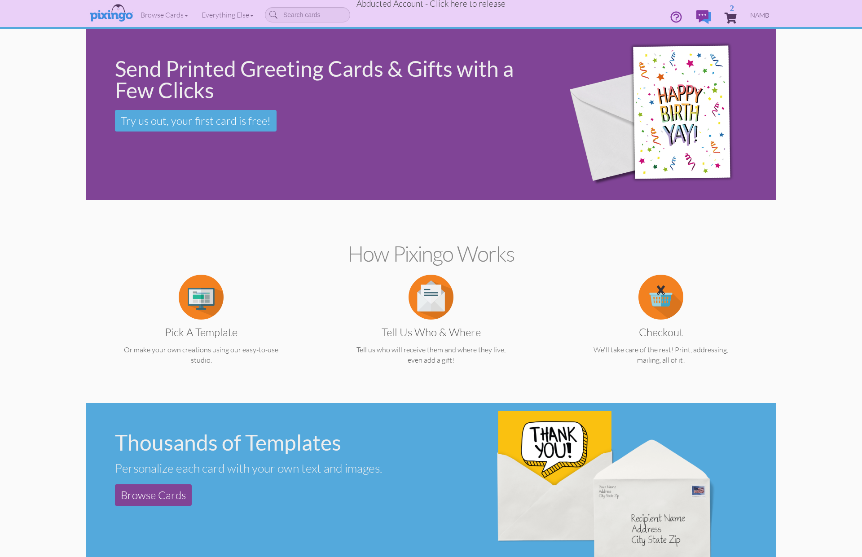
click at [760, 13] on span "NAMB" at bounding box center [759, 15] width 19 height 8
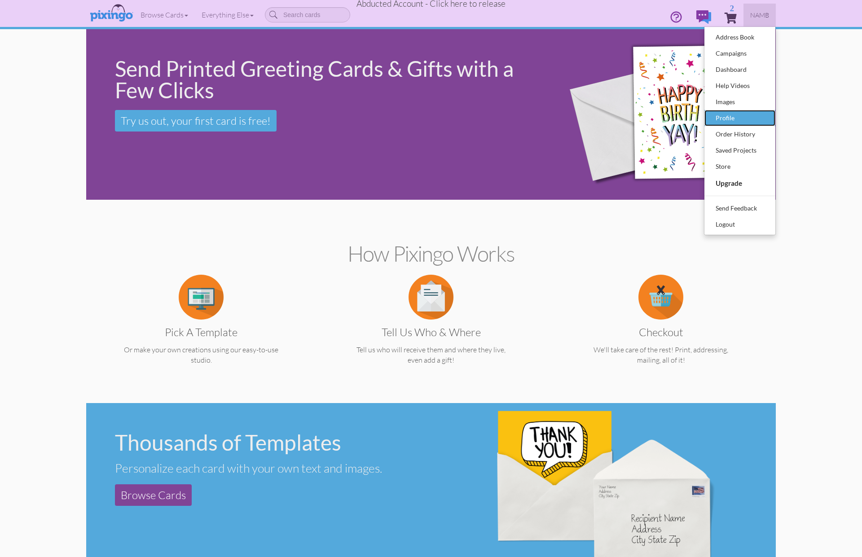
click at [737, 115] on div "Profile" at bounding box center [739, 117] width 53 height 13
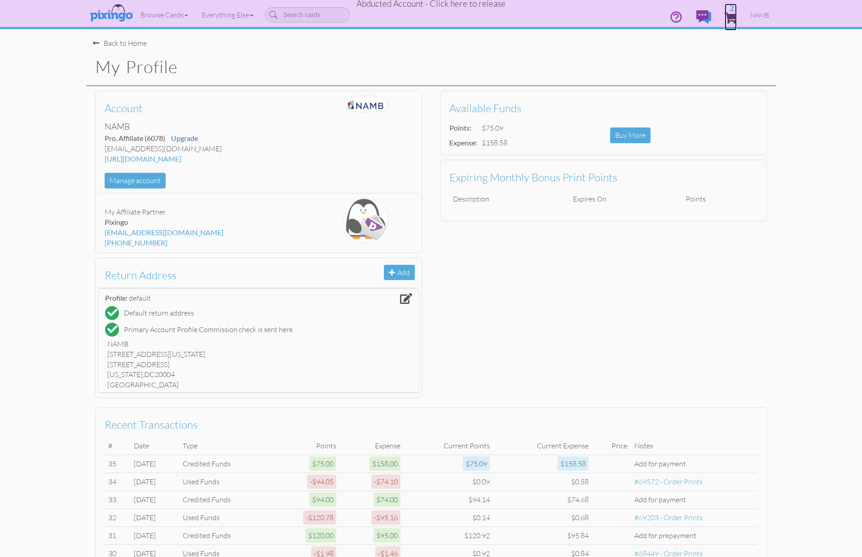
click at [730, 18] on span "2" at bounding box center [730, 18] width 12 height 11
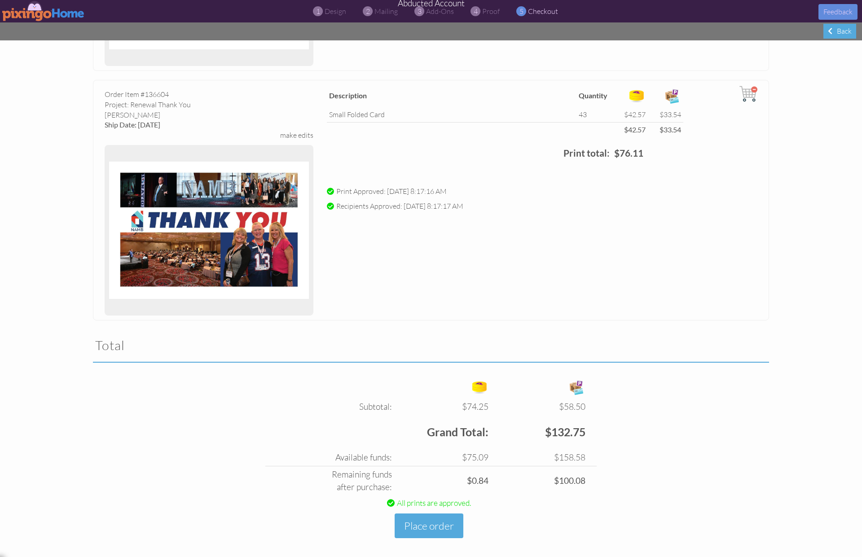
scroll to position [263, 0]
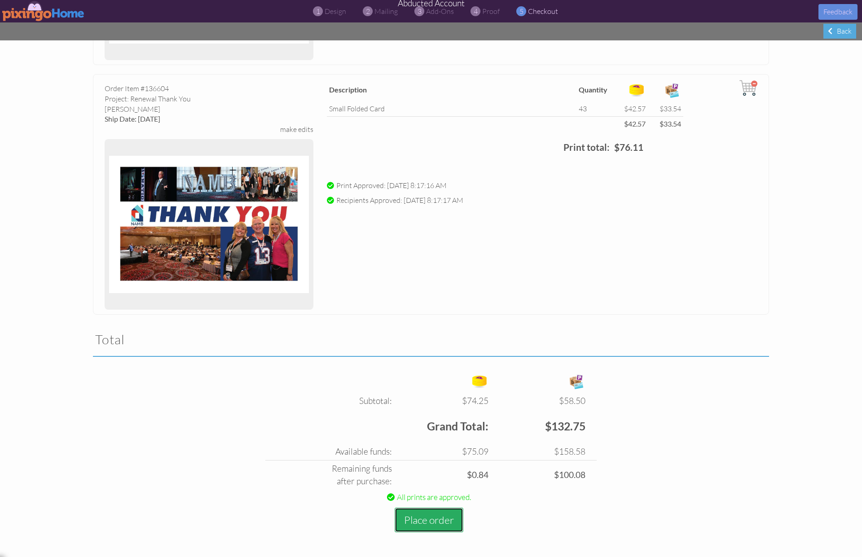
click at [424, 523] on button "Place order" at bounding box center [428, 520] width 69 height 25
